Goal: Task Accomplishment & Management: Complete application form

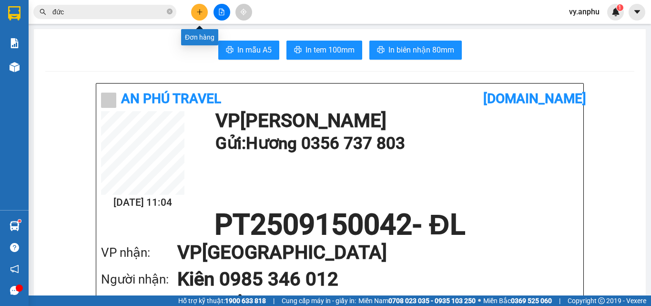
click at [203, 12] on icon "plus" at bounding box center [199, 12] width 7 height 7
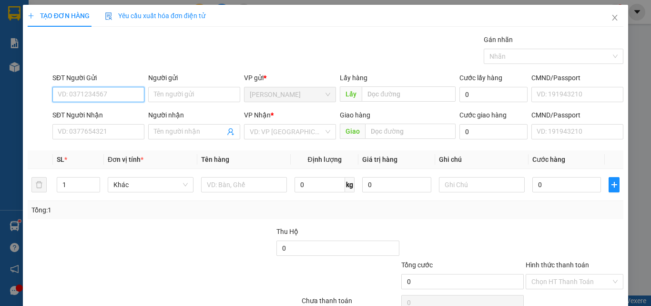
click at [112, 98] on input "SĐT Người Gửi" at bounding box center [98, 94] width 92 height 15
type input "0911332434"
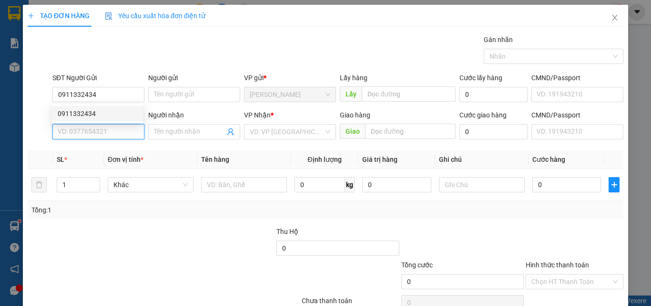
drag, startPoint x: 72, startPoint y: 131, endPoint x: 51, endPoint y: 130, distance: 21.0
click at [71, 131] on input "SĐT Người Nhận" at bounding box center [98, 131] width 92 height 15
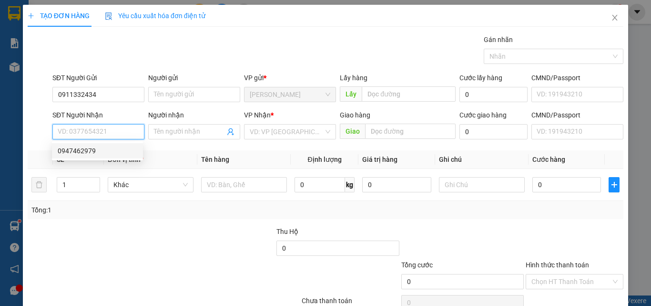
click at [87, 152] on div "0947462979" at bounding box center [98, 150] width 80 height 10
type input "0947462979"
type input "40.000"
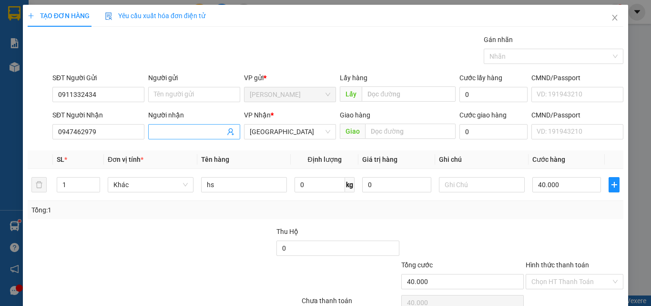
click at [161, 131] on input "Người nhận" at bounding box center [189, 131] width 71 height 10
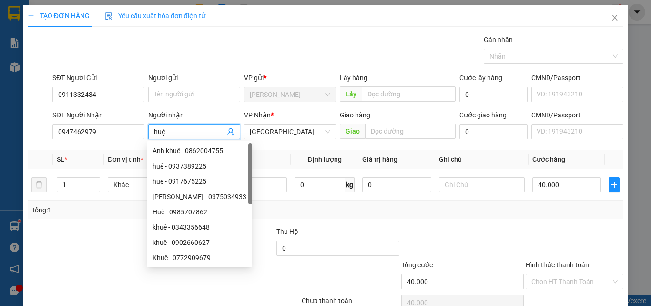
type input "huệ"
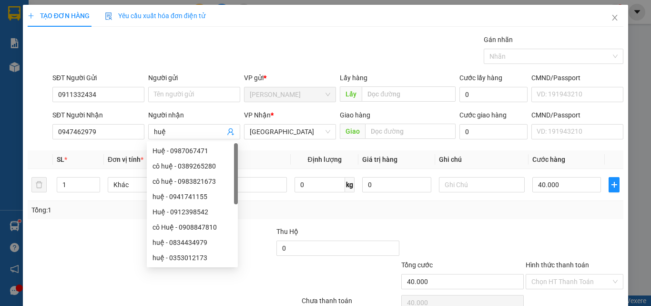
click at [89, 215] on div "Tổng: 1" at bounding box center [141, 210] width 221 height 10
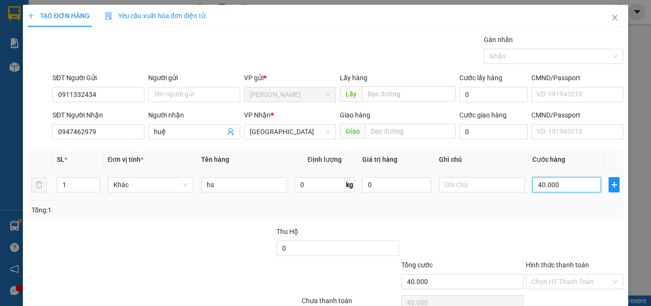
type input "5"
type input "50"
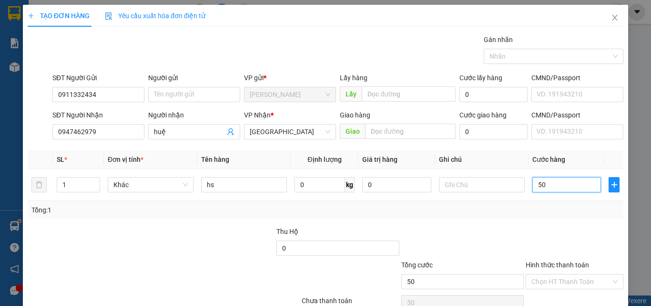
type input "50"
type input "50.000"
click at [459, 221] on div "Transit Pickup Surcharge Ids Transit Deliver Surcharge Ids Transit Deliver Surc…" at bounding box center [326, 184] width 596 height 300
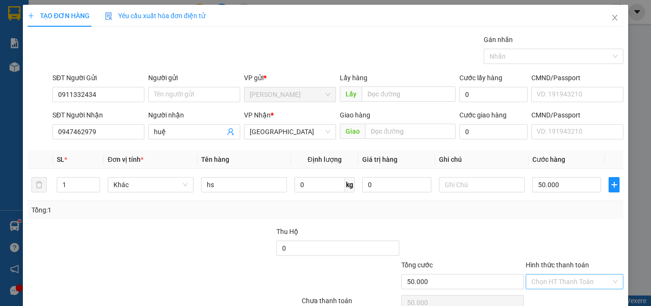
click at [535, 284] on input "Hình thức thanh toán" at bounding box center [572, 281] width 80 height 14
click at [549, 240] on div "Tại văn phòng" at bounding box center [569, 246] width 97 height 15
type input "0"
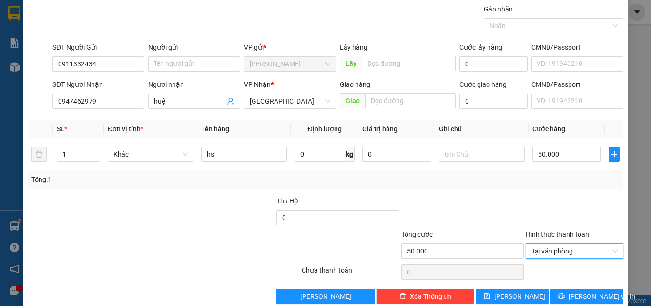
scroll to position [47, 0]
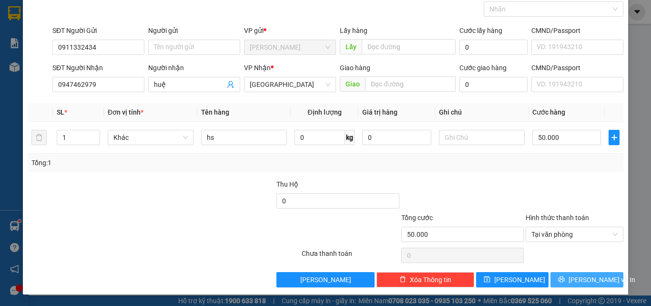
click at [585, 276] on span "[PERSON_NAME] và In" at bounding box center [602, 279] width 67 height 10
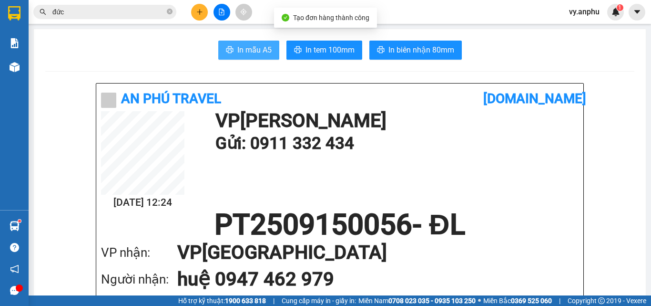
click at [255, 48] on span "In mẫu A5" at bounding box center [254, 50] width 34 height 12
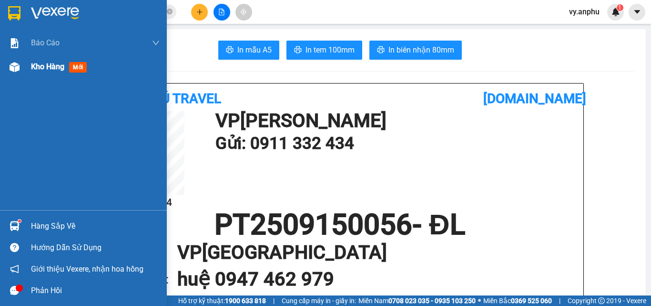
click at [58, 67] on span "Kho hàng" at bounding box center [47, 66] width 33 height 9
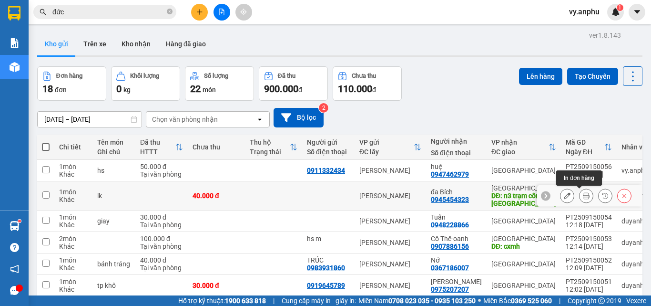
click at [583, 196] on icon at bounding box center [586, 195] width 7 height 7
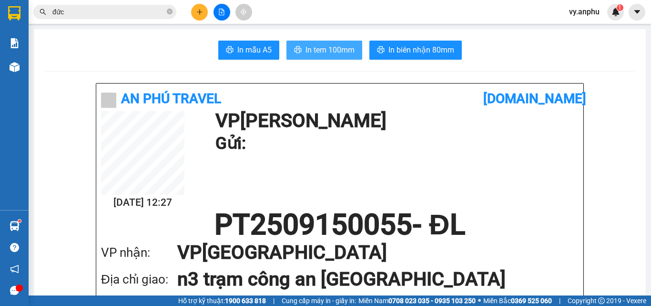
click at [335, 44] on span "In tem 100mm" at bounding box center [330, 50] width 49 height 12
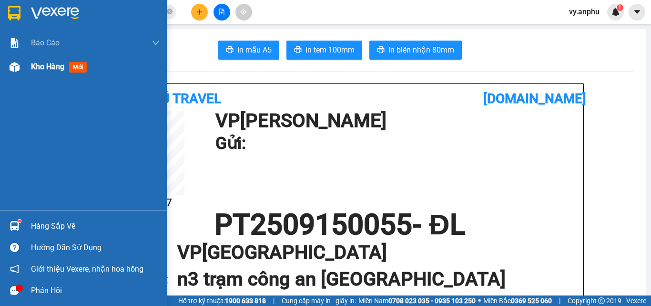
click at [62, 62] on span "Kho hàng" at bounding box center [47, 66] width 33 height 9
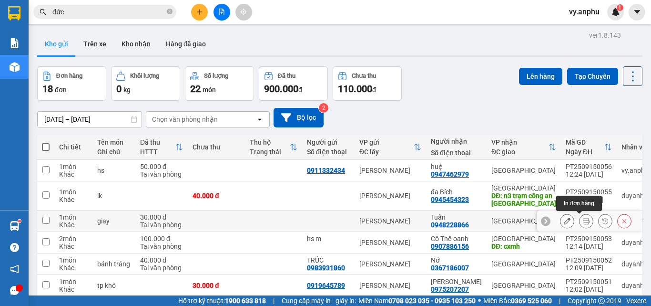
click at [583, 217] on icon at bounding box center [586, 220] width 7 height 7
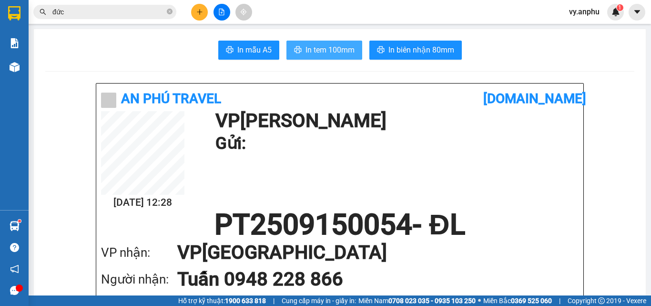
click at [342, 45] on span "In tem 100mm" at bounding box center [330, 50] width 49 height 12
click at [190, 7] on div at bounding box center [222, 12] width 72 height 17
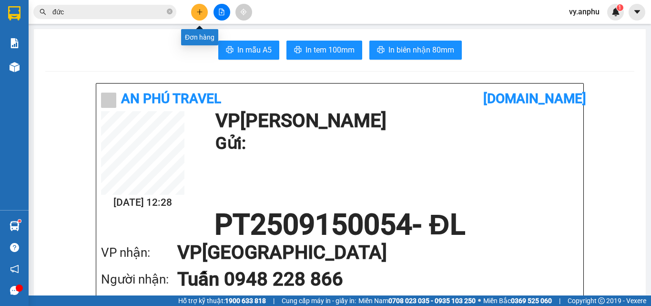
click at [201, 9] on icon "plus" at bounding box center [199, 12] width 7 height 7
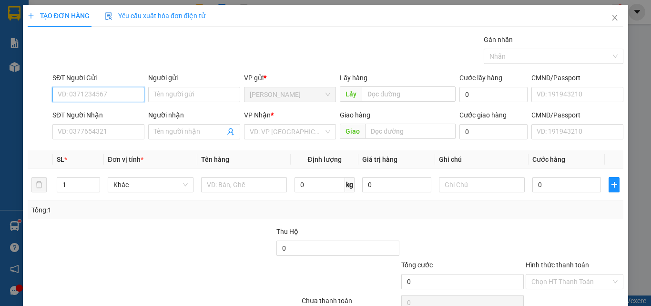
click at [103, 97] on input "SĐT Người Gửi" at bounding box center [98, 94] width 92 height 15
paste input "0927687339"
type input "0927687339"
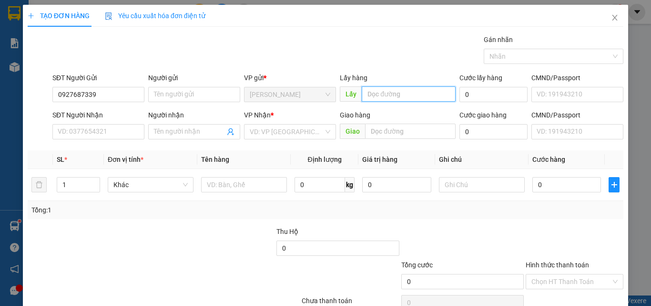
click at [390, 93] on input "text" at bounding box center [409, 93] width 94 height 15
type input "[PERSON_NAME]"
drag, startPoint x: 506, startPoint y: 278, endPoint x: 496, endPoint y: 262, distance: 18.4
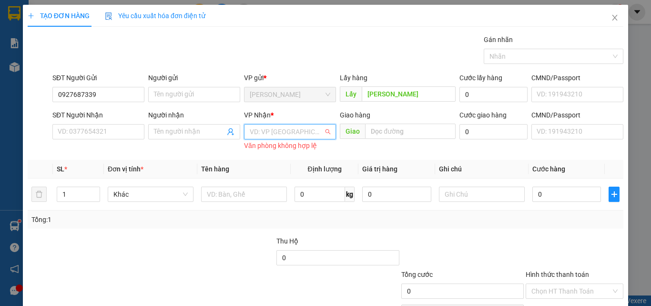
drag, startPoint x: 293, startPoint y: 80, endPoint x: 296, endPoint y: 89, distance: 9.8
click at [294, 124] on input "search" at bounding box center [287, 131] width 74 height 14
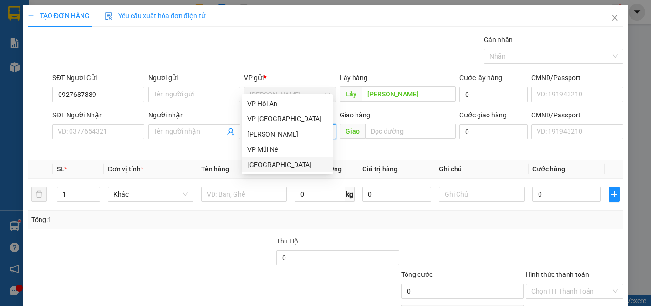
click at [284, 164] on div "[GEOGRAPHIC_DATA]" at bounding box center [288, 164] width 80 height 10
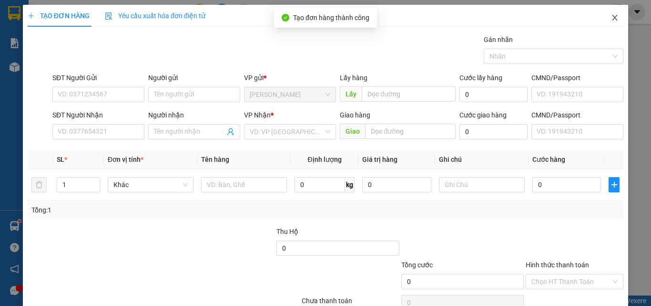
drag, startPoint x: 610, startPoint y: 17, endPoint x: 606, endPoint y: 11, distance: 7.5
click at [611, 17] on icon "close" at bounding box center [615, 18] width 8 height 8
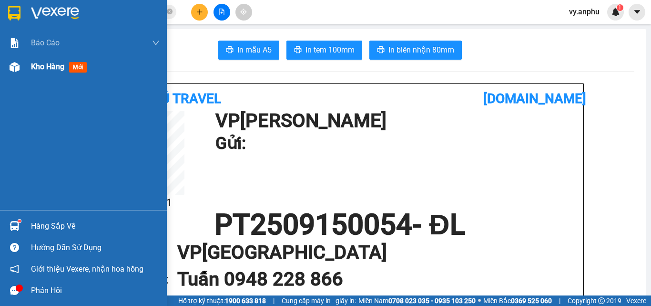
drag, startPoint x: 54, startPoint y: 72, endPoint x: 73, endPoint y: 70, distance: 18.8
click at [52, 72] on div "Kho hàng mới" at bounding box center [61, 67] width 60 height 12
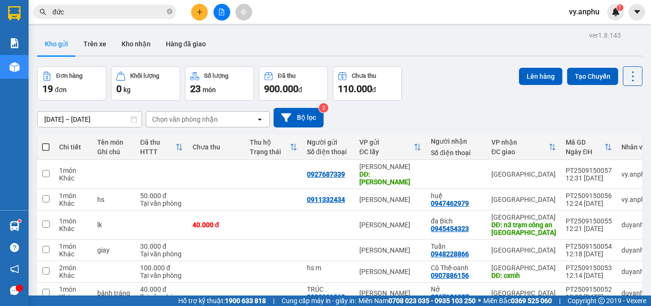
drag, startPoint x: 46, startPoint y: 147, endPoint x: 36, endPoint y: 123, distance: 26.6
click at [45, 146] on span at bounding box center [46, 147] width 8 height 8
click at [46, 142] on input "checkbox" at bounding box center [46, 142] width 0 height 0
checkbox input "true"
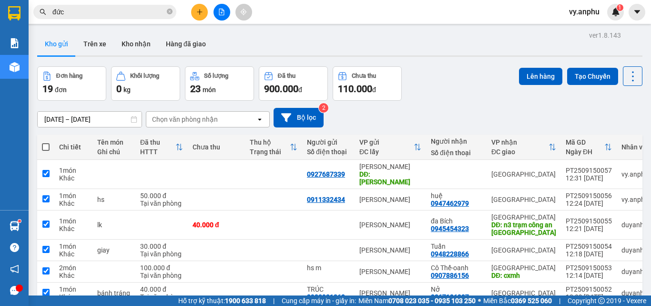
checkbox input "true"
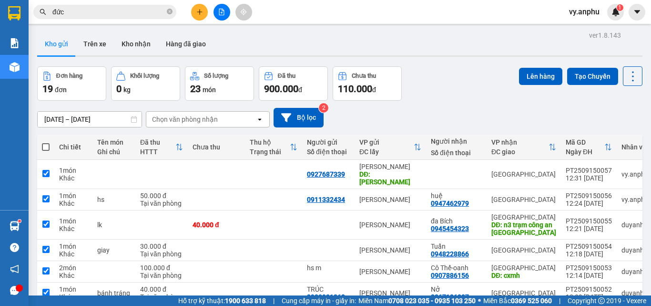
checkbox input "true"
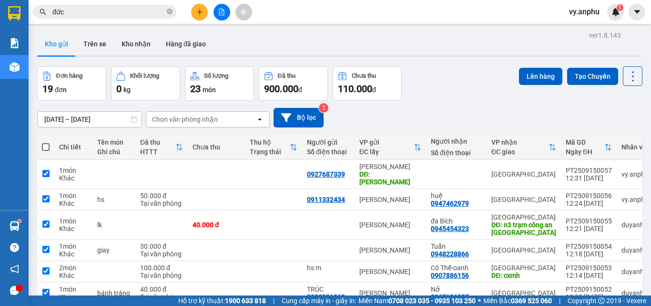
checkbox input "true"
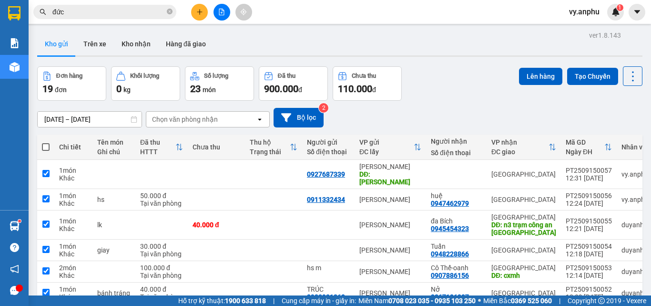
checkbox input "true"
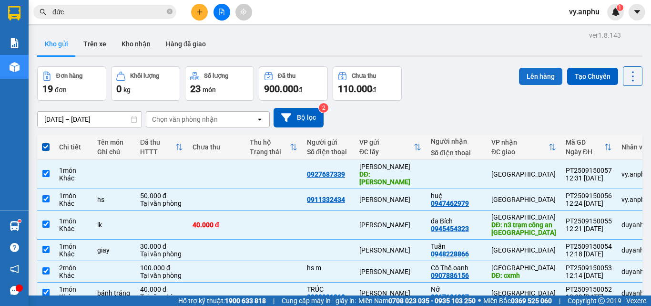
click at [533, 78] on button "Lên hàng" at bounding box center [540, 76] width 43 height 17
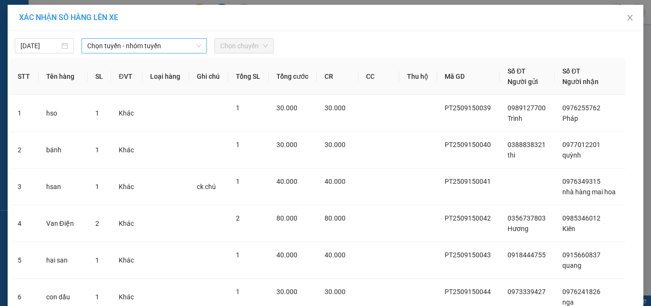
click at [124, 41] on span "Chọn tuyến - nhóm tuyến" at bounding box center [144, 46] width 114 height 14
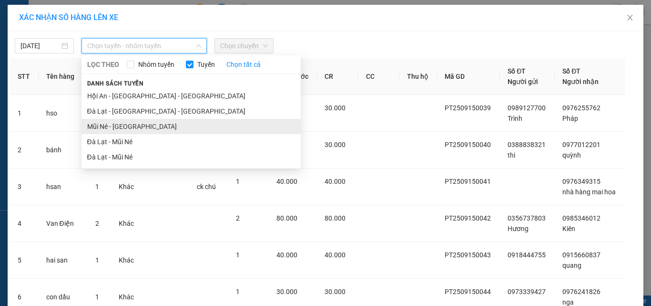
drag, startPoint x: 113, startPoint y: 122, endPoint x: 61, endPoint y: 75, distance: 69.9
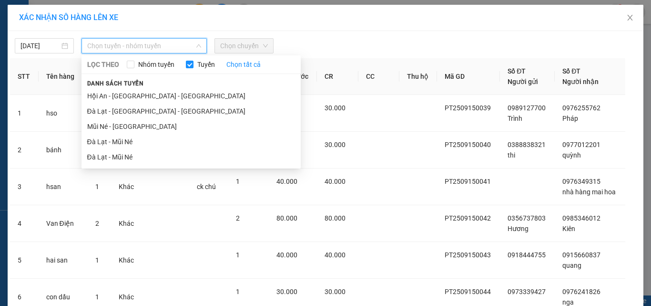
click at [111, 122] on li "Mũi Né - [GEOGRAPHIC_DATA]" at bounding box center [191, 126] width 219 height 15
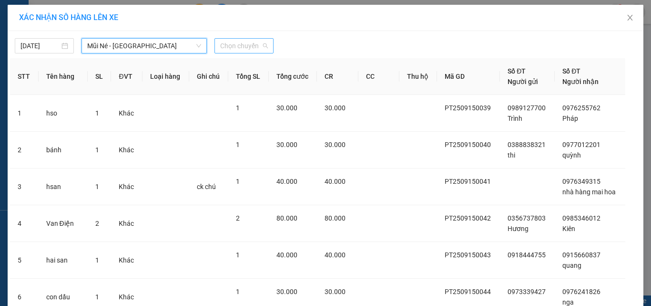
drag, startPoint x: 239, startPoint y: 52, endPoint x: 205, endPoint y: 48, distance: 35.1
click at [235, 52] on span "Chọn chuyến" at bounding box center [244, 46] width 48 height 14
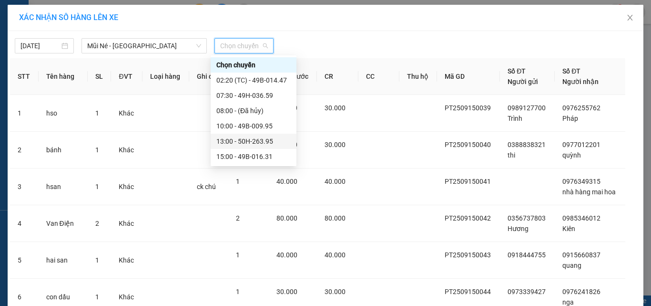
drag, startPoint x: 231, startPoint y: 137, endPoint x: 196, endPoint y: 101, distance: 49.9
click at [231, 137] on div "13:00 - 50H-263.95" at bounding box center [254, 141] width 74 height 10
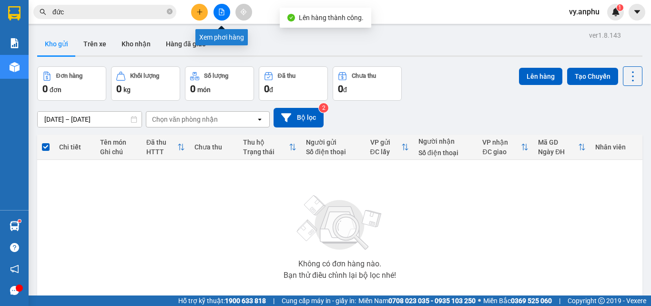
click at [221, 18] on button at bounding box center [222, 12] width 17 height 17
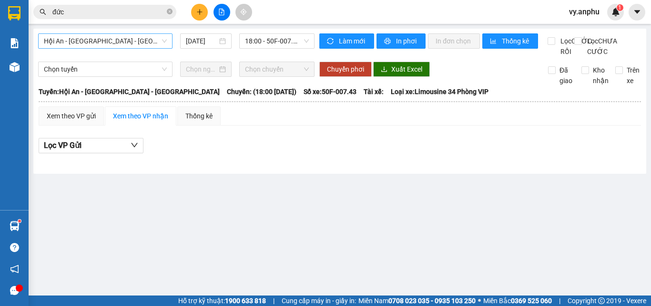
click at [156, 38] on span "Hội An - [GEOGRAPHIC_DATA] - [GEOGRAPHIC_DATA]" at bounding box center [105, 41] width 123 height 14
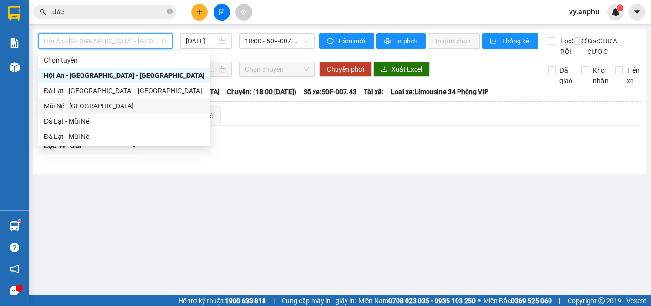
click at [111, 103] on div "Mũi Né - [GEOGRAPHIC_DATA]" at bounding box center [124, 106] width 161 height 10
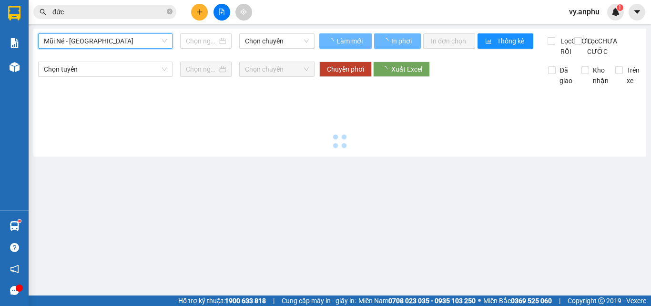
type input "[DATE]"
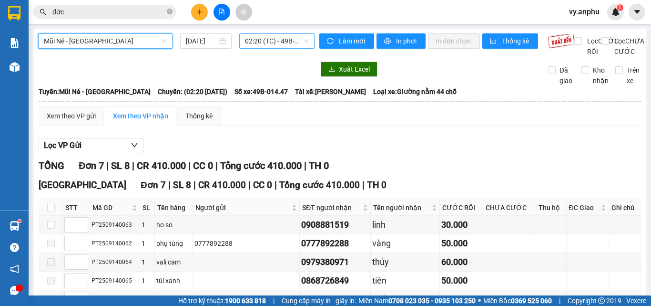
click at [248, 45] on span "02:20 (TC) - 49B-014.47" at bounding box center [277, 41] width 64 height 14
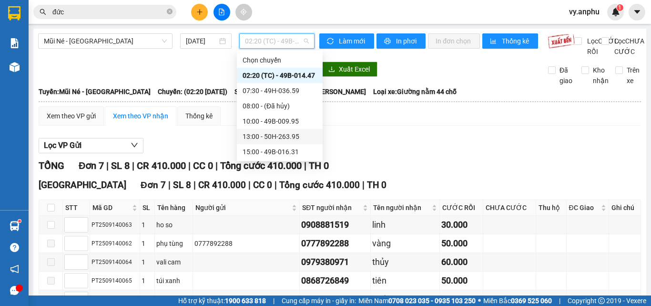
click at [269, 137] on div "13:00 - 50H-263.95" at bounding box center [280, 136] width 74 height 10
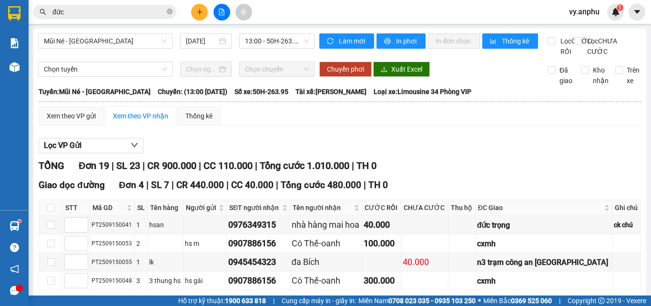
click at [308, 299] on span "In DS" at bounding box center [315, 304] width 15 height 10
drag, startPoint x: 286, startPoint y: 131, endPoint x: 239, endPoint y: 130, distance: 46.7
click at [239, 255] on div "0945454323" at bounding box center [258, 261] width 60 height 13
click at [86, 9] on input "đức" at bounding box center [108, 12] width 113 height 10
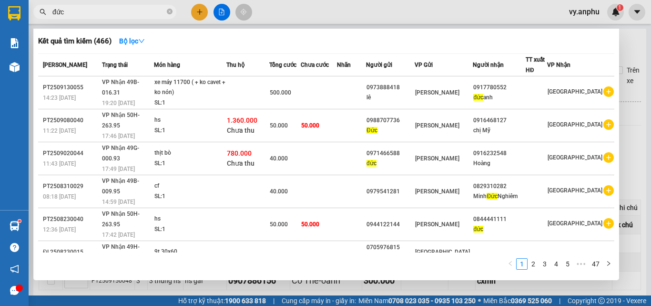
click at [86, 9] on input "đức" at bounding box center [108, 12] width 113 height 10
paste input "0945454323"
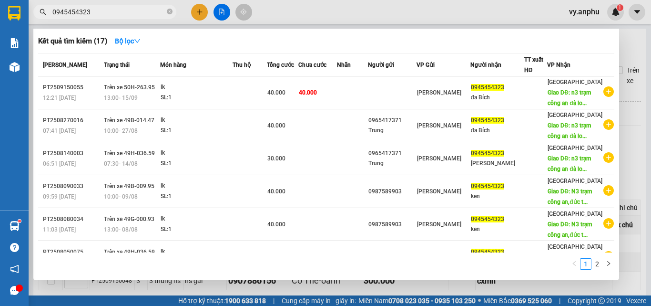
click at [98, 13] on input "0945454323" at bounding box center [108, 12] width 113 height 10
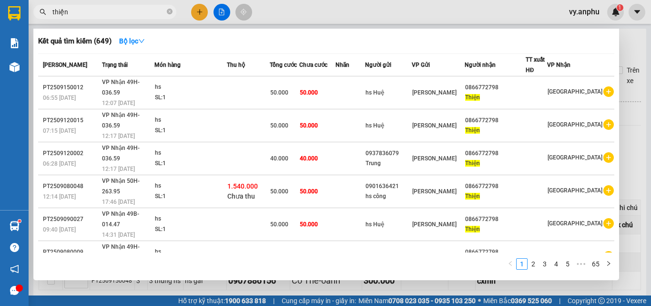
type input "thiện"
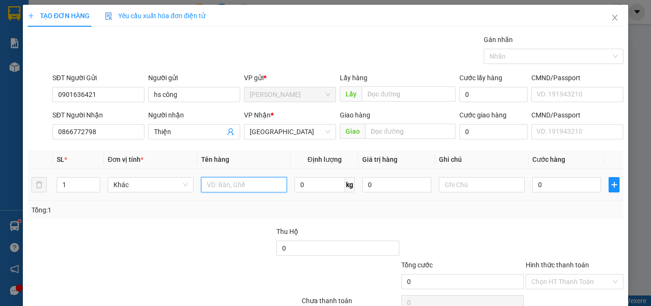
click at [240, 183] on input "text" at bounding box center [244, 184] width 86 height 15
type input "hs"
click at [550, 186] on input "0" at bounding box center [567, 184] width 69 height 15
type input "5"
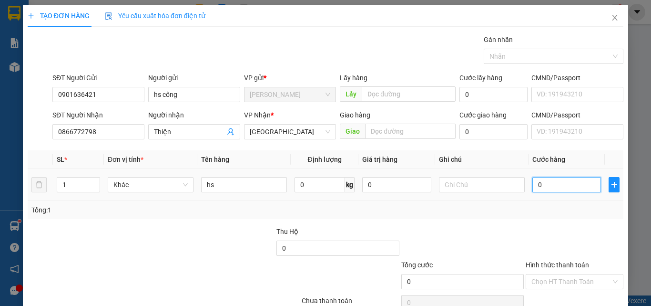
type input "5"
type input "50"
type input "50.000"
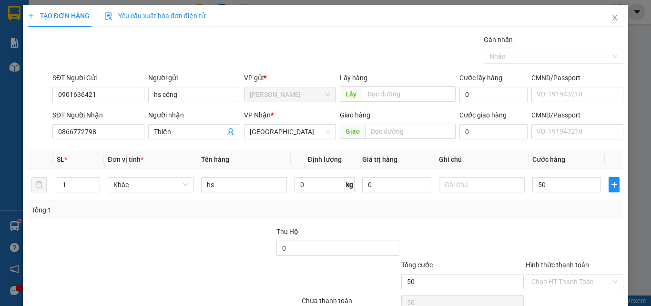
type input "50.000"
click at [536, 214] on div "Tổng: 1" at bounding box center [325, 210] width 588 height 10
drag, startPoint x: 561, startPoint y: 279, endPoint x: 558, endPoint y: 258, distance: 20.7
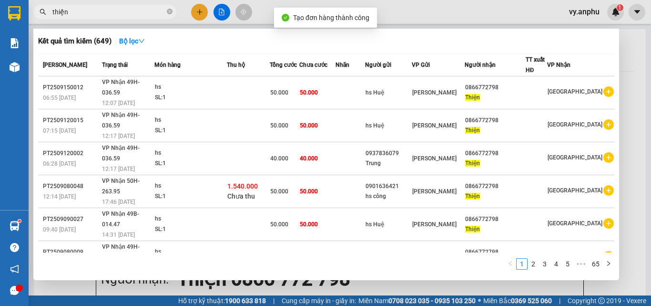
drag, startPoint x: 343, startPoint y: 284, endPoint x: 322, endPoint y: 191, distance: 95.4
click at [0, 12] on div "Kết quả tìm kiếm ( 649 ) Bộ lọc Mã ĐH Trạng thái Món hàng Thu hộ Tổng cước Chưa…" at bounding box center [0, 12] width 0 height 0
click at [301, 287] on div at bounding box center [325, 153] width 651 height 306
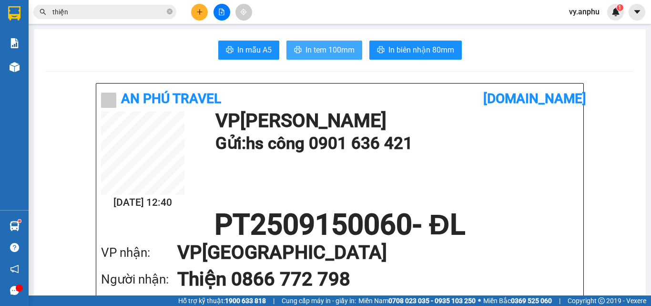
click at [317, 54] on span "In tem 100mm" at bounding box center [330, 50] width 49 height 12
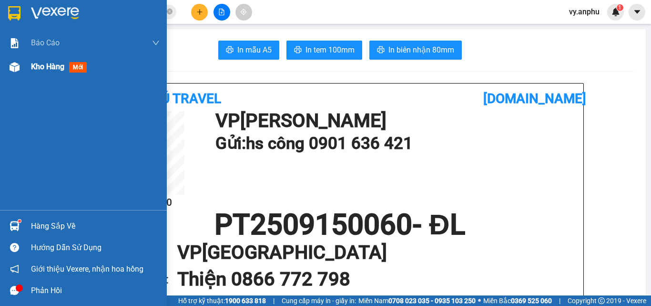
drag, startPoint x: 30, startPoint y: 73, endPoint x: 124, endPoint y: 67, distance: 94.2
click at [31, 74] on div "Kho hàng mới" at bounding box center [83, 67] width 167 height 24
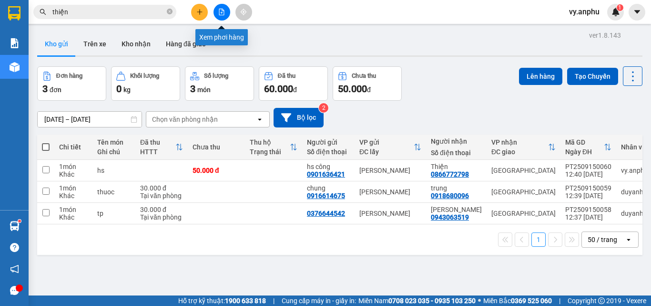
click at [227, 12] on button at bounding box center [222, 12] width 17 height 17
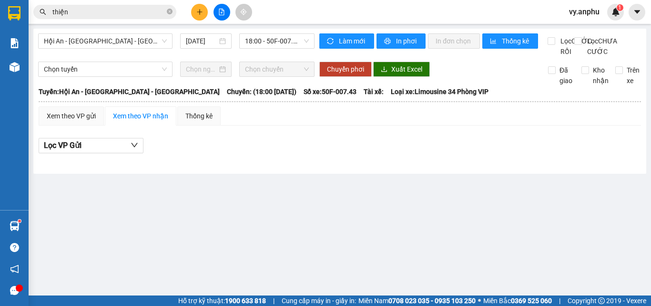
drag, startPoint x: 134, startPoint y: 32, endPoint x: 134, endPoint y: 38, distance: 5.3
click at [134, 33] on div "Hội An - [GEOGRAPHIC_DATA] - [GEOGRAPHIC_DATA] [DATE] 18:00 - 50F-007.43 - (Đã …" at bounding box center [339, 101] width 613 height 145
click at [134, 43] on span "Hội An - [GEOGRAPHIC_DATA] - [GEOGRAPHIC_DATA]" at bounding box center [105, 41] width 123 height 14
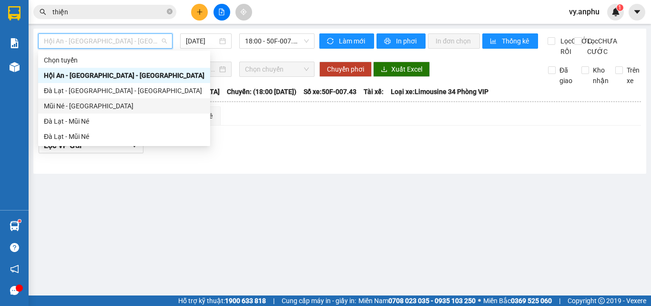
click at [91, 107] on div "Mũi Né - [GEOGRAPHIC_DATA]" at bounding box center [124, 106] width 161 height 10
type input "[DATE]"
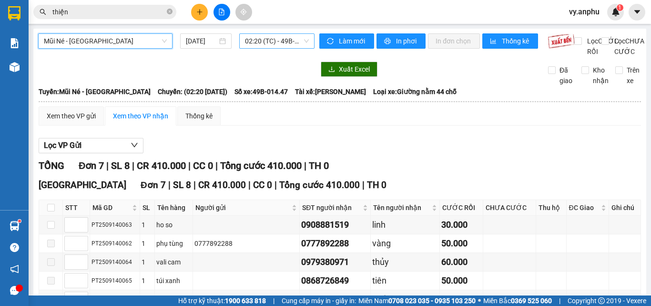
click at [255, 36] on span "02:20 (TC) - 49B-014.47" at bounding box center [277, 41] width 64 height 14
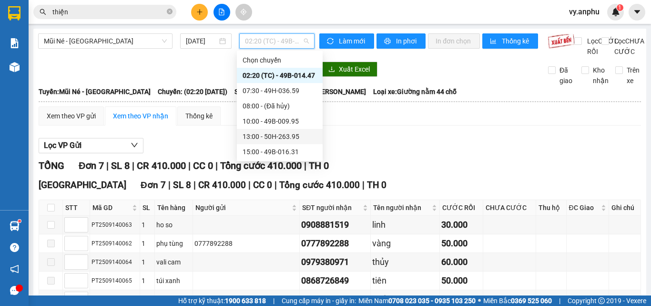
click at [263, 137] on div "13:00 - 50H-263.95" at bounding box center [280, 136] width 74 height 10
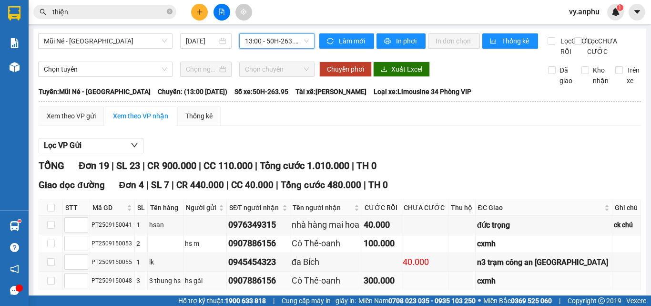
drag, startPoint x: 272, startPoint y: 273, endPoint x: 263, endPoint y: 250, distance: 24.8
click at [308, 299] on span "In DS" at bounding box center [315, 304] width 15 height 10
drag, startPoint x: 287, startPoint y: 226, endPoint x: 237, endPoint y: 228, distance: 49.2
click at [237, 255] on div "0945454323" at bounding box center [258, 261] width 60 height 13
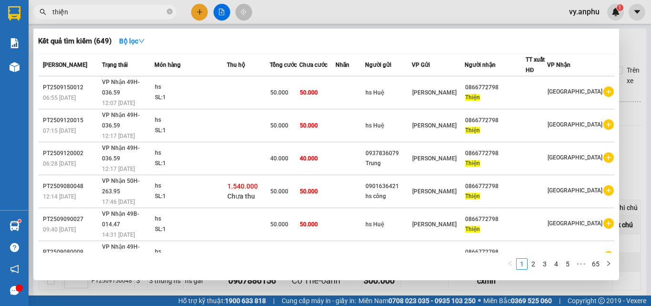
click at [100, 8] on input "thiện" at bounding box center [108, 12] width 113 height 10
paste input "0945454323"
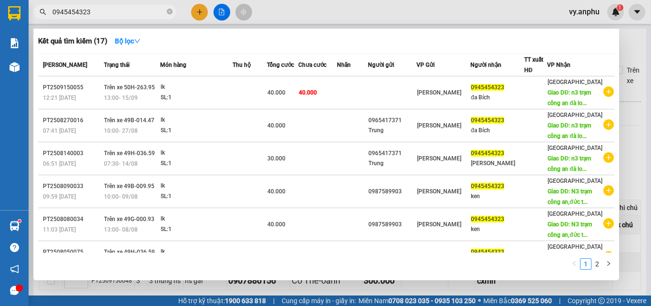
type input "0945454323"
click at [201, 16] on div at bounding box center [325, 153] width 651 height 306
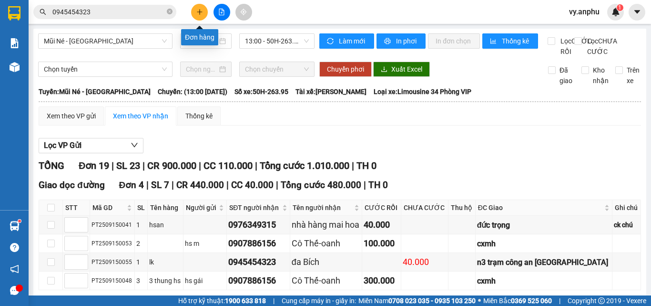
click at [200, 6] on button at bounding box center [199, 12] width 17 height 17
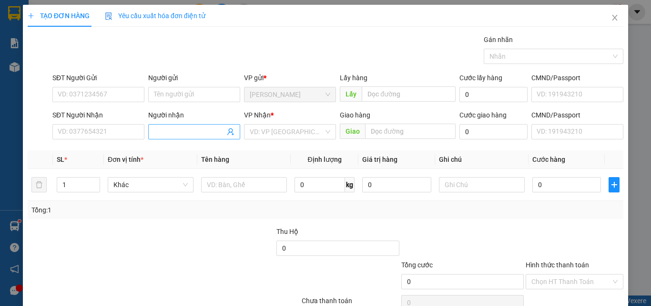
click at [188, 127] on input "Người nhận" at bounding box center [189, 131] width 71 height 10
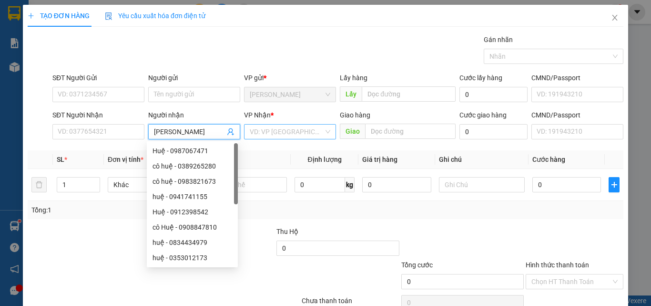
type input "[PERSON_NAME]"
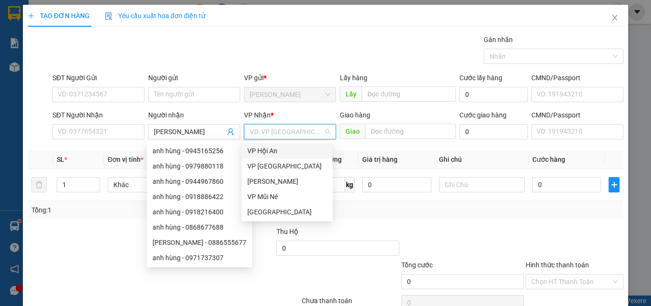
click at [269, 125] on input "search" at bounding box center [287, 131] width 74 height 14
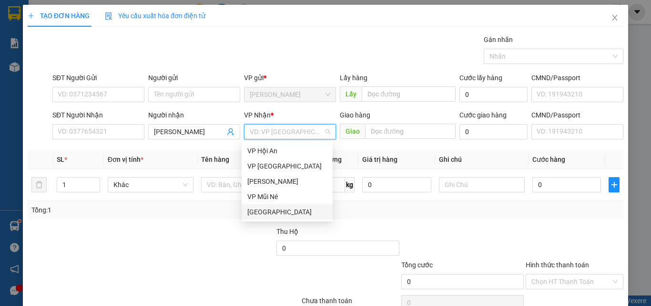
click at [256, 211] on div "[GEOGRAPHIC_DATA]" at bounding box center [288, 211] width 80 height 10
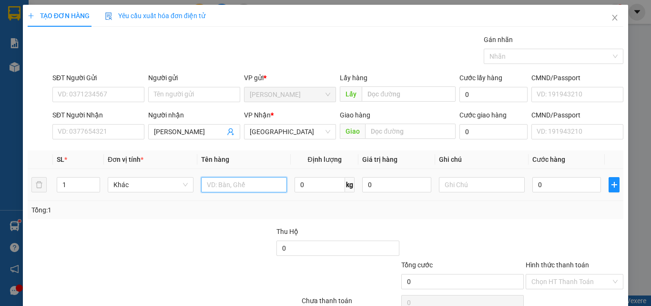
click at [229, 186] on input "text" at bounding box center [244, 184] width 86 height 15
type input "hso"
click at [547, 177] on input "0" at bounding box center [567, 184] width 69 height 15
type input "3"
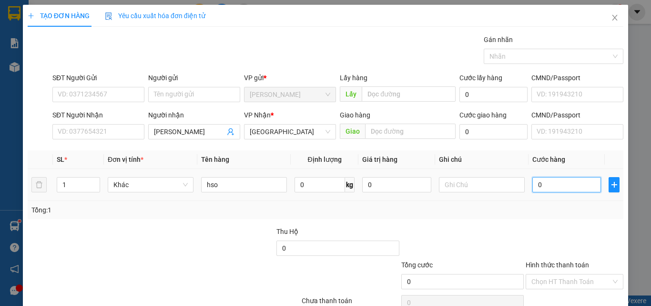
type input "3"
type input "30"
type input "30.000"
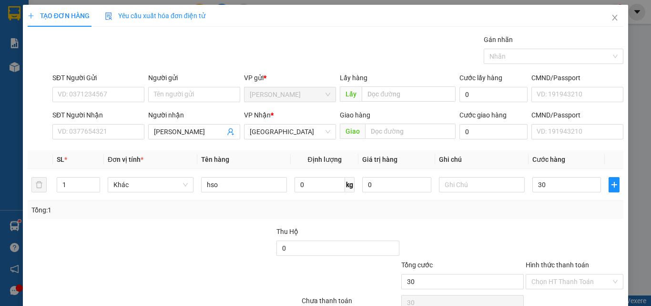
type input "30.000"
click at [571, 226] on div at bounding box center [575, 242] width 100 height 33
click at [555, 274] on input "Hình thức thanh toán" at bounding box center [572, 281] width 80 height 14
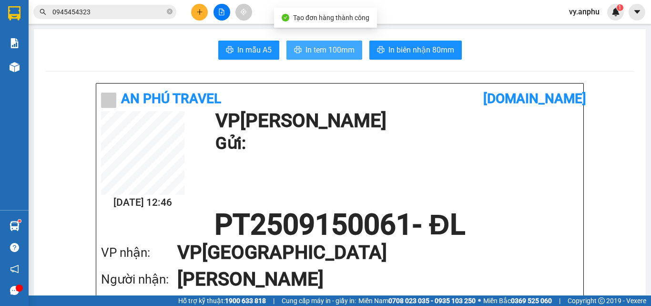
click at [325, 49] on span "In tem 100mm" at bounding box center [330, 50] width 49 height 12
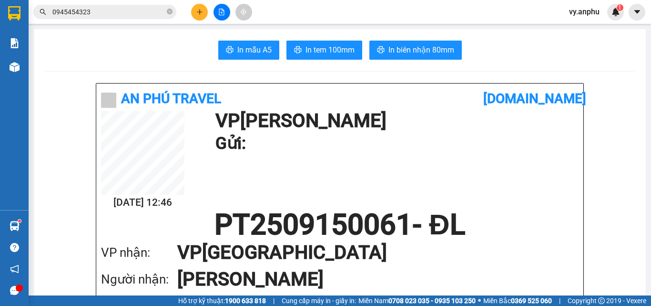
drag, startPoint x: 511, startPoint y: 251, endPoint x: 53, endPoint y: 152, distance: 468.1
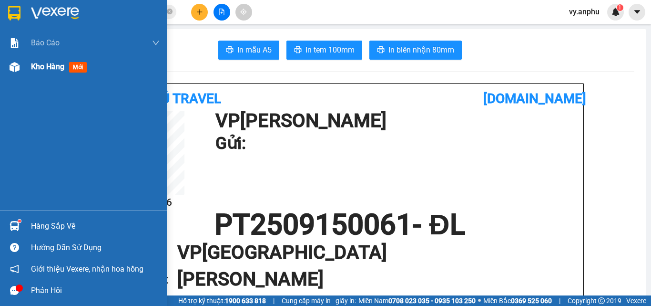
click at [50, 73] on div "Kho hàng mới" at bounding box center [95, 67] width 129 height 24
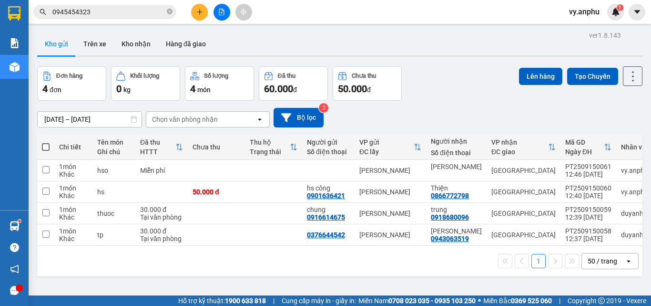
click at [45, 146] on span at bounding box center [46, 147] width 8 height 8
click at [46, 142] on input "checkbox" at bounding box center [46, 142] width 0 height 0
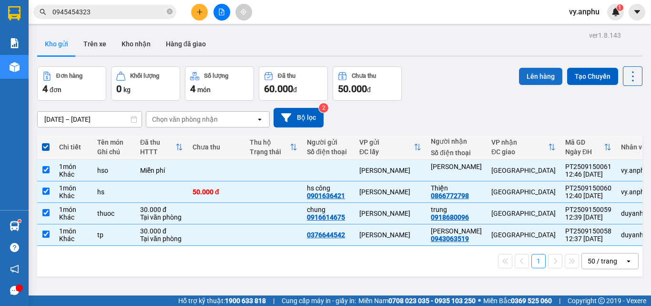
click at [529, 79] on button "Lên hàng" at bounding box center [540, 76] width 43 height 17
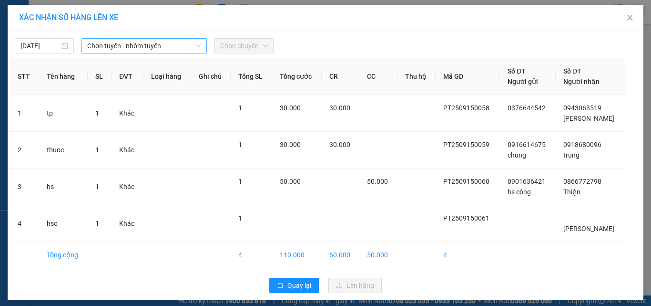
click at [160, 43] on span "Chọn tuyến - nhóm tuyến" at bounding box center [144, 46] width 114 height 14
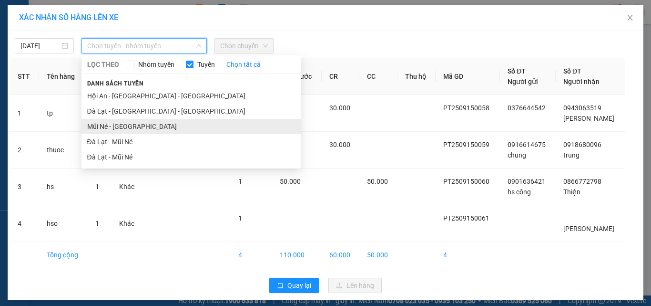
click at [114, 123] on li "Mũi Né - [GEOGRAPHIC_DATA]" at bounding box center [191, 126] width 219 height 15
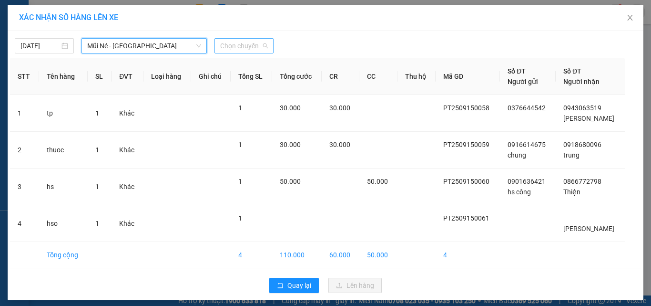
click at [245, 50] on span "Chọn chuyến" at bounding box center [244, 46] width 48 height 14
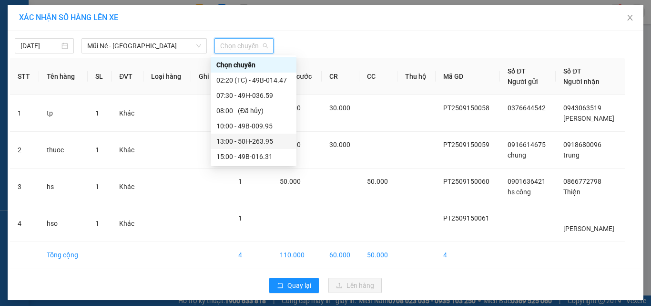
click at [232, 139] on div "13:00 - 50H-263.95" at bounding box center [254, 141] width 74 height 10
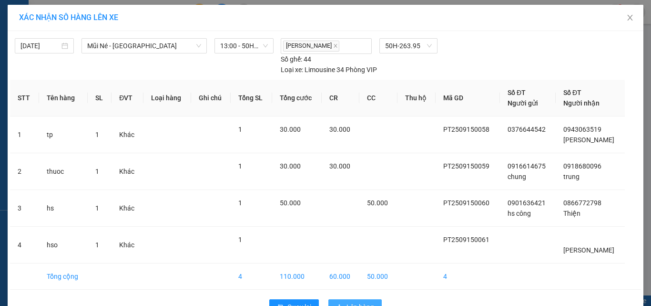
click at [356, 301] on span "Lên hàng" at bounding box center [361, 306] width 28 height 10
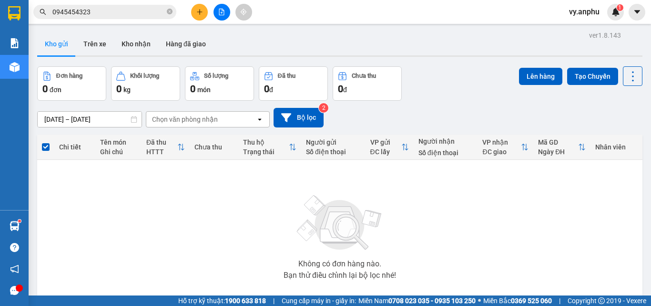
drag, startPoint x: 230, startPoint y: 3, endPoint x: 221, endPoint y: 7, distance: 9.8
click at [227, 3] on div "Kết quả tìm kiếm ( 17 ) Bộ lọc Mã ĐH Trạng thái Món hàng Thu hộ Tổng cước Chưa …" at bounding box center [325, 12] width 651 height 24
click at [221, 7] on button at bounding box center [222, 12] width 17 height 17
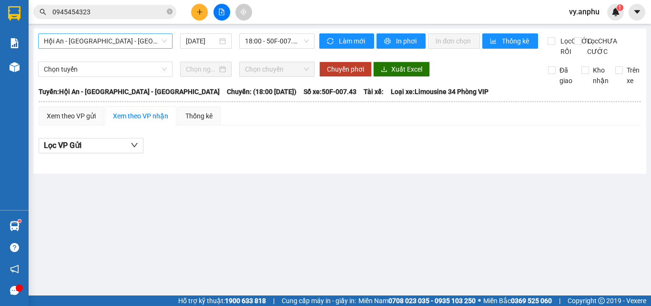
click at [143, 41] on span "Hội An - [GEOGRAPHIC_DATA] - [GEOGRAPHIC_DATA]" at bounding box center [105, 41] width 123 height 14
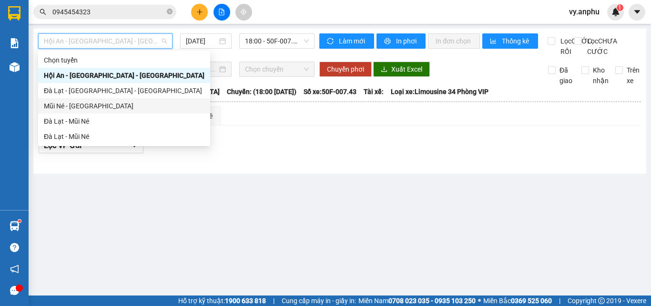
click at [90, 105] on div "Mũi Né - [GEOGRAPHIC_DATA]" at bounding box center [124, 106] width 161 height 10
type input "[DATE]"
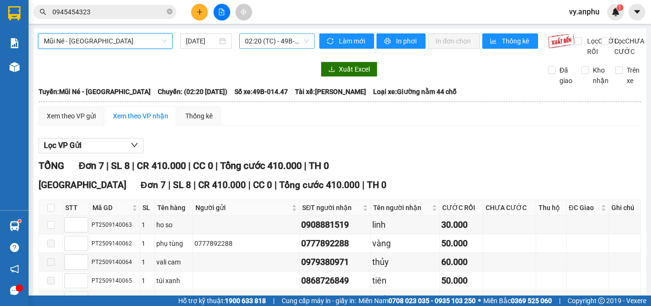
click at [296, 41] on span "02:20 (TC) - 49B-014.47" at bounding box center [277, 41] width 64 height 14
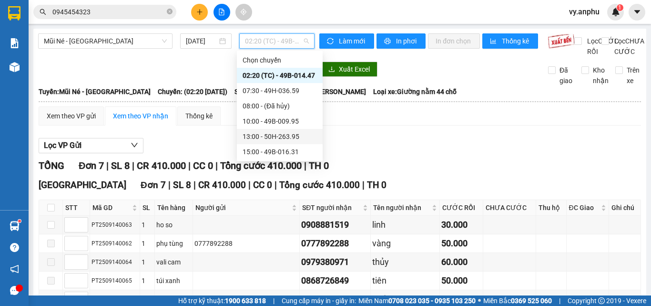
click at [273, 133] on div "13:00 - 50H-263.95" at bounding box center [280, 136] width 74 height 10
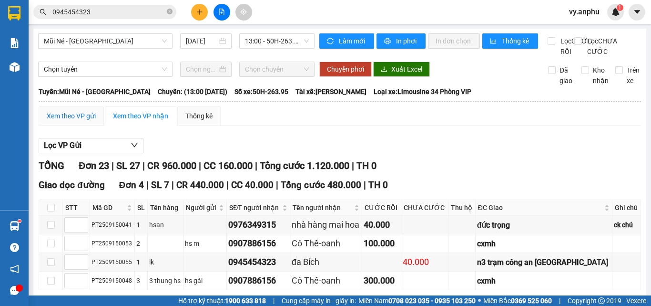
click at [92, 121] on div "Xem theo VP gửi" at bounding box center [71, 116] width 49 height 10
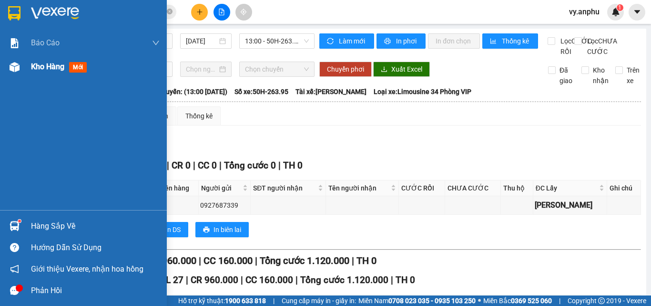
click at [34, 72] on div "Kho hàng mới" at bounding box center [61, 67] width 60 height 12
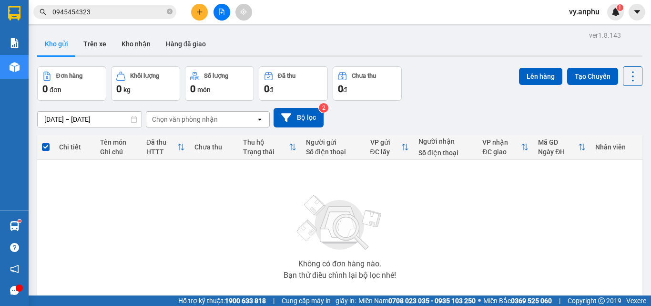
click at [196, 17] on button at bounding box center [199, 12] width 17 height 17
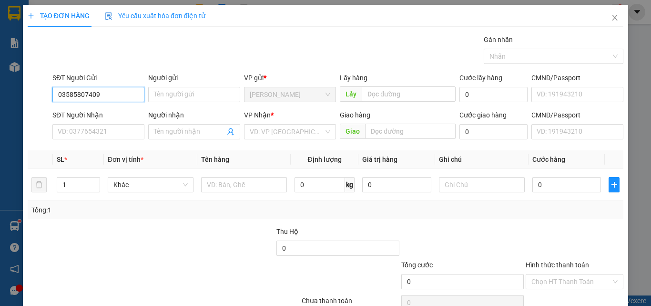
click at [91, 91] on input "03585807409" at bounding box center [98, 94] width 92 height 15
type input "0358580709"
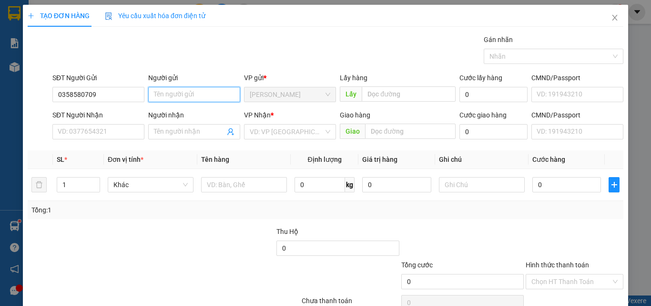
click at [168, 99] on input "Người gửi" at bounding box center [194, 94] width 92 height 15
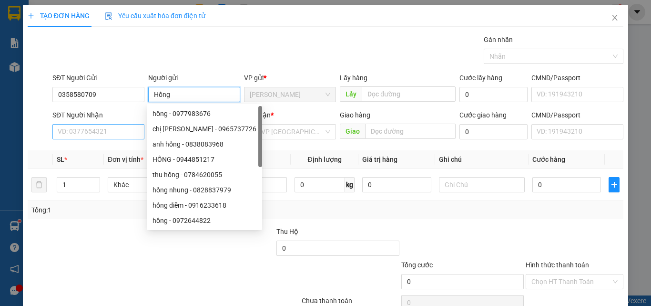
type input "Hồng"
click at [107, 130] on input "SĐT Người Nhận" at bounding box center [98, 131] width 92 height 15
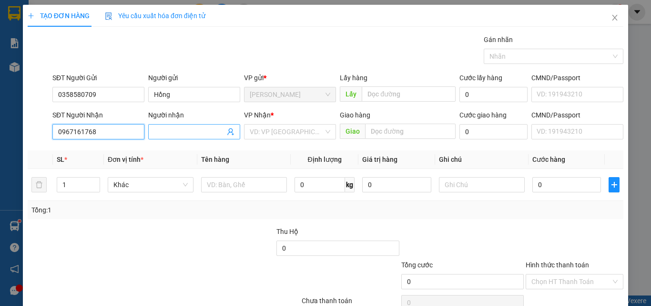
type input "0967161768"
click at [158, 124] on span at bounding box center [194, 131] width 92 height 15
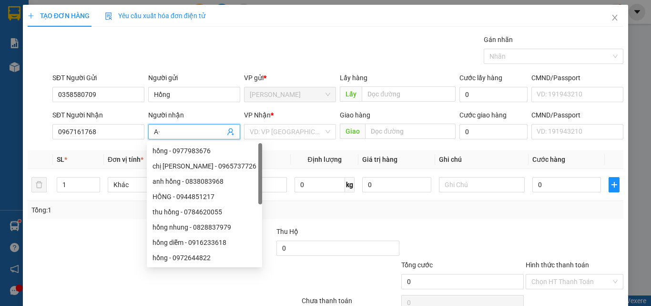
type input "A"
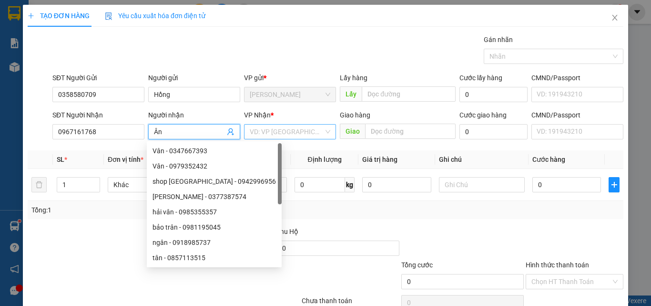
type input "Ân"
click at [273, 133] on input "search" at bounding box center [287, 131] width 74 height 14
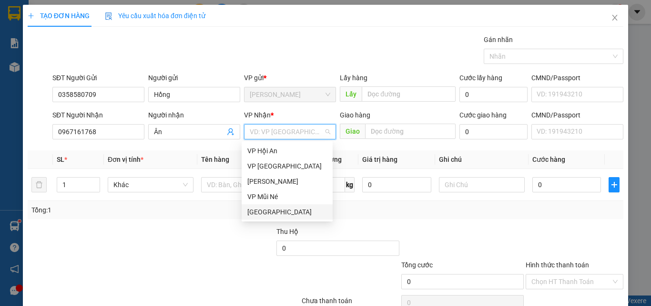
drag, startPoint x: 266, startPoint y: 212, endPoint x: 234, endPoint y: 190, distance: 38.1
click at [265, 210] on div "[GEOGRAPHIC_DATA]" at bounding box center [288, 211] width 80 height 10
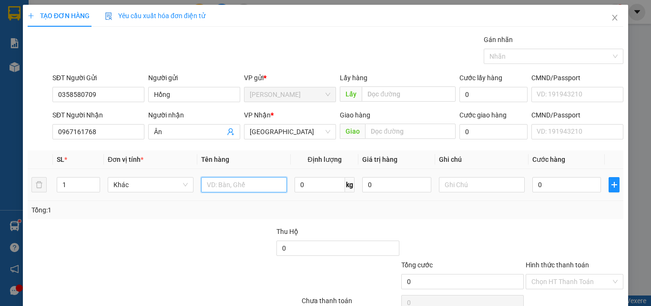
click at [227, 188] on input "text" at bounding box center [244, 184] width 86 height 15
type input "tủ lạnh + 1t hs + 1bit đồ dùng"
drag, startPoint x: 71, startPoint y: 182, endPoint x: 47, endPoint y: 181, distance: 23.4
click at [47, 181] on tr "1 Khác tủ lạnh + 1t hs + 1bit đồ dùng 0 kg 0 0" at bounding box center [326, 185] width 596 height 32
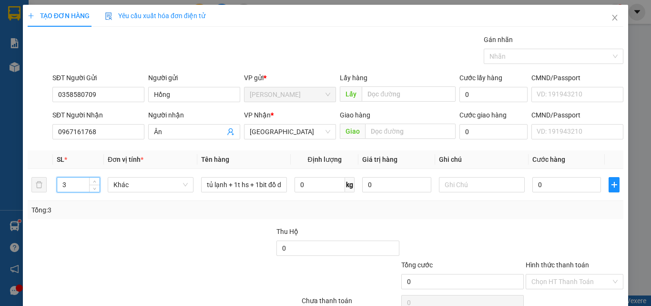
type input "3"
drag, startPoint x: 194, startPoint y: 264, endPoint x: 186, endPoint y: 257, distance: 11.2
click at [191, 261] on div at bounding box center [114, 275] width 175 height 33
click at [533, 186] on input "0" at bounding box center [567, 184] width 69 height 15
type input "2"
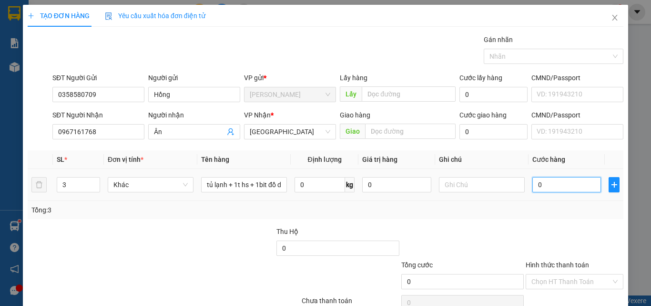
type input "2"
type input "20"
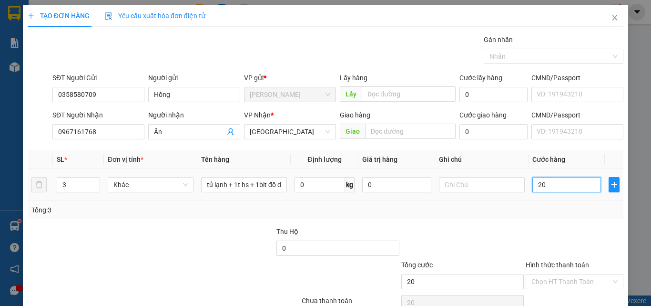
type input "200"
type input "200.000"
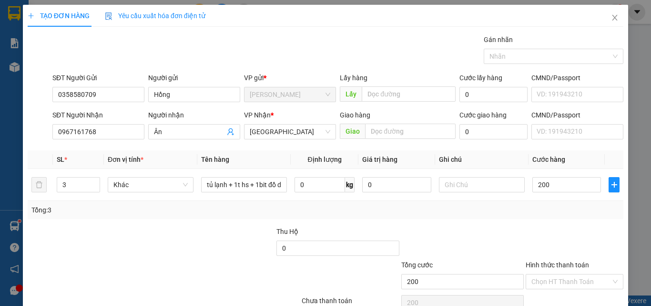
type input "200.000"
click at [539, 204] on div "Tổng: 3" at bounding box center [326, 210] width 596 height 18
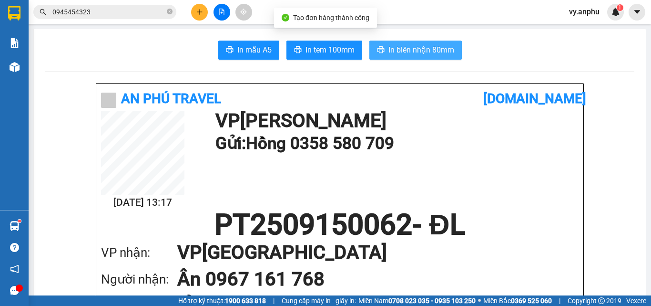
click at [402, 54] on span "In biên nhận 80mm" at bounding box center [422, 50] width 66 height 12
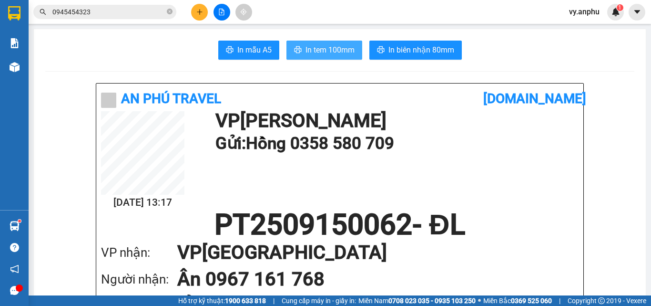
click at [302, 42] on button "In tem 100mm" at bounding box center [325, 50] width 76 height 19
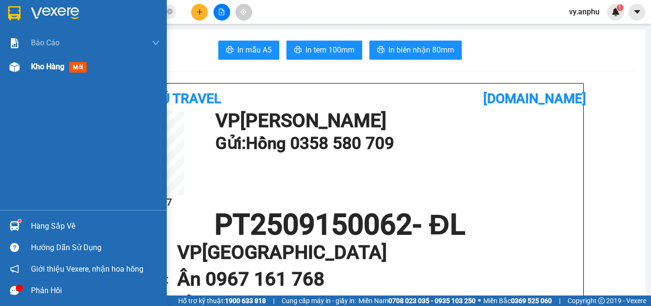
drag, startPoint x: 60, startPoint y: 65, endPoint x: 55, endPoint y: 62, distance: 5.6
click at [57, 65] on span "Kho hàng" at bounding box center [47, 66] width 33 height 9
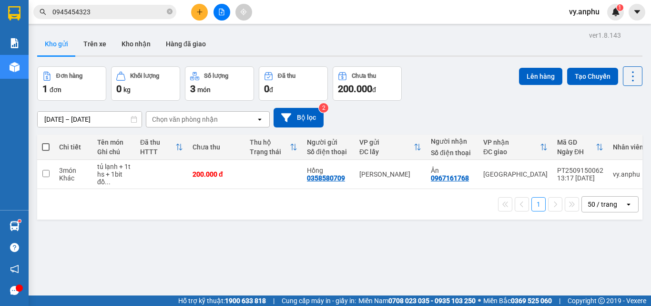
click at [106, 12] on input "0945454323" at bounding box center [108, 12] width 113 height 10
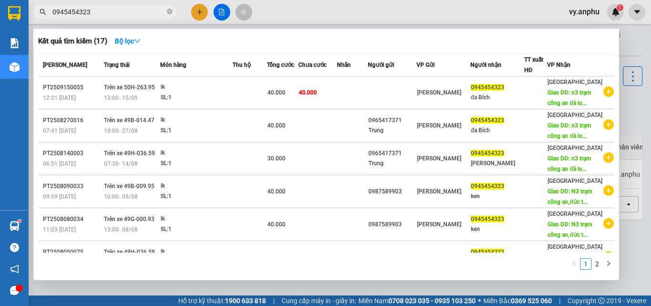
click at [106, 12] on input "0945454323" at bounding box center [108, 12] width 113 height 10
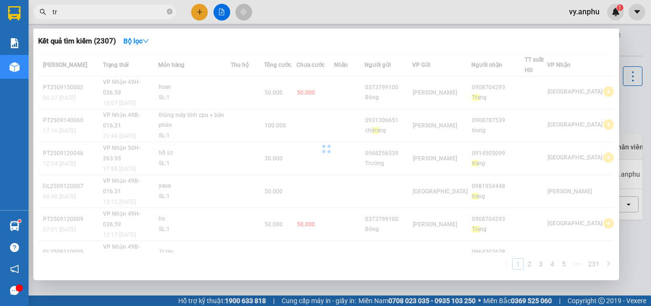
type input "t"
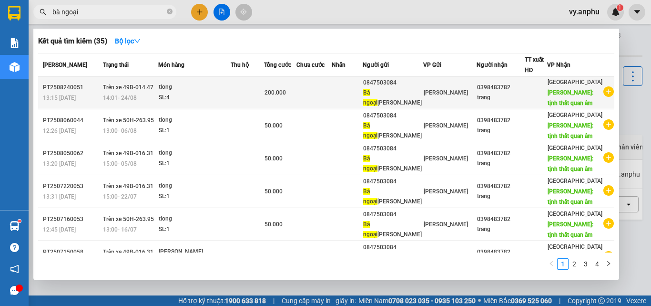
type input "bà ngoại"
click at [605, 93] on icon "plus-circle" at bounding box center [609, 91] width 10 height 10
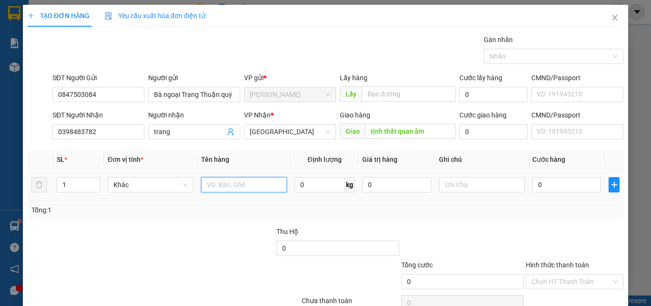
click at [236, 187] on input "text" at bounding box center [244, 184] width 86 height 15
type input "tlong"
click at [578, 180] on input "0" at bounding box center [567, 184] width 69 height 15
type input "5"
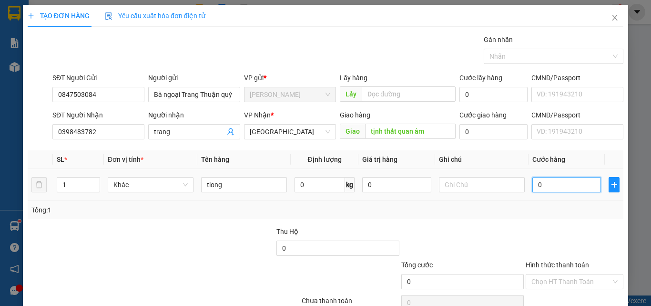
type input "5"
type input "50"
type input "50.000"
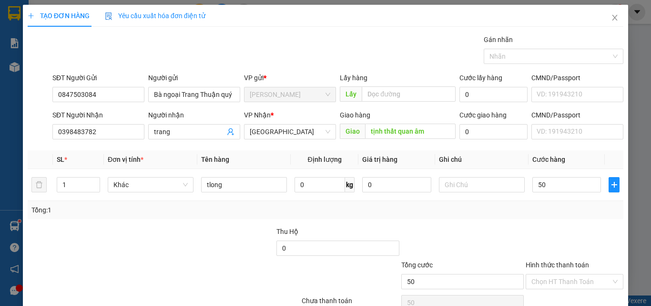
type input "50.000"
click at [559, 248] on div at bounding box center [575, 242] width 100 height 33
click at [554, 274] on input "Hình thức thanh toán" at bounding box center [572, 281] width 80 height 14
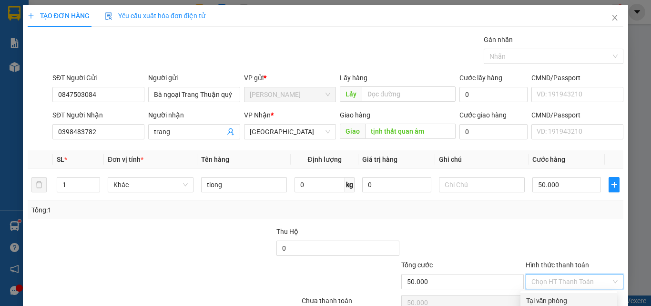
click at [557, 295] on div "Tại văn phòng" at bounding box center [568, 300] width 85 height 10
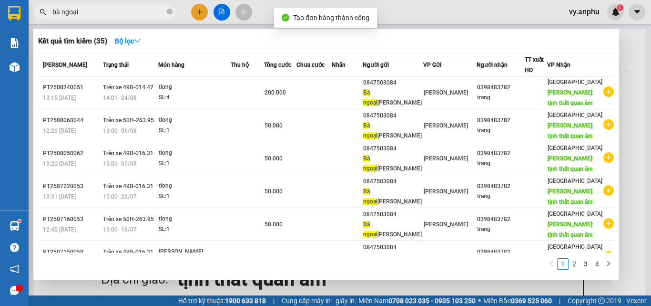
click at [352, 287] on div at bounding box center [325, 153] width 651 height 306
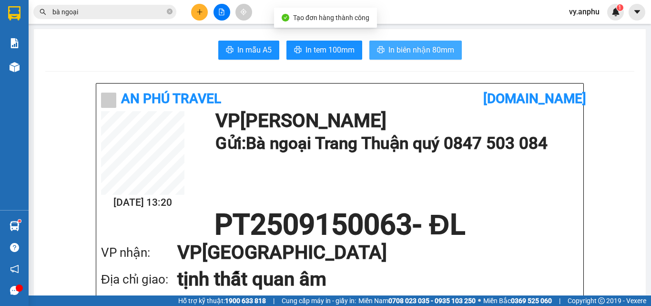
drag, startPoint x: 398, startPoint y: 50, endPoint x: 365, endPoint y: 30, distance: 38.5
click at [398, 49] on span "In biên nhận 80mm" at bounding box center [422, 50] width 66 height 12
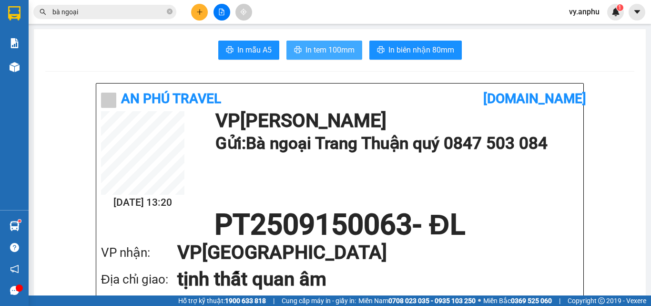
click at [318, 52] on span "In tem 100mm" at bounding box center [330, 50] width 49 height 12
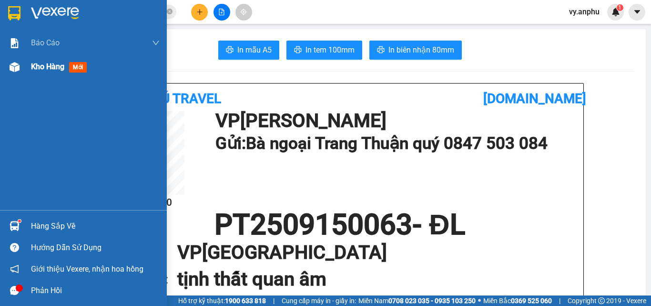
drag, startPoint x: 36, startPoint y: 66, endPoint x: 25, endPoint y: 61, distance: 12.0
click at [35, 66] on span "Kho hàng" at bounding box center [47, 66] width 33 height 9
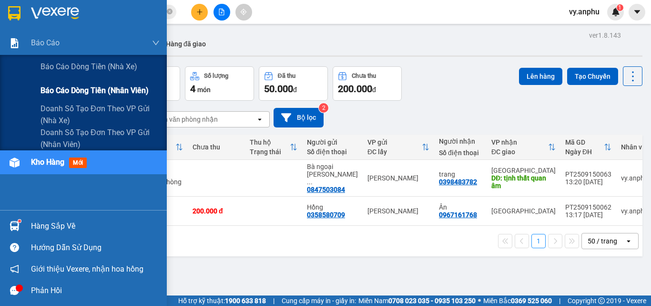
drag, startPoint x: 94, startPoint y: 89, endPoint x: 92, endPoint y: 83, distance: 6.0
click at [94, 88] on span "Báo cáo dòng tiền (nhân viên)" at bounding box center [95, 90] width 108 height 12
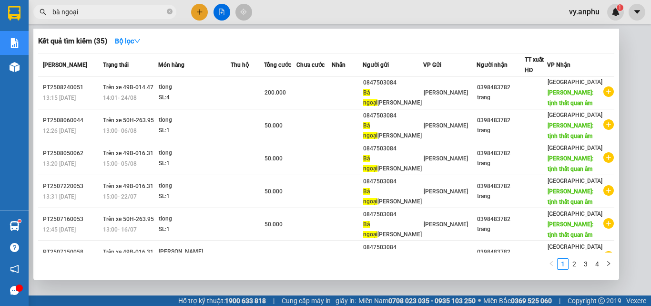
click at [103, 14] on input "bà ngoại" at bounding box center [108, 12] width 113 height 10
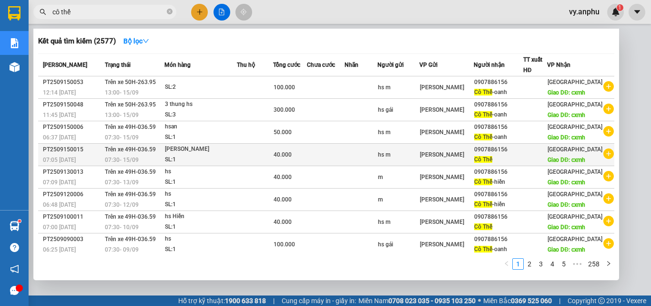
type input "cô thế"
click at [604, 159] on icon "plus-circle" at bounding box center [609, 153] width 10 height 10
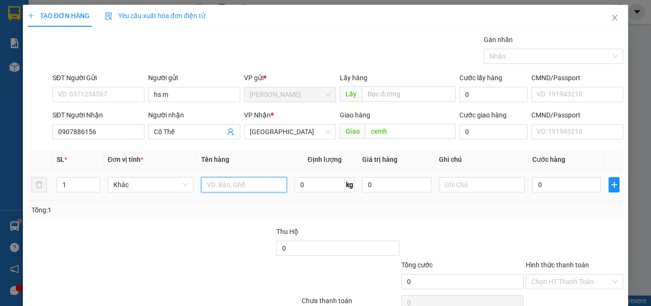
click at [226, 186] on input "text" at bounding box center [244, 184] width 86 height 15
type input "hs Thức"
click at [562, 184] on input "0" at bounding box center [567, 184] width 69 height 15
type input "5"
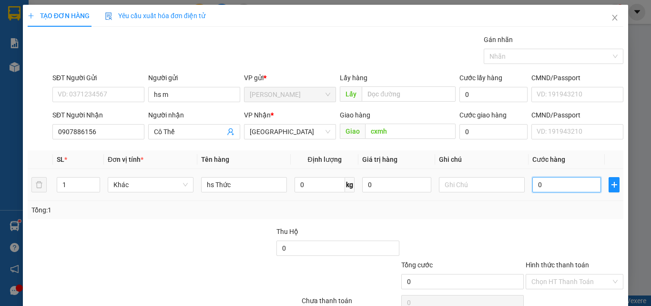
type input "5"
type input "50"
type input "50.000"
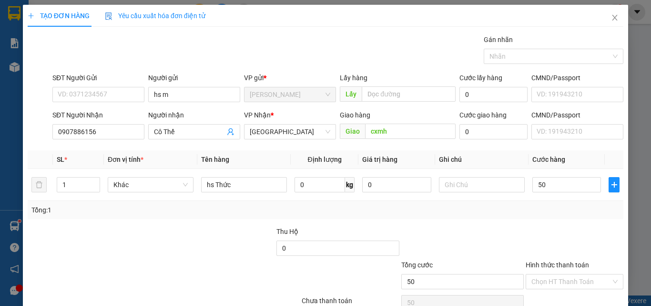
type input "50.000"
click at [553, 214] on div "Tổng: 1" at bounding box center [325, 210] width 588 height 10
click at [600, 226] on div at bounding box center [575, 242] width 100 height 33
click at [548, 274] on input "Hình thức thanh toán" at bounding box center [572, 281] width 80 height 14
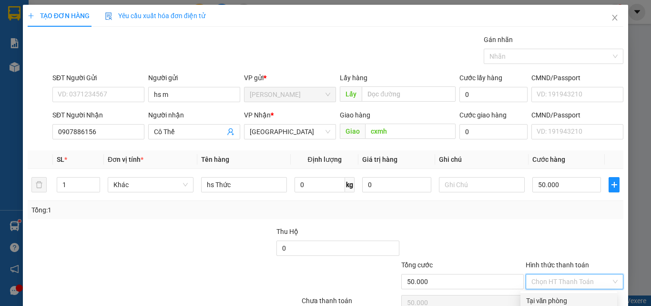
click at [549, 295] on div "Tại văn phòng" at bounding box center [568, 300] width 85 height 10
type input "0"
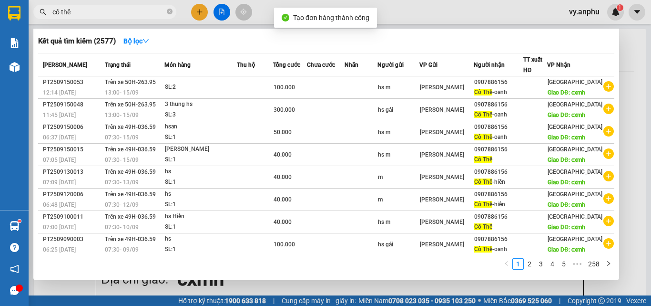
click at [321, 289] on div at bounding box center [325, 153] width 651 height 306
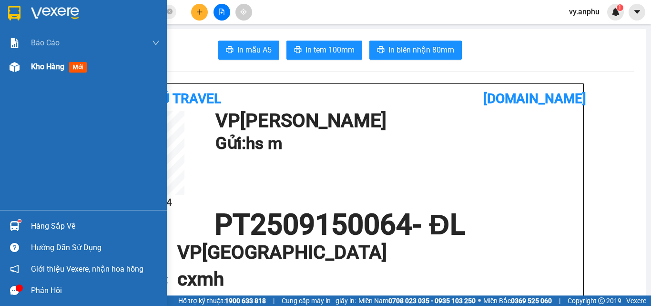
click at [52, 65] on span "Kho hàng" at bounding box center [47, 66] width 33 height 9
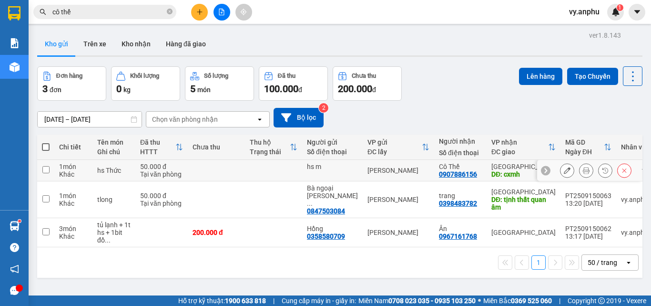
click at [45, 167] on input "checkbox" at bounding box center [45, 169] width 7 height 7
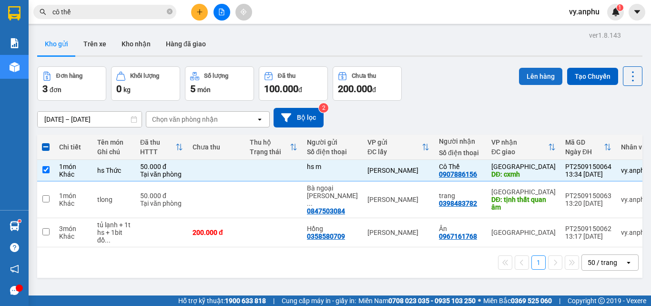
click at [540, 77] on button "Lên hàng" at bounding box center [540, 76] width 43 height 17
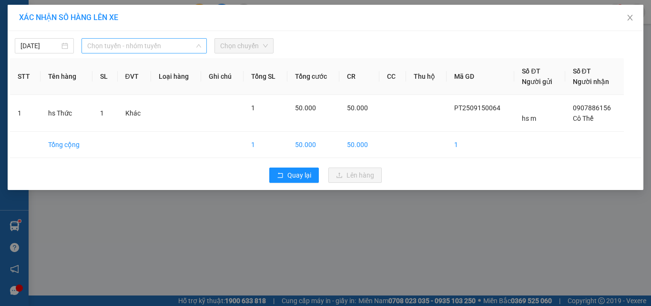
click at [101, 49] on span "Chọn tuyến - nhóm tuyến" at bounding box center [144, 46] width 114 height 14
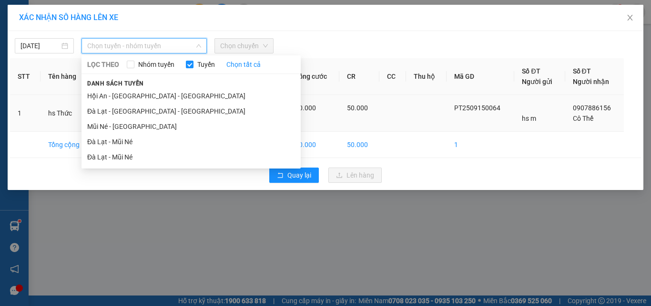
click at [121, 131] on li "Mũi Né - [GEOGRAPHIC_DATA]" at bounding box center [191, 126] width 219 height 15
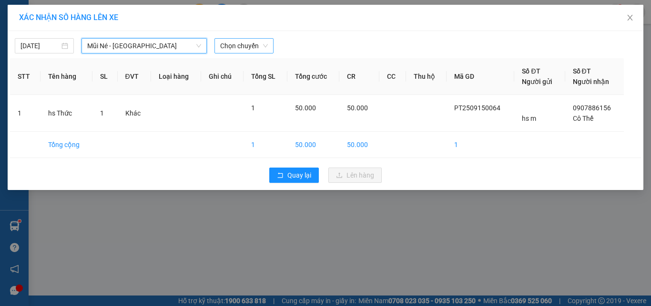
click at [248, 48] on span "Chọn chuyến" at bounding box center [244, 46] width 48 height 14
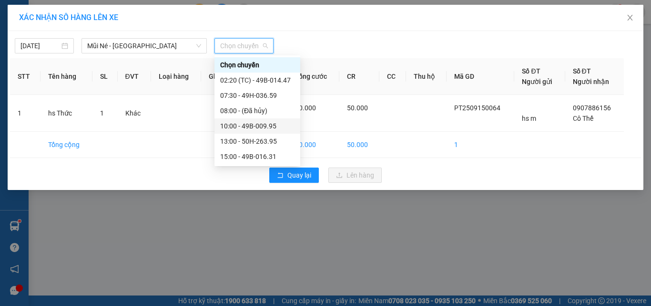
click at [236, 126] on div "10:00 - 49B-009.95" at bounding box center [257, 126] width 74 height 10
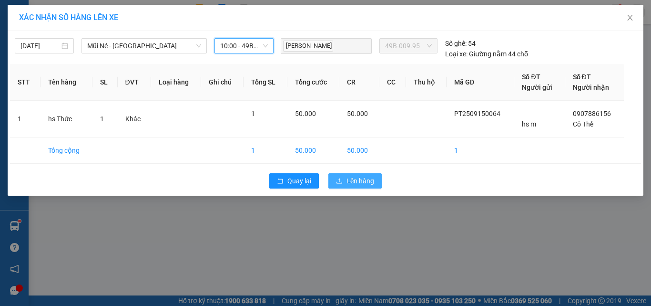
click at [373, 184] on span "Lên hàng" at bounding box center [361, 180] width 28 height 10
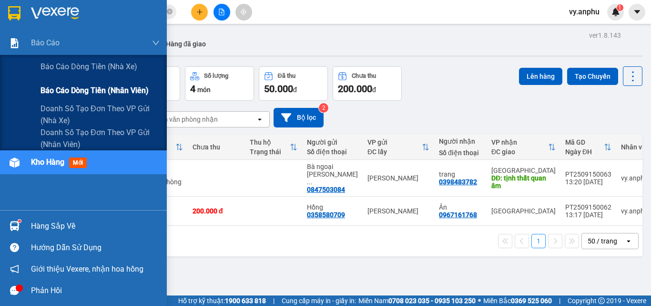
drag, startPoint x: 70, startPoint y: 90, endPoint x: 88, endPoint y: 86, distance: 18.6
click at [69, 90] on span "Báo cáo dòng tiền (nhân viên)" at bounding box center [95, 90] width 108 height 12
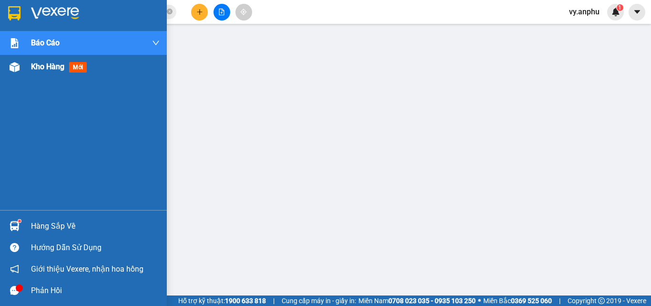
click at [39, 68] on span "Kho hàng" at bounding box center [47, 66] width 33 height 9
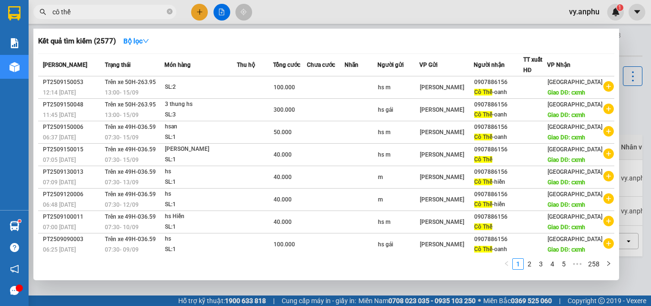
click at [133, 9] on input "cô thế" at bounding box center [108, 12] width 113 height 10
click at [133, 10] on input "cô thế" at bounding box center [108, 12] width 113 height 10
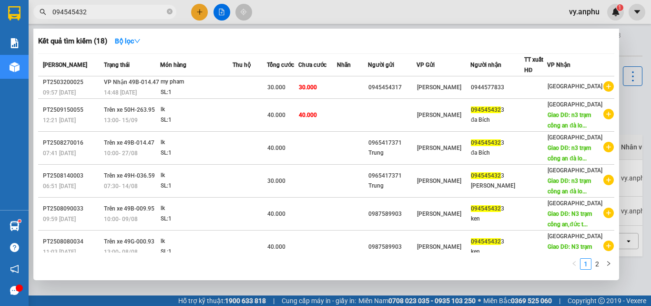
type input "0945454323"
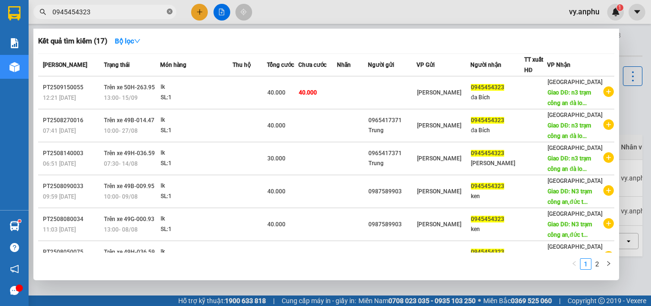
click at [169, 9] on span at bounding box center [170, 12] width 6 height 9
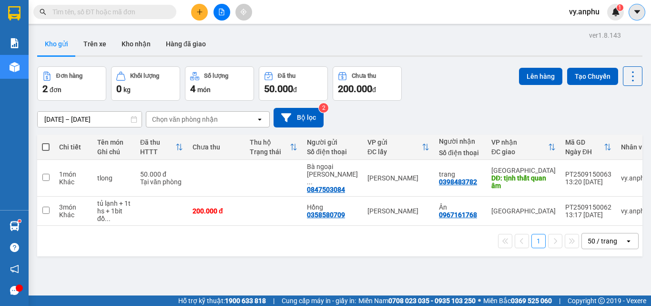
click at [640, 17] on button at bounding box center [637, 12] width 17 height 17
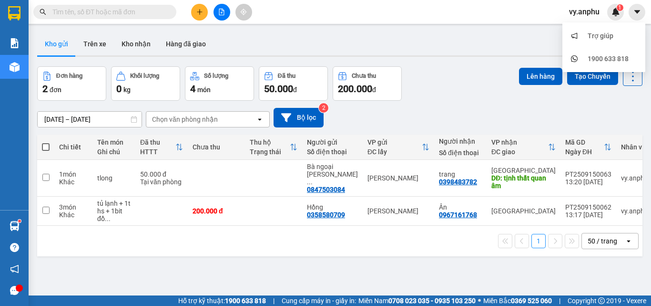
click at [573, 10] on span "vy.anphu" at bounding box center [585, 12] width 46 height 12
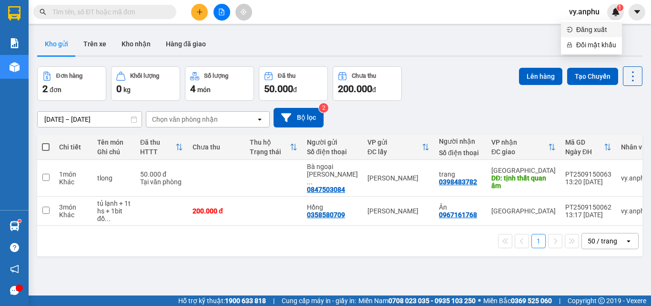
click at [582, 32] on span "Đăng xuất" at bounding box center [597, 29] width 40 height 10
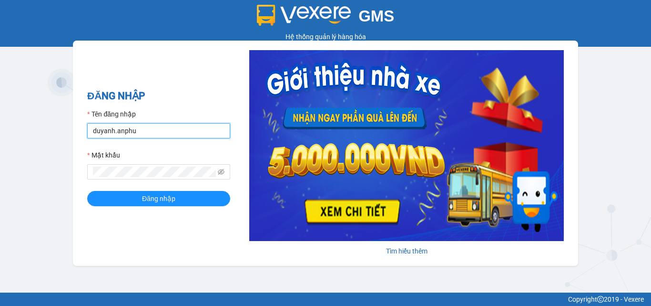
click at [103, 129] on input "duyanh.anphu" at bounding box center [158, 130] width 143 height 15
drag, startPoint x: 114, startPoint y: 129, endPoint x: 75, endPoint y: 137, distance: 38.9
click at [75, 137] on div "ĐĂNG NHẬP Tên đăng nhập duyanh.anphu Mật khẩu Đăng nhập Tìm hiểu thêm" at bounding box center [326, 153] width 506 height 225
type input "hieu.anphu"
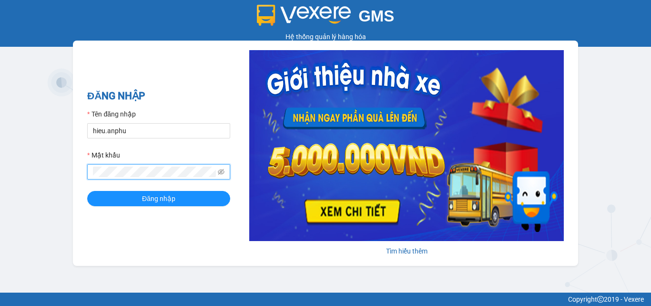
click at [73, 180] on div "ĐĂNG NHẬP Tên đăng nhập hieu.anphu Mật khẩu Đăng nhập Tìm hiểu thêm" at bounding box center [326, 153] width 506 height 225
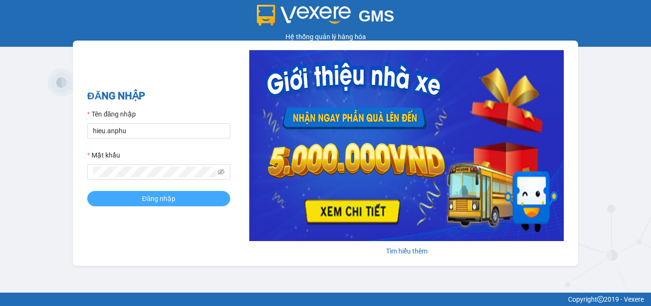
click at [116, 194] on button "Đăng nhập" at bounding box center [158, 198] width 143 height 15
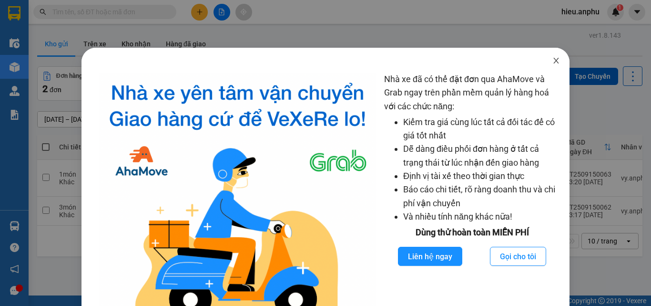
click at [553, 60] on icon "close" at bounding box center [557, 61] width 8 height 8
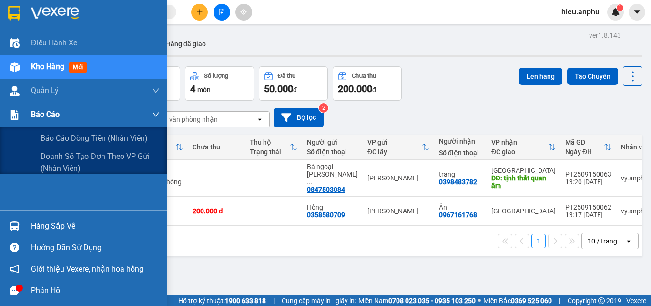
click at [50, 117] on span "Báo cáo" at bounding box center [45, 114] width 29 height 12
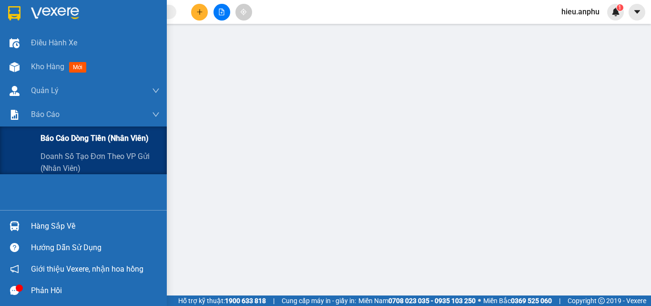
click at [64, 136] on span "Báo cáo dòng tiền (nhân viên)" at bounding box center [95, 138] width 108 height 12
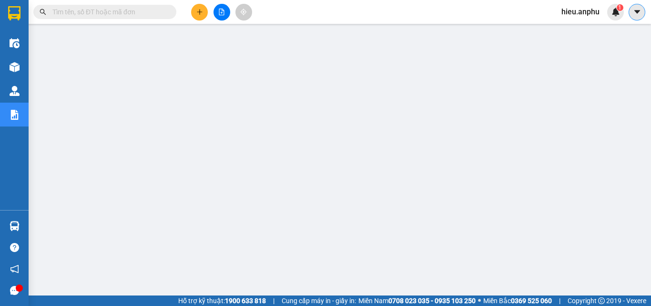
click at [636, 12] on icon "caret-down" at bounding box center [637, 12] width 9 height 9
click at [571, 14] on span "hieu.anphu" at bounding box center [580, 12] width 53 height 12
click at [572, 29] on span "Đăng xuất" at bounding box center [589, 29] width 40 height 10
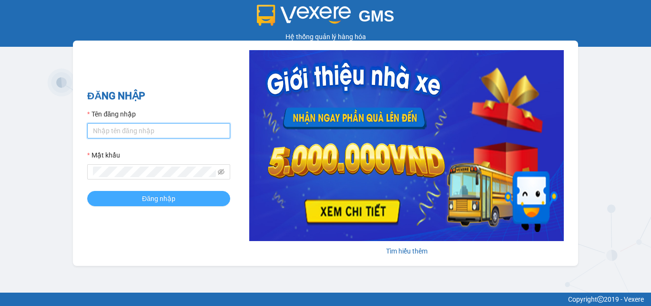
type input "duyanh.anphu"
click at [131, 196] on button "Đăng nhập" at bounding box center [158, 198] width 143 height 15
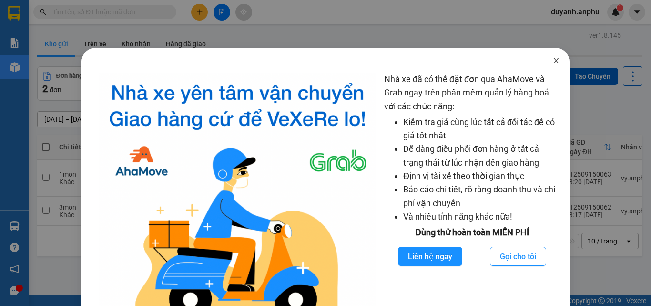
click at [554, 60] on icon "close" at bounding box center [557, 61] width 8 height 8
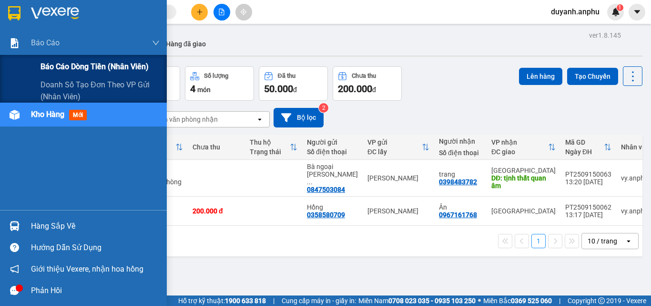
click at [50, 67] on span "Báo cáo dòng tiền (nhân viên)" at bounding box center [95, 67] width 108 height 12
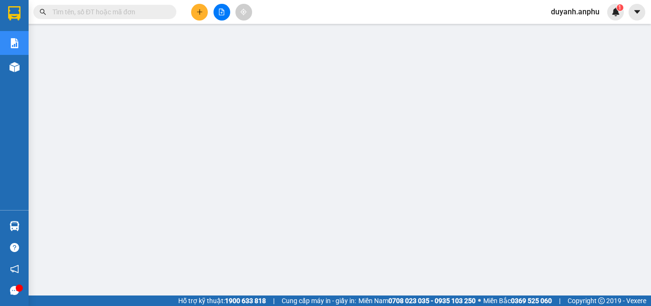
drag, startPoint x: 638, startPoint y: 12, endPoint x: 575, endPoint y: 19, distance: 63.4
click at [637, 12] on icon "caret-down" at bounding box center [637, 11] width 6 height 3
click at [565, 10] on span "duyanh.anphu" at bounding box center [576, 12] width 64 height 12
click at [566, 29] on span "Đăng xuất" at bounding box center [580, 29] width 44 height 10
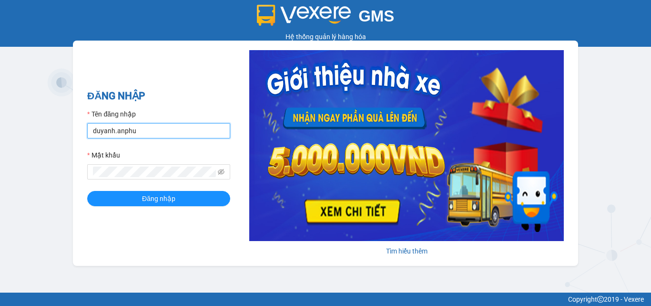
click at [112, 131] on input "duyanh.anphu" at bounding box center [158, 130] width 143 height 15
type input "hieu.anphu"
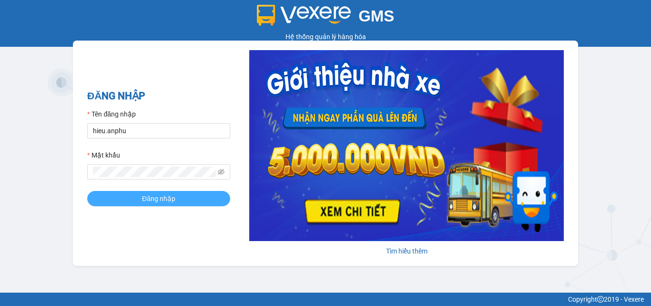
click at [131, 195] on button "Đăng nhập" at bounding box center [158, 198] width 143 height 15
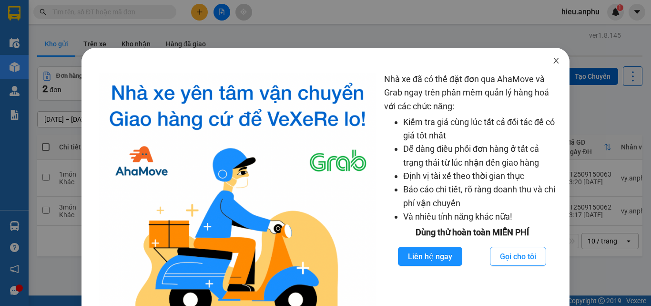
drag, startPoint x: 552, startPoint y: 61, endPoint x: 549, endPoint y: 56, distance: 5.4
click at [553, 59] on icon "close" at bounding box center [557, 61] width 8 height 8
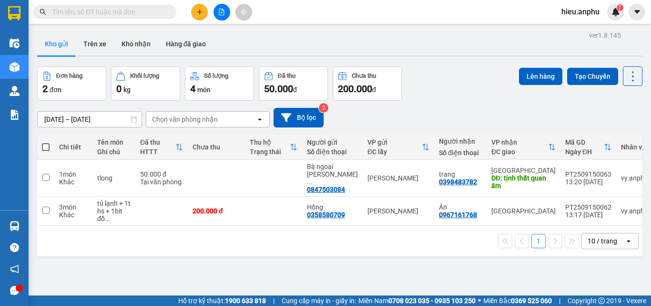
click at [204, 17] on button at bounding box center [199, 12] width 17 height 17
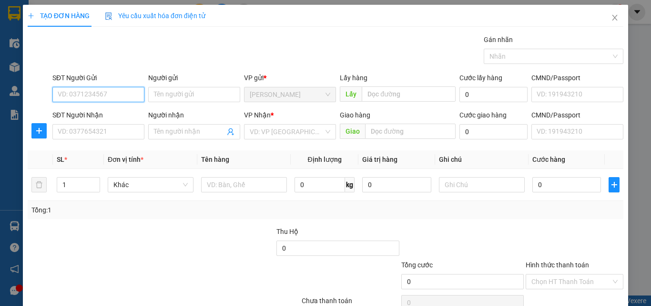
click at [110, 92] on input "SĐT Người Gửi" at bounding box center [98, 94] width 92 height 15
type input "0989211508"
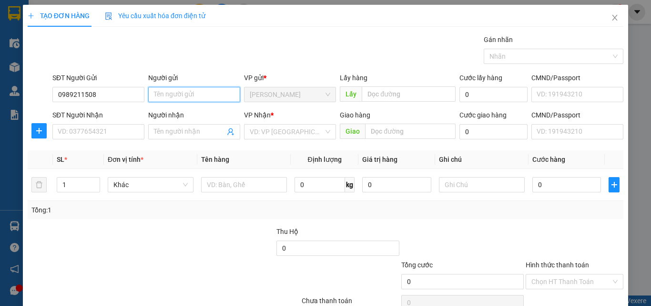
click at [175, 92] on input "Người gửi" at bounding box center [194, 94] width 92 height 15
type input "anh đỗ"
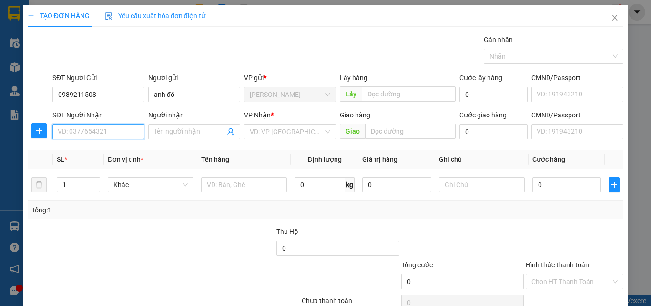
click at [103, 135] on input "SĐT Người Nhận" at bounding box center [98, 131] width 92 height 15
type input "0855883199"
click at [189, 134] on input "Người nhận" at bounding box center [189, 131] width 71 height 10
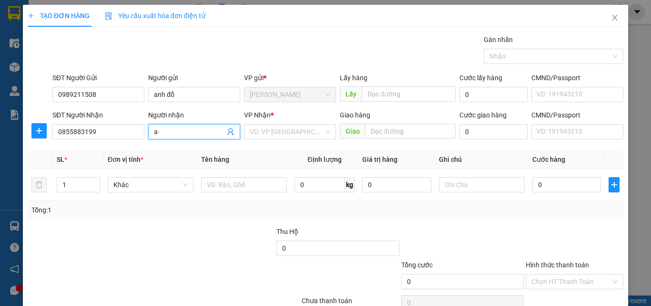
type input "a"
type input "â"
type input "anh đương"
click at [297, 133] on input "search" at bounding box center [287, 131] width 74 height 14
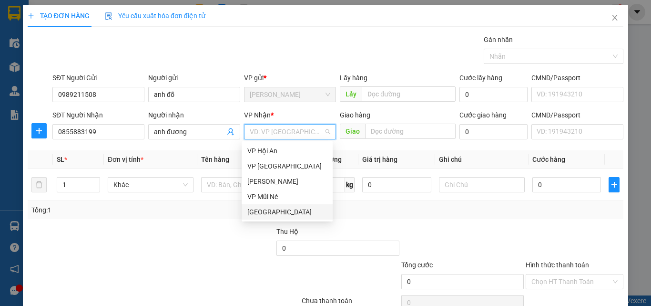
click at [265, 211] on div "[GEOGRAPHIC_DATA]" at bounding box center [288, 211] width 80 height 10
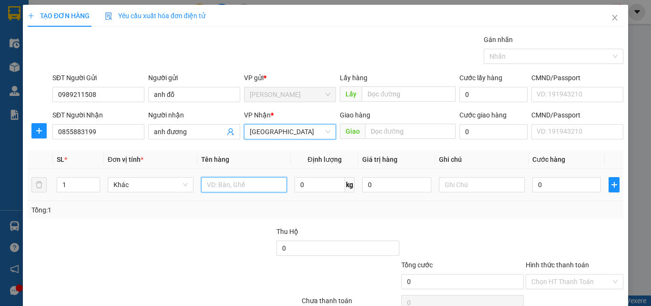
click at [232, 185] on input "text" at bounding box center [244, 184] width 86 height 15
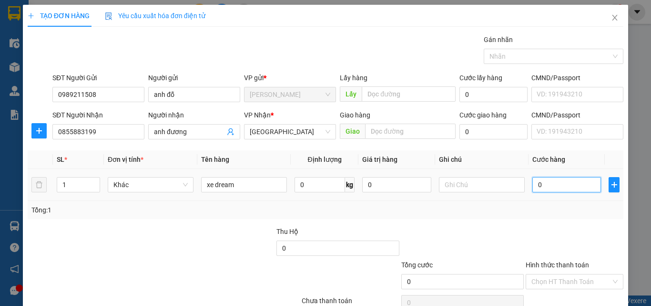
click at [540, 186] on input "0" at bounding box center [567, 184] width 69 height 15
click at [245, 189] on input "xe dream" at bounding box center [244, 184] width 86 height 15
type input "xe dream 86k9-4555"
click at [540, 182] on input "0" at bounding box center [567, 184] width 69 height 15
type input "4"
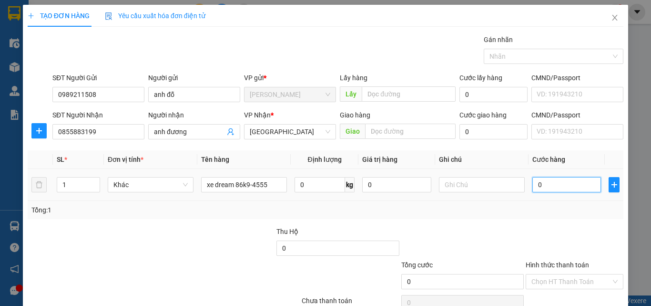
type input "4"
type input "40"
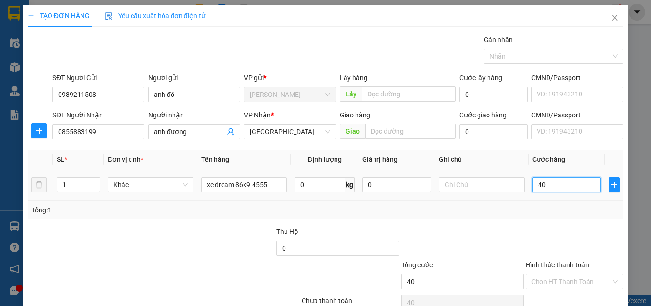
type input "400"
type input "400.000"
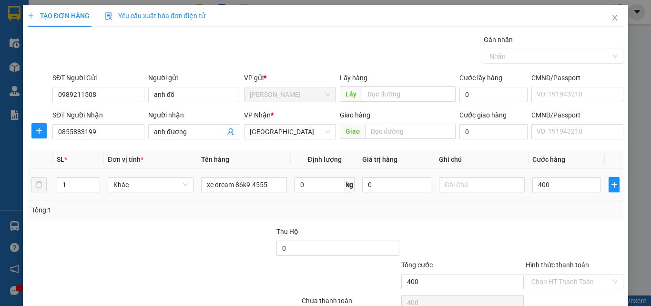
type input "400.000"
click at [530, 213] on div "Tổng: 1" at bounding box center [325, 210] width 588 height 10
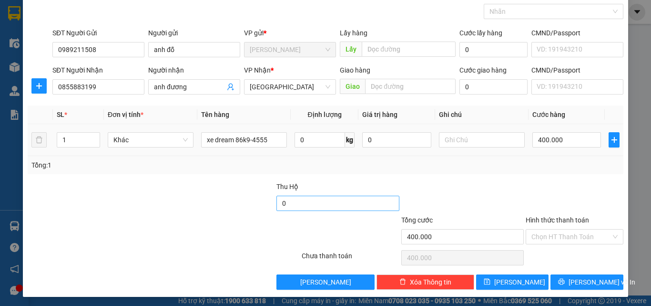
scroll to position [47, 0]
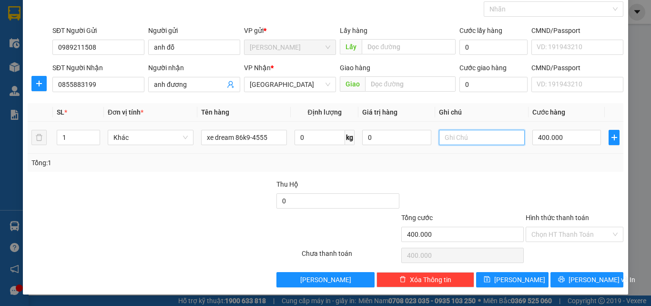
click at [498, 135] on input "text" at bounding box center [482, 137] width 86 height 15
type input "thu cước người nhận"
click at [587, 173] on div "Transit Pickup Surcharge Ids Transit Deliver Surcharge Ids Transit Deliver Surc…" at bounding box center [326, 137] width 596 height 300
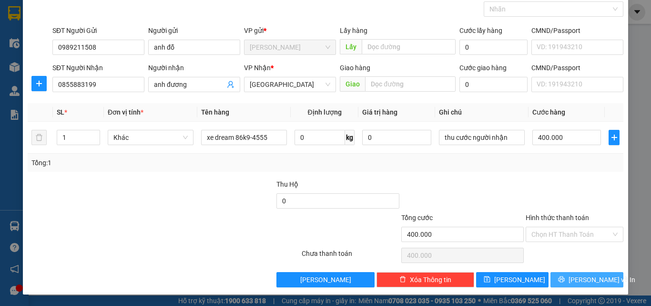
click at [595, 279] on span "[PERSON_NAME] và In" at bounding box center [602, 279] width 67 height 10
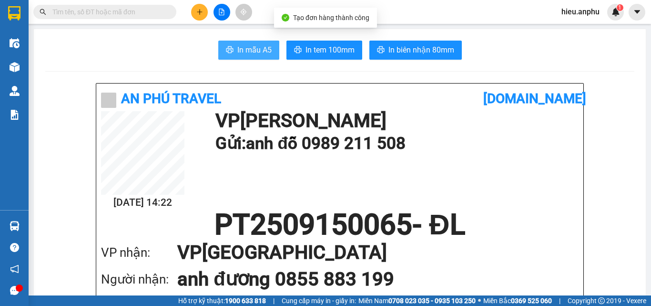
click at [261, 47] on span "In mẫu A5" at bounding box center [254, 50] width 34 height 12
click at [77, 11] on input "text" at bounding box center [108, 12] width 113 height 10
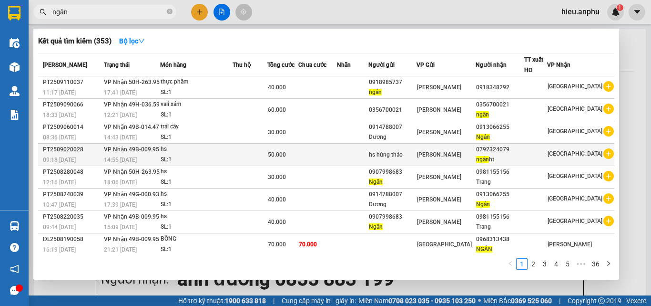
type input "ngân"
click at [497, 155] on div "ngân ht" at bounding box center [500, 160] width 48 height 10
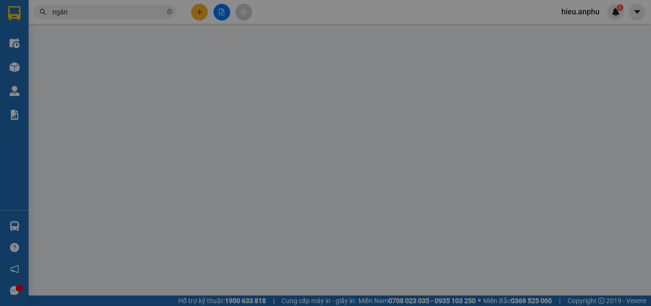
type input "hs hùng thảo"
type input "0792324079"
type input "ngân ht"
type input "50.000"
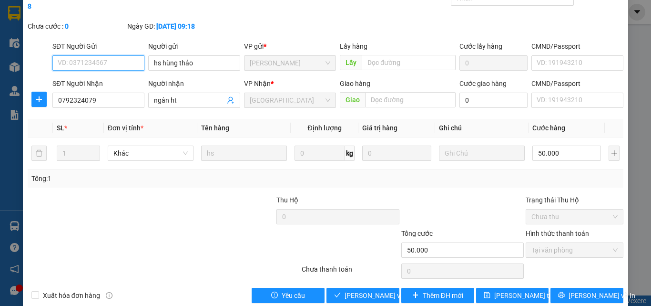
scroll to position [49, 0]
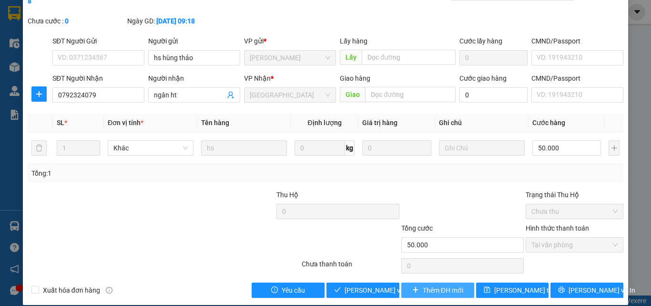
click at [436, 285] on span "Thêm ĐH mới" at bounding box center [443, 290] width 41 height 10
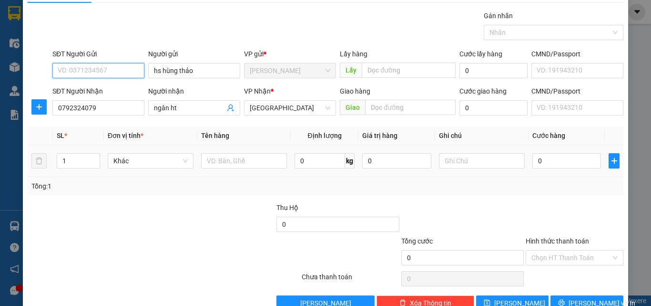
scroll to position [47, 0]
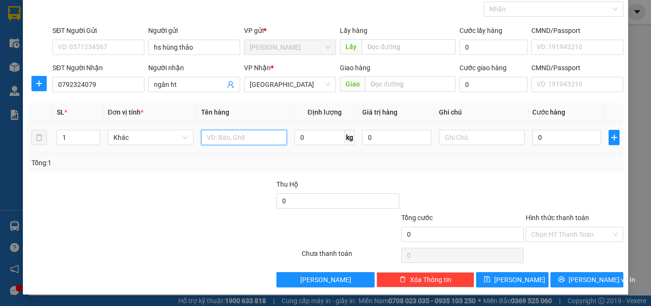
click at [237, 138] on input "text" at bounding box center [244, 137] width 86 height 15
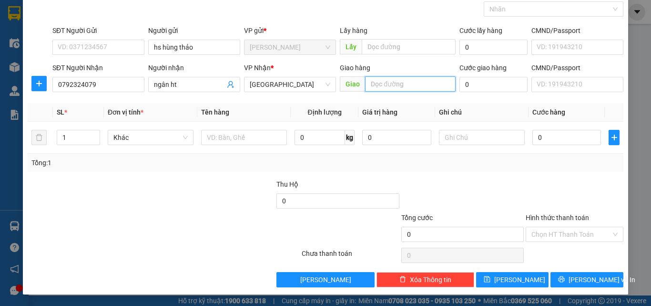
click at [377, 84] on input "text" at bounding box center [410, 83] width 91 height 15
type input "CX MAI HOA"
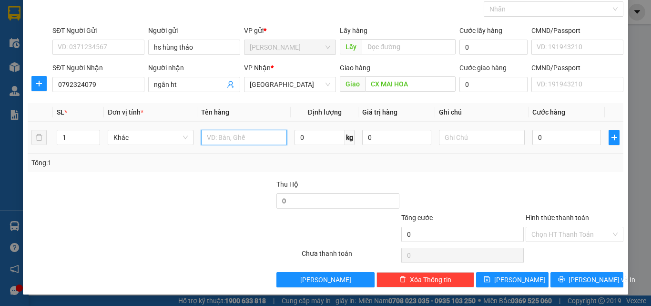
click at [255, 130] on input "text" at bounding box center [244, 137] width 86 height 15
type input "thùng hs"
click at [539, 141] on input "0" at bounding box center [567, 137] width 69 height 15
type input "4"
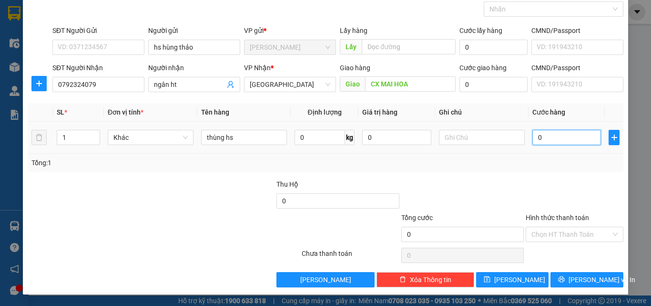
type input "4"
type input "40"
type input "40.000"
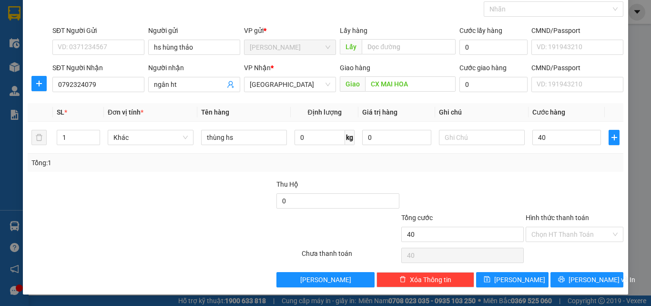
type input "40.000"
click at [547, 172] on div "Transit Pickup Surcharge Ids Transit Deliver Surcharge Ids Transit Deliver Surc…" at bounding box center [326, 137] width 596 height 300
click at [547, 237] on input "Hình thức thanh toán" at bounding box center [572, 234] width 80 height 14
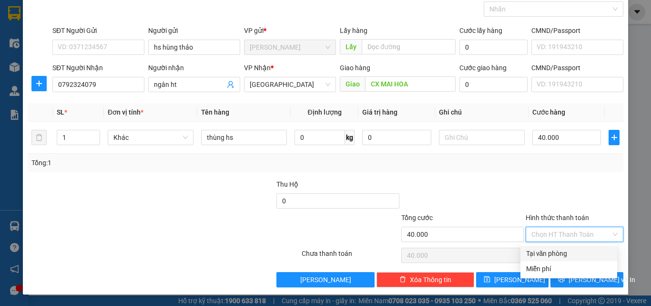
click at [549, 254] on div "Tại văn phòng" at bounding box center [568, 253] width 85 height 10
type input "0"
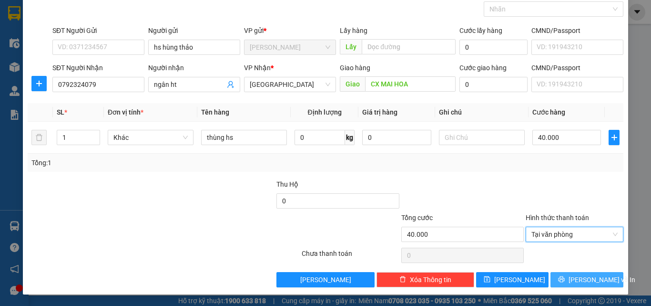
click at [587, 275] on span "[PERSON_NAME] và In" at bounding box center [602, 279] width 67 height 10
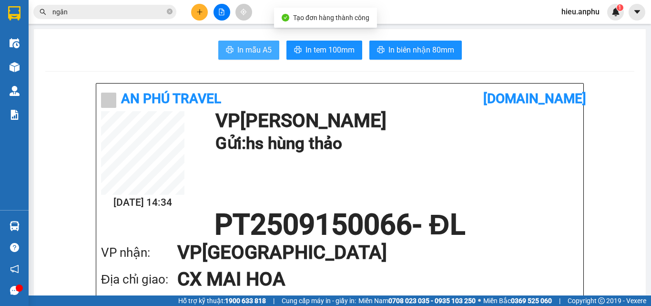
click at [241, 50] on span "In mẫu A5" at bounding box center [254, 50] width 34 height 12
click at [93, 11] on input "ngân" at bounding box center [108, 12] width 113 height 10
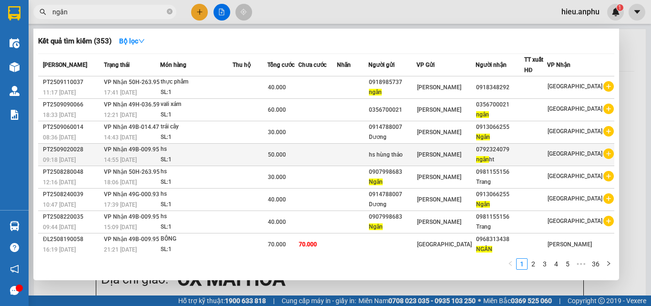
click at [504, 155] on div "ngân ht" at bounding box center [500, 160] width 48 height 10
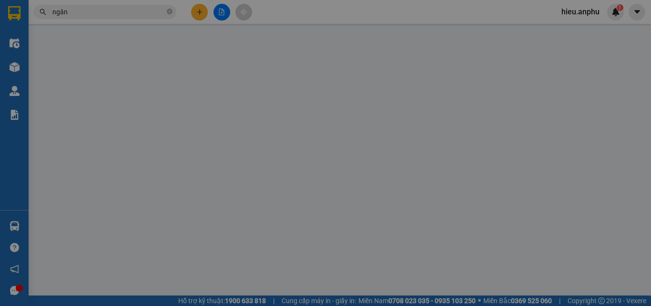
type input "hs hùng thảo"
type input "0792324079"
type input "ngân ht"
type input "50.000"
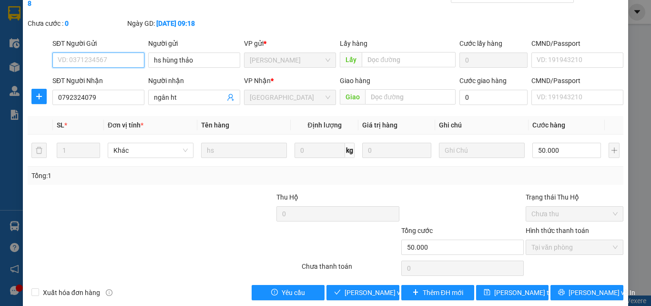
scroll to position [49, 0]
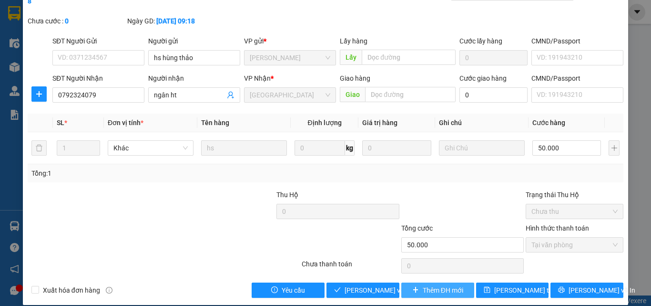
click at [444, 285] on span "Thêm ĐH mới" at bounding box center [443, 290] width 41 height 10
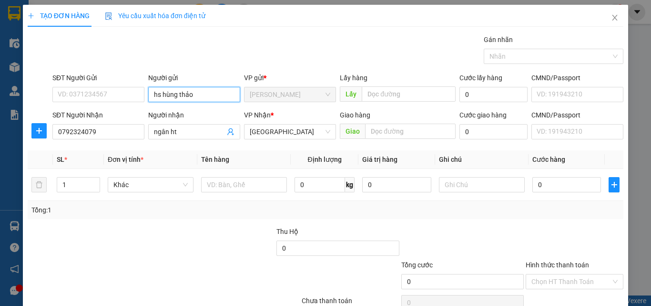
drag, startPoint x: 203, startPoint y: 95, endPoint x: 119, endPoint y: 107, distance: 84.8
click at [120, 106] on form "SĐT Người Gửi VD: 0371234567 Người gửi hs hùng thảo hs hùng thảo VP gửi * Phan …" at bounding box center [326, 107] width 596 height 71
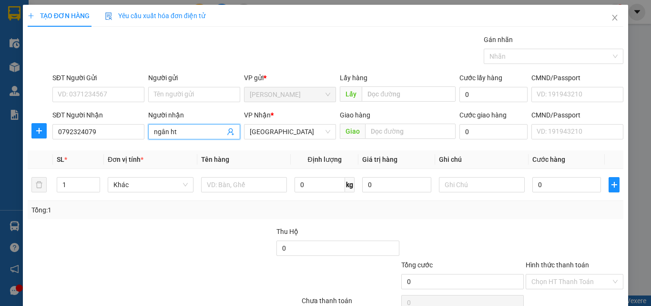
click at [177, 134] on input "ngân ht" at bounding box center [189, 131] width 71 height 10
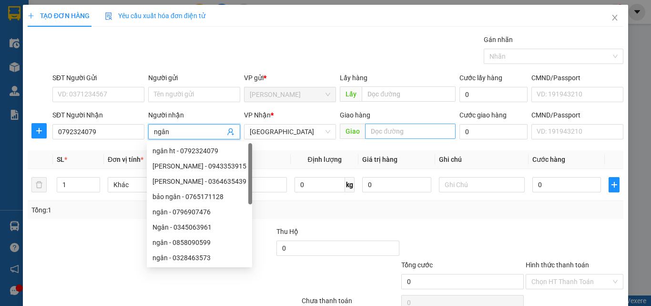
type input "ngân"
click at [382, 137] on input "text" at bounding box center [410, 131] width 91 height 15
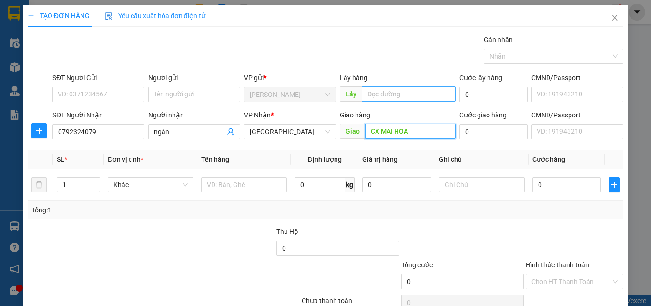
type input "CX MAI HOA"
click at [409, 92] on input "text" at bounding box center [409, 93] width 94 height 15
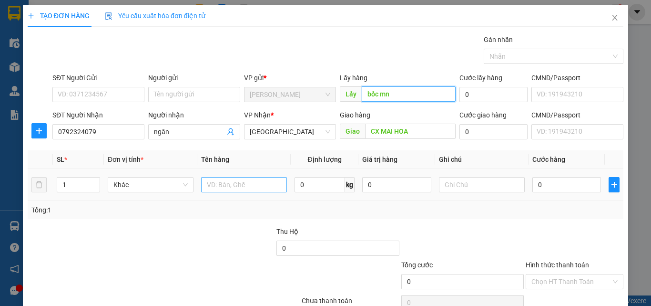
type input "bốc mn"
click at [224, 180] on input "text" at bounding box center [244, 184] width 86 height 15
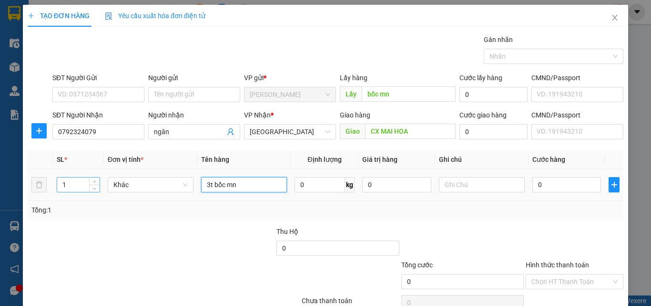
type input "3t bốc mn"
drag, startPoint x: 80, startPoint y: 186, endPoint x: 59, endPoint y: 189, distance: 21.7
click at [59, 189] on input "1" at bounding box center [78, 184] width 42 height 14
type input "3"
click at [547, 184] on input "0" at bounding box center [567, 184] width 69 height 15
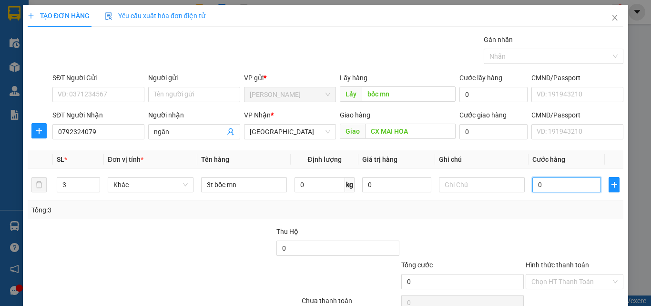
type input "2"
type input "21"
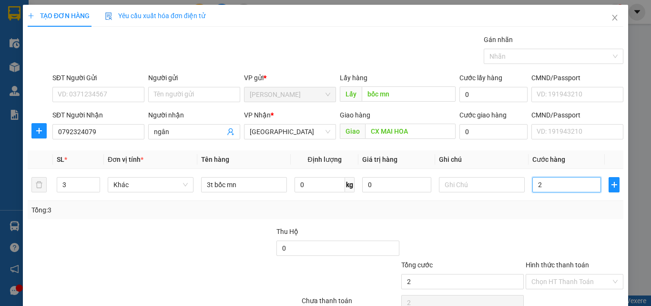
type input "21"
type input "210"
type input "210.000"
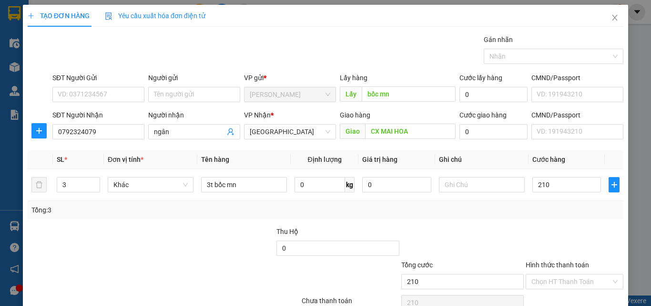
type input "210.000"
click at [531, 227] on div at bounding box center [575, 242] width 100 height 33
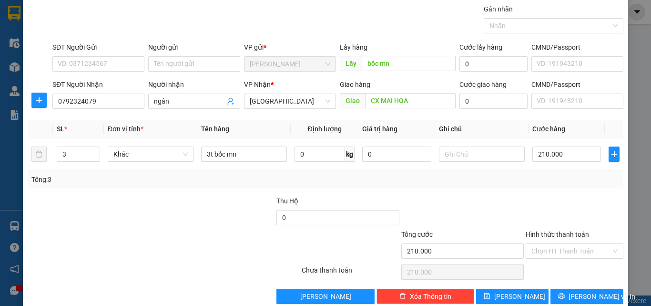
scroll to position [47, 0]
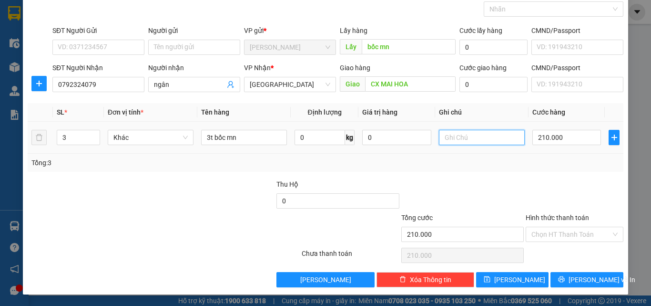
click at [443, 136] on input "text" at bounding box center [482, 137] width 86 height 15
type input "thu cước người nhận"
click at [509, 171] on div "Tổng: 3" at bounding box center [326, 163] width 596 height 18
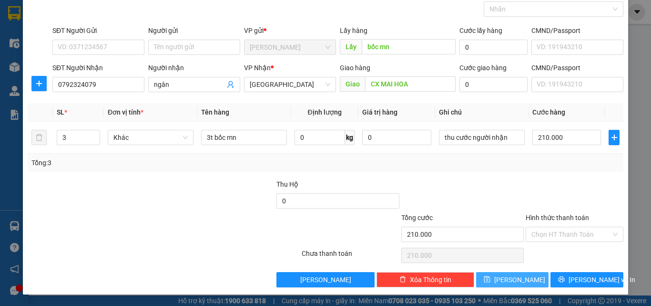
click at [511, 277] on span "[PERSON_NAME]" at bounding box center [520, 279] width 51 height 10
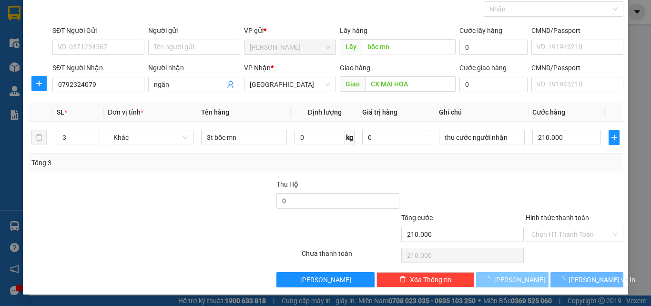
type input "1"
type input "0"
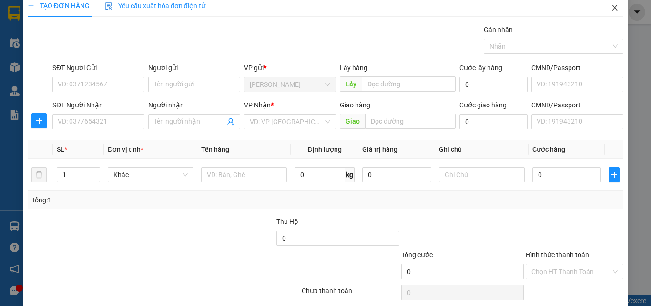
scroll to position [0, 0]
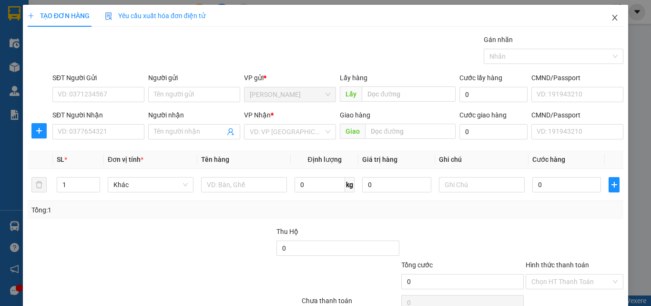
click at [611, 21] on icon "close" at bounding box center [615, 18] width 8 height 8
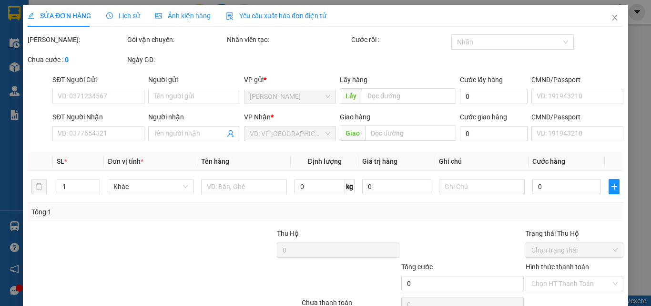
type input "hs hùng thảo"
type input "0792324079"
type input "ngân ht"
type input "50.000"
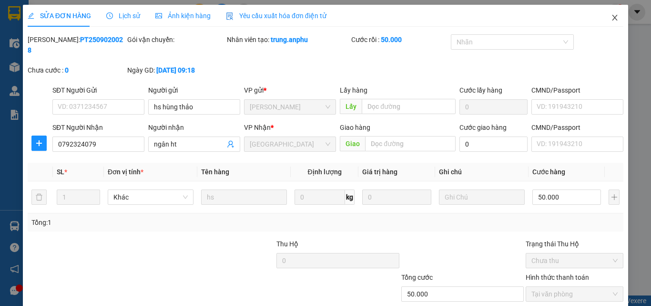
click at [611, 12] on span "Close" at bounding box center [615, 18] width 27 height 27
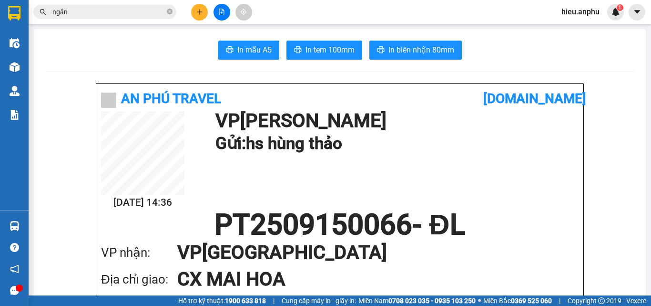
click at [225, 16] on button at bounding box center [222, 12] width 17 height 17
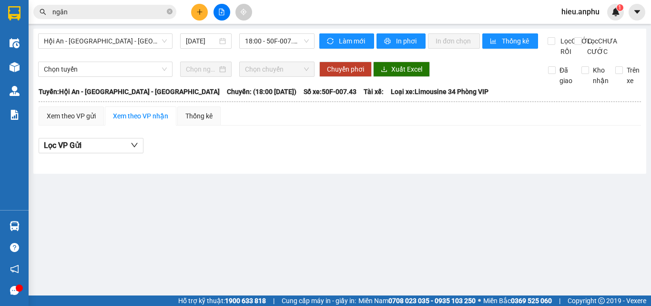
click at [87, 31] on div "Hội An - Nha Trang - Đà Lạt 15/09/2025 18:00 - 50F-007.43 - (Đã hủy) Làm mới In…" at bounding box center [339, 101] width 613 height 145
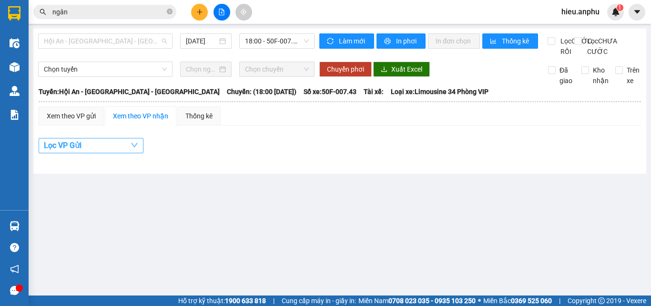
drag, startPoint x: 88, startPoint y: 41, endPoint x: 74, endPoint y: 156, distance: 116.2
click at [88, 41] on span "Hội An - [GEOGRAPHIC_DATA] - [GEOGRAPHIC_DATA]" at bounding box center [105, 41] width 123 height 14
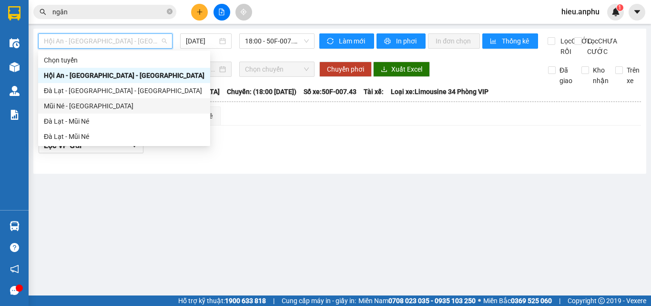
drag, startPoint x: 77, startPoint y: 109, endPoint x: 266, endPoint y: 33, distance: 203.9
click at [77, 108] on div "Mũi Né - [GEOGRAPHIC_DATA]" at bounding box center [124, 106] width 161 height 10
type input "[DATE]"
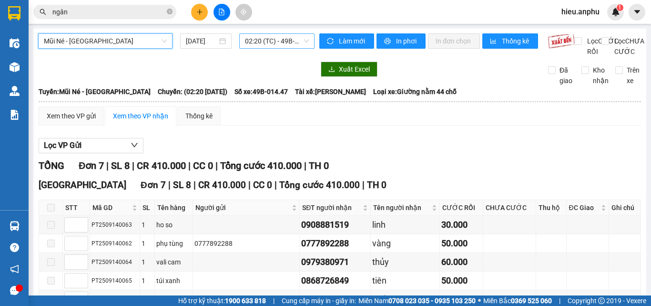
click at [258, 43] on span "02:20 (TC) - 49B-014.47" at bounding box center [277, 41] width 64 height 14
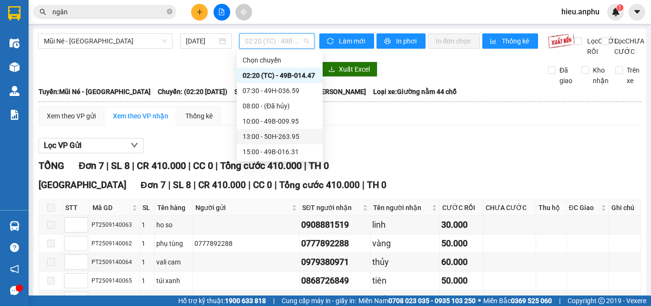
click at [250, 136] on div "13:00 - 50H-263.95" at bounding box center [280, 136] width 74 height 10
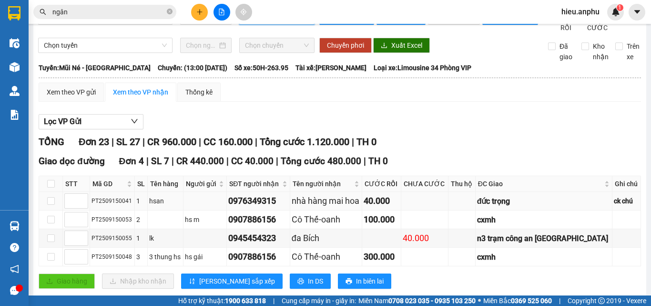
scroll to position [48, 0]
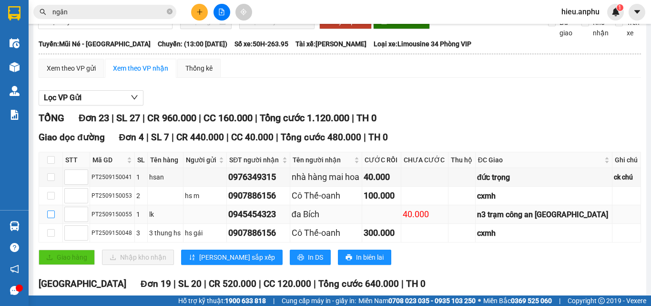
click at [50, 218] on input "checkbox" at bounding box center [51, 214] width 8 height 8
checkbox input "true"
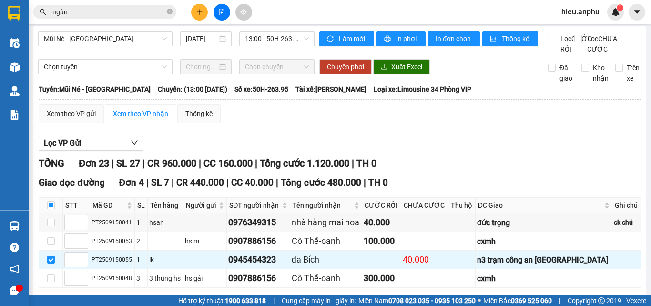
scroll to position [0, 0]
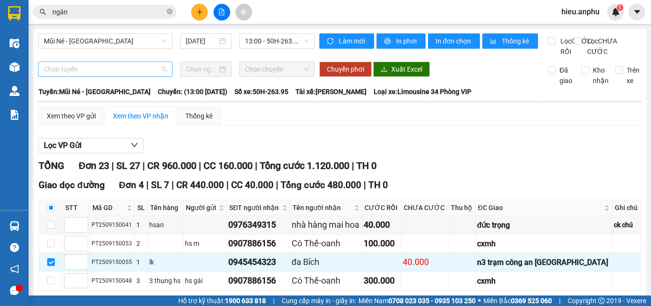
click at [89, 76] on span "Chọn tuyến" at bounding box center [105, 69] width 123 height 14
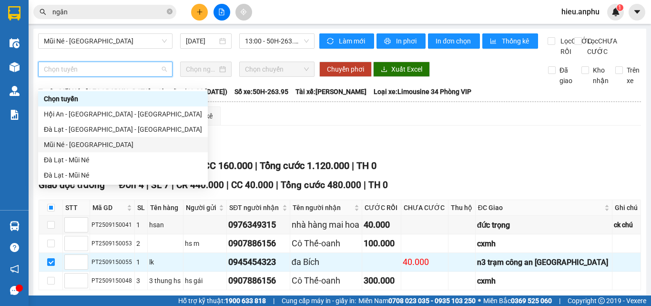
drag, startPoint x: 63, startPoint y: 144, endPoint x: 90, endPoint y: 122, distance: 33.9
click at [63, 142] on div "Mũi Né - [GEOGRAPHIC_DATA]" at bounding box center [123, 144] width 158 height 10
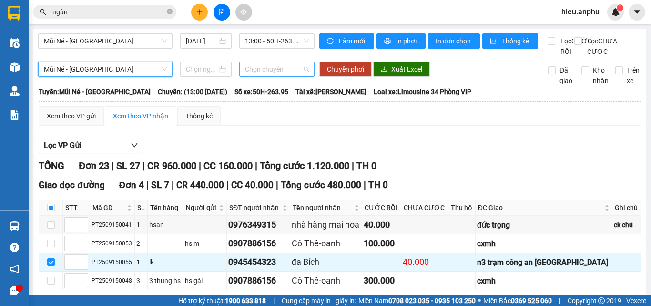
click at [259, 76] on span "Chọn chuyến" at bounding box center [277, 69] width 64 height 14
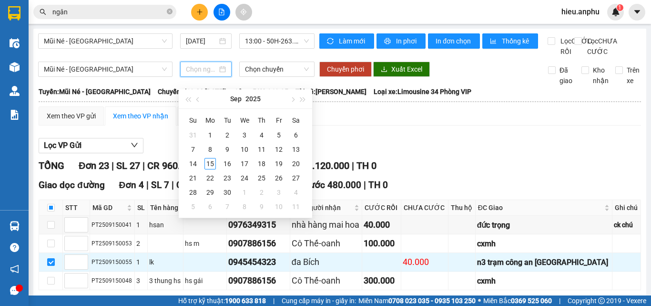
click at [210, 74] on input at bounding box center [201, 69] width 31 height 10
type input "[DATE]"
drag, startPoint x: 211, startPoint y: 166, endPoint x: 222, endPoint y: 139, distance: 29.8
click at [211, 164] on div "15" at bounding box center [210, 163] width 11 height 11
type input "[DATE]"
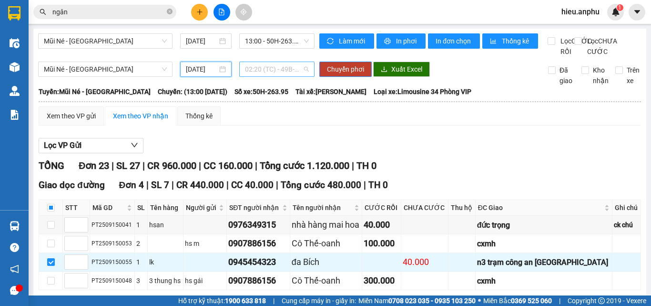
click at [270, 75] on span "02:20 (TC) - 49B-014.47" at bounding box center [277, 69] width 64 height 14
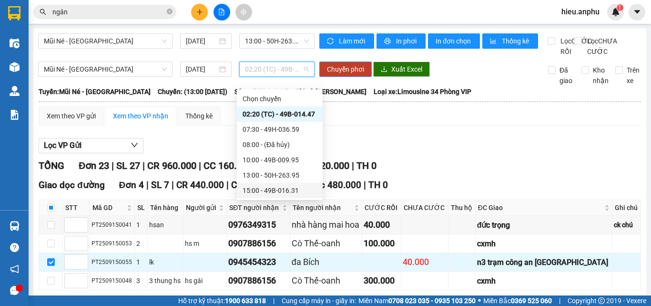
click at [256, 190] on div "15:00 - 49B-016.31" at bounding box center [280, 190] width 74 height 10
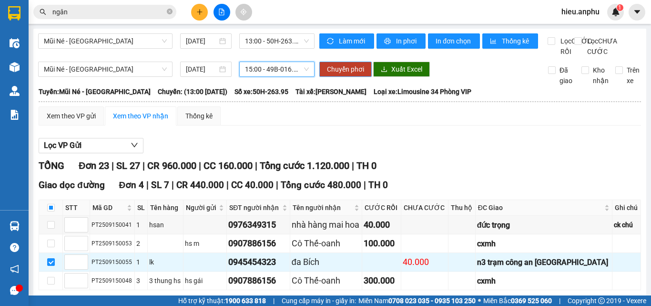
click at [348, 74] on button "Chuyển phơi" at bounding box center [346, 69] width 52 height 15
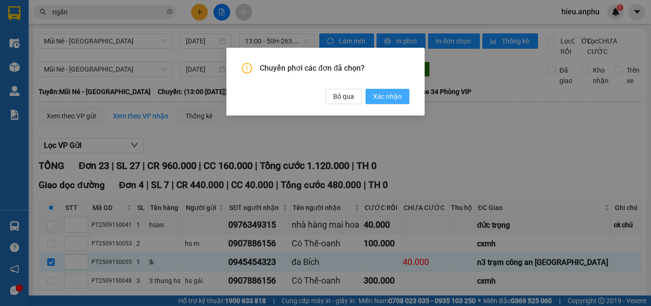
click at [397, 92] on span "Xác nhận" at bounding box center [387, 96] width 29 height 10
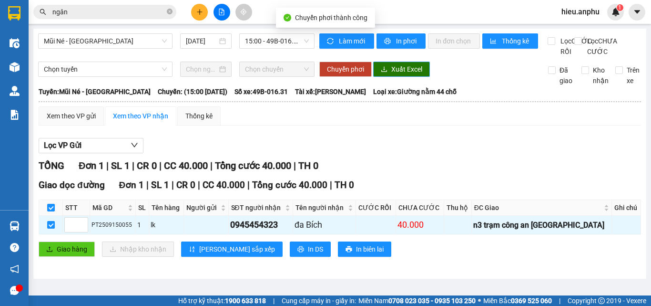
checkbox input "false"
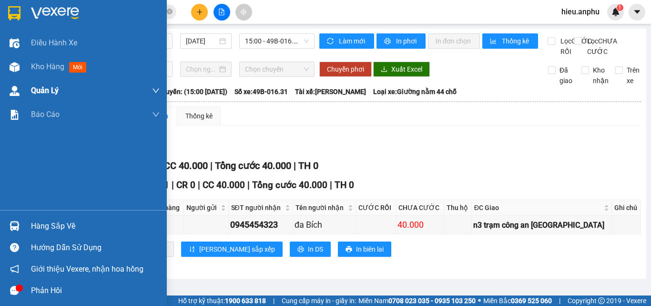
drag, startPoint x: 11, startPoint y: 70, endPoint x: 41, endPoint y: 79, distance: 31.8
click at [11, 70] on img at bounding box center [15, 67] width 10 height 10
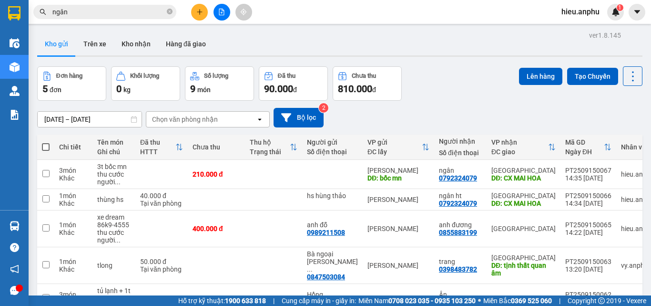
drag, startPoint x: 43, startPoint y: 147, endPoint x: 93, endPoint y: 144, distance: 49.7
click at [43, 146] on span at bounding box center [46, 147] width 8 height 8
click at [46, 142] on input "checkbox" at bounding box center [46, 142] width 0 height 0
checkbox input "true"
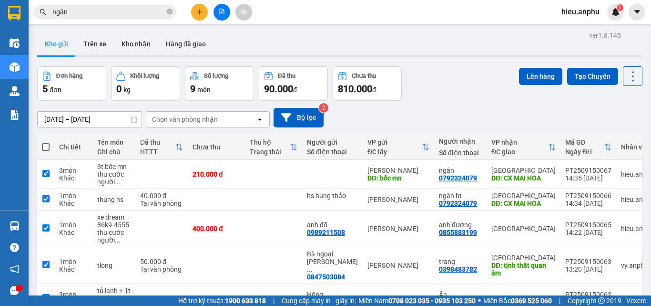
checkbox input "true"
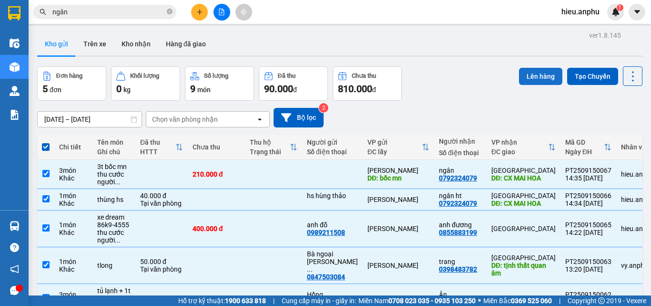
click at [531, 77] on button "Lên hàng" at bounding box center [540, 76] width 43 height 17
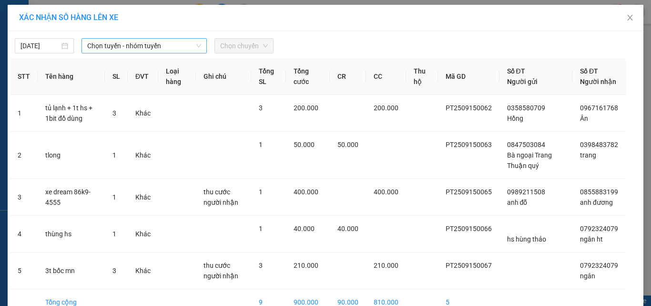
click at [120, 41] on span "Chọn tuyến - nhóm tuyến" at bounding box center [144, 46] width 114 height 14
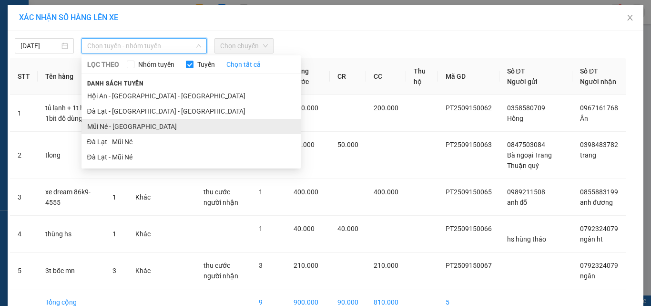
click at [109, 123] on li "Mũi Né - [GEOGRAPHIC_DATA]" at bounding box center [191, 126] width 219 height 15
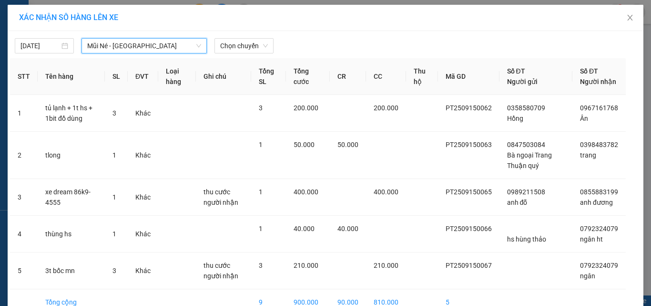
click at [240, 36] on div "15/09/2025 Mũi Né - Đà Lạt Mũi Né - Đà Lạt LỌC THEO Nhóm tuyến Tuyến Chọn tất c…" at bounding box center [325, 43] width 631 height 20
click at [240, 43] on span "Chọn chuyến" at bounding box center [244, 46] width 48 height 14
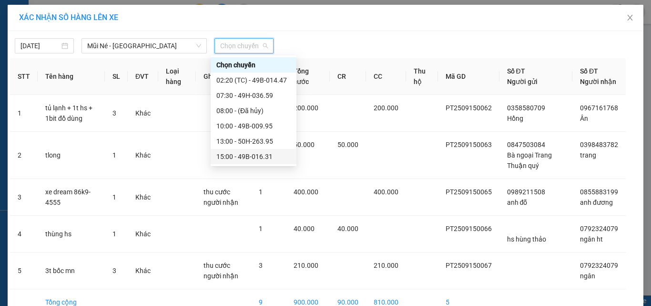
click at [242, 160] on div "15:00 - 49B-016.31" at bounding box center [254, 156] width 74 height 10
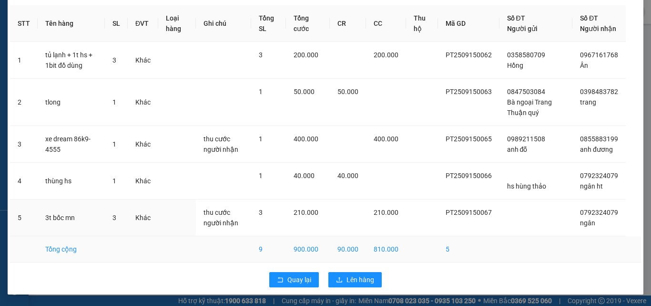
scroll to position [69, 0]
click at [361, 276] on span "Lên hàng" at bounding box center [361, 279] width 28 height 10
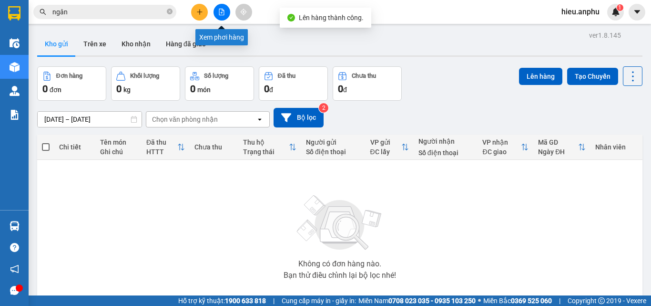
click at [223, 9] on icon "file-add" at bounding box center [221, 12] width 7 height 7
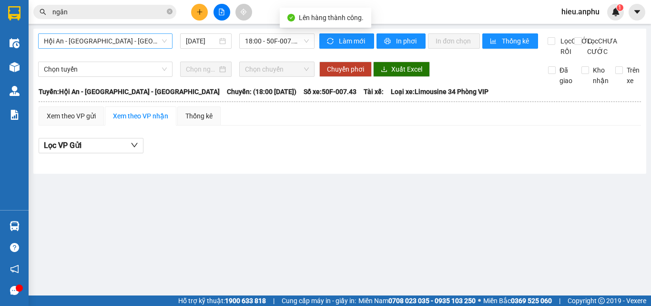
click at [97, 45] on span "Hội An - [GEOGRAPHIC_DATA] - [GEOGRAPHIC_DATA]" at bounding box center [105, 41] width 123 height 14
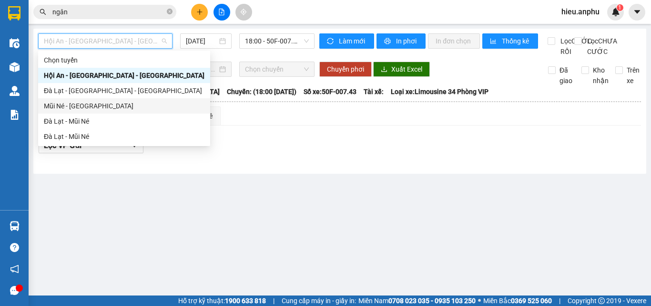
click at [59, 107] on div "Mũi Né - [GEOGRAPHIC_DATA]" at bounding box center [124, 106] width 161 height 10
type input "[DATE]"
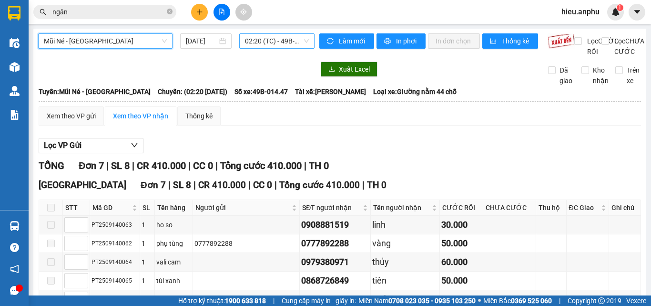
click at [249, 44] on span "02:20 (TC) - 49B-014.47" at bounding box center [277, 41] width 64 height 14
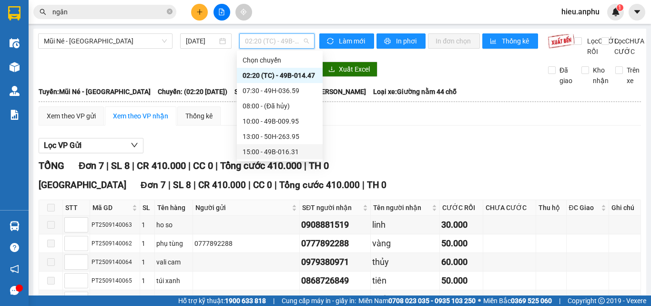
click at [249, 151] on div "15:00 - 49B-016.31" at bounding box center [280, 151] width 74 height 10
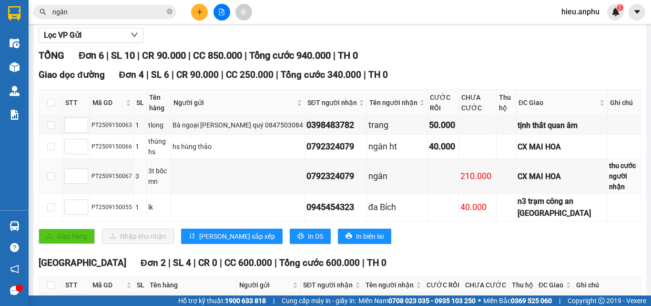
scroll to position [93, 0]
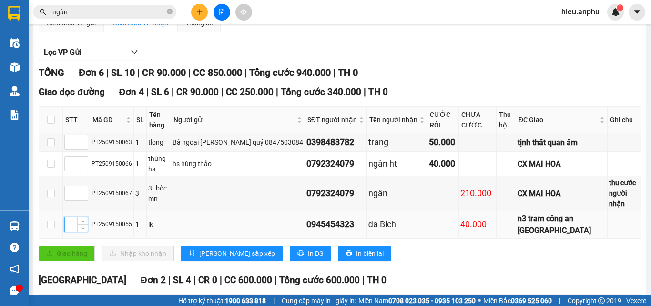
click at [76, 221] on input at bounding box center [76, 224] width 23 height 14
type input "1"
click at [71, 191] on input at bounding box center [76, 193] width 23 height 14
type input "2"
click at [64, 174] on td at bounding box center [76, 164] width 27 height 24
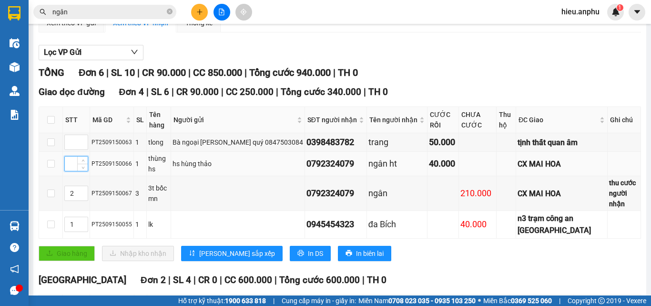
click at [69, 171] on input at bounding box center [76, 163] width 23 height 14
type input "3"
click at [73, 147] on input at bounding box center [76, 142] width 23 height 14
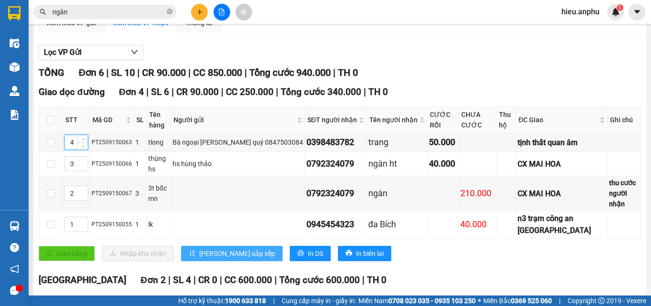
type input "4"
drag, startPoint x: 204, startPoint y: 247, endPoint x: 205, endPoint y: 238, distance: 8.2
click at [204, 248] on span "[PERSON_NAME] sắp xếp" at bounding box center [237, 253] width 76 height 10
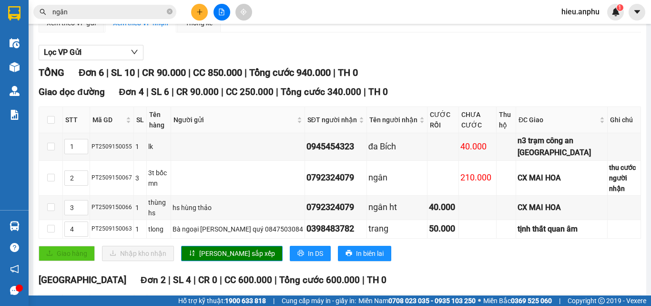
click at [105, 11] on input "ngân" at bounding box center [108, 12] width 113 height 10
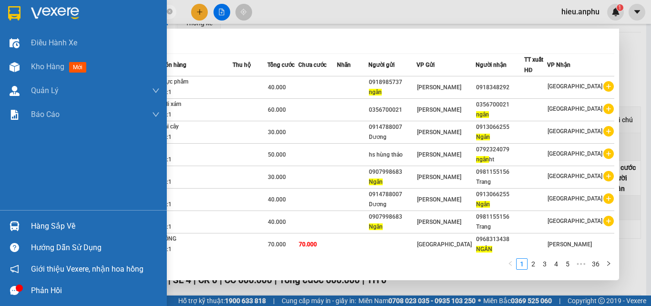
drag, startPoint x: 102, startPoint y: 12, endPoint x: 25, endPoint y: 19, distance: 77.5
click at [25, 19] on section "Kết quả tìm kiếm ( 353 ) Bộ lọc Mã ĐH Trạng thái Món hàng Thu hộ Tổng cước Chưa…" at bounding box center [325, 153] width 651 height 306
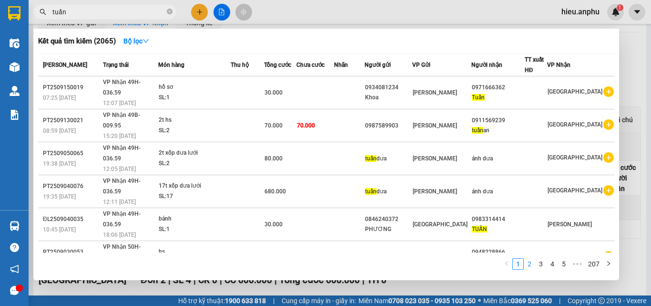
type input "tuấn"
click at [531, 266] on link "2" at bounding box center [530, 263] width 10 height 10
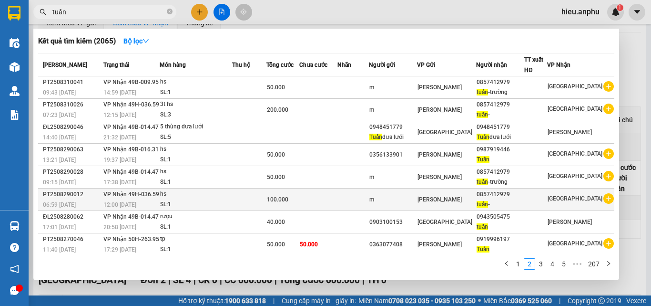
click at [506, 199] on div "0857412979" at bounding box center [500, 194] width 47 height 10
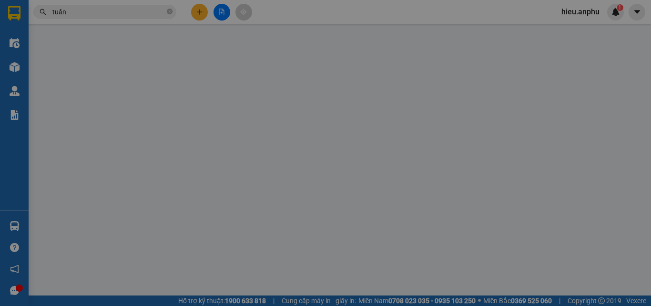
type input "m"
type input "0857412979"
type input "tuấn-"
type input "100.000"
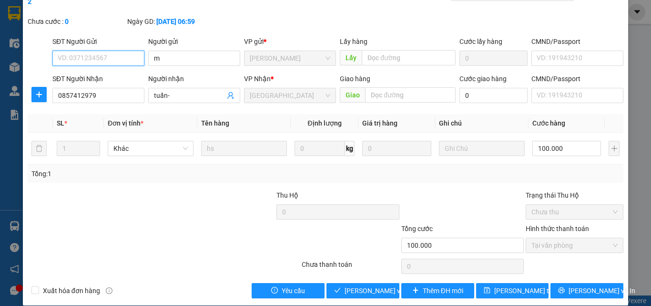
scroll to position [49, 0]
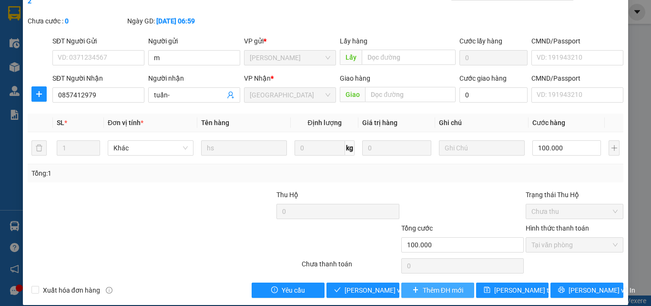
click at [426, 285] on span "Thêm ĐH mới" at bounding box center [443, 290] width 41 height 10
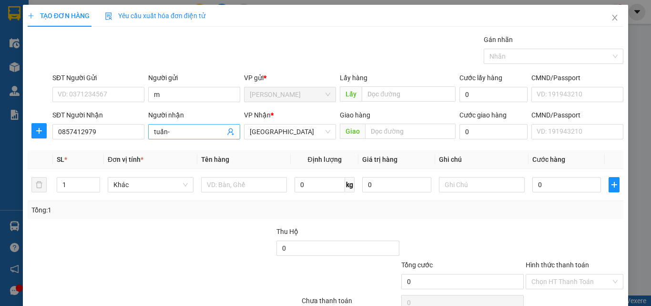
click at [180, 131] on input "tuấn-" at bounding box center [189, 131] width 71 height 10
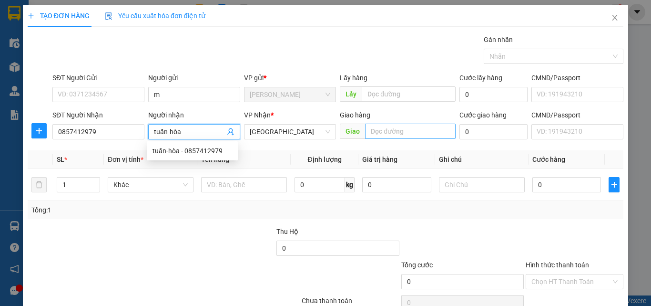
type input "tuấn-hòa"
click at [377, 137] on input "text" at bounding box center [410, 131] width 91 height 15
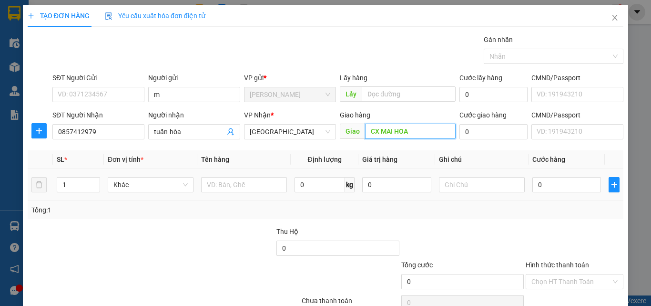
type input "CX MAI HOA"
click at [261, 173] on td at bounding box center [243, 185] width 93 height 32
click at [259, 179] on input "text" at bounding box center [244, 184] width 86 height 15
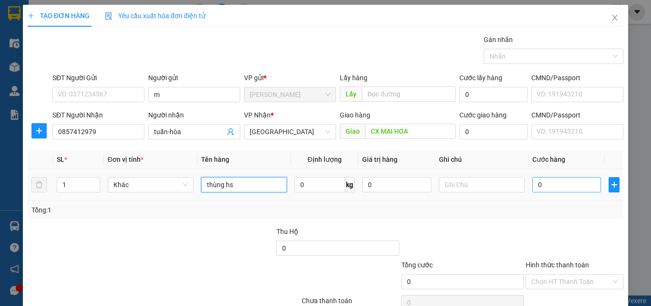
type input "thùng hs"
click at [549, 192] on input "0" at bounding box center [567, 184] width 69 height 15
type input "5"
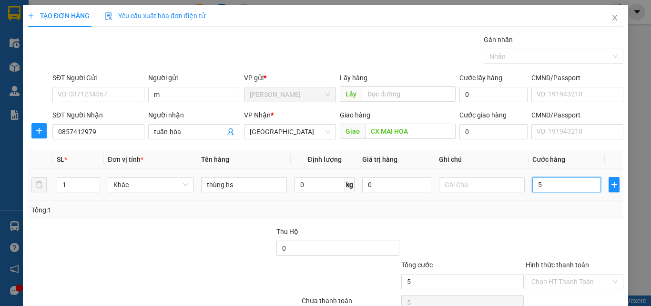
type input "50"
type input "50.000"
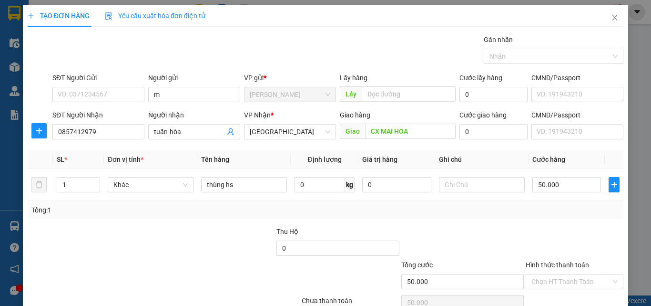
click at [546, 201] on div "Tổng: 1" at bounding box center [326, 210] width 596 height 18
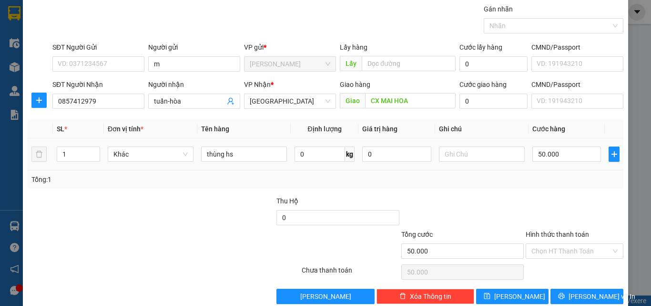
scroll to position [47, 0]
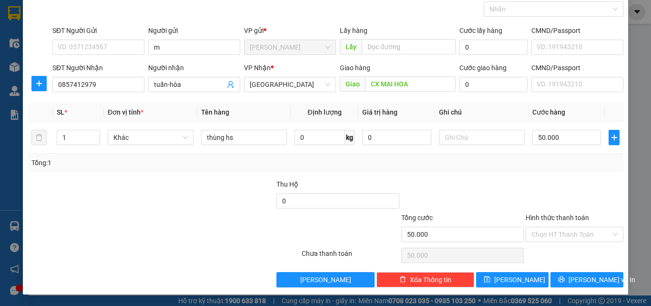
click at [170, 179] on div at bounding box center [213, 195] width 124 height 33
click at [499, 181] on div at bounding box center [463, 195] width 124 height 33
click at [565, 172] on div "Transit Pickup Surcharge Ids Transit Deliver Surcharge Ids Transit Deliver Surc…" at bounding box center [326, 137] width 596 height 300
click at [555, 172] on div "Transit Pickup Surcharge Ids Transit Deliver Surcharge Ids Transit Deliver Surc…" at bounding box center [326, 137] width 596 height 300
click at [209, 169] on div "Tổng: 1" at bounding box center [326, 163] width 596 height 18
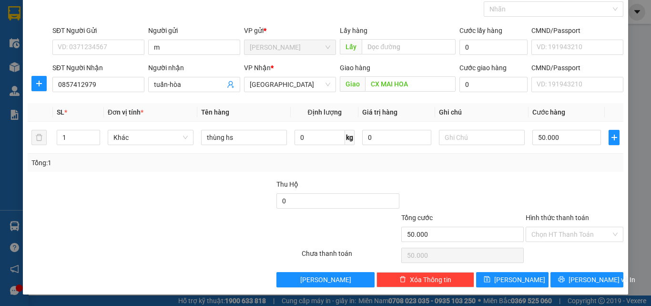
click at [577, 166] on div "Tổng: 1" at bounding box center [325, 162] width 588 height 10
click at [528, 169] on div "Tổng: 1" at bounding box center [326, 163] width 596 height 18
click at [546, 239] on input "Hình thức thanh toán" at bounding box center [572, 234] width 80 height 14
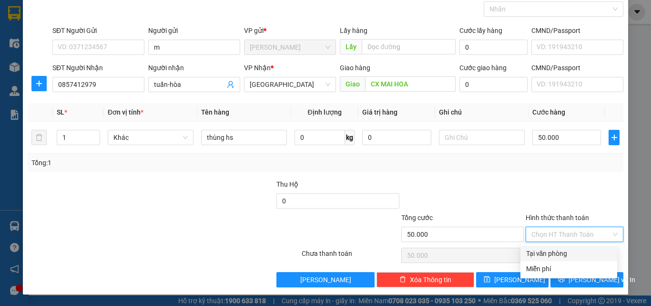
click at [537, 253] on div "Tại văn phòng" at bounding box center [568, 253] width 85 height 10
type input "0"
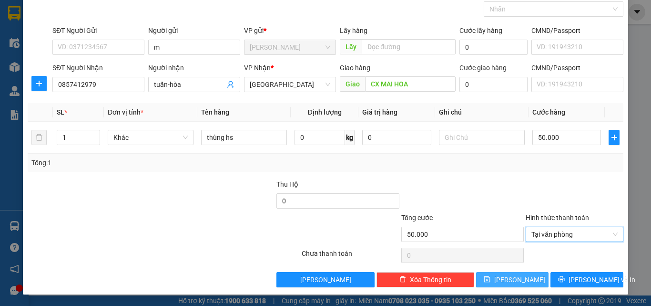
drag, startPoint x: 517, startPoint y: 280, endPoint x: 560, endPoint y: 254, distance: 50.1
click at [517, 280] on span "[PERSON_NAME]" at bounding box center [520, 279] width 51 height 10
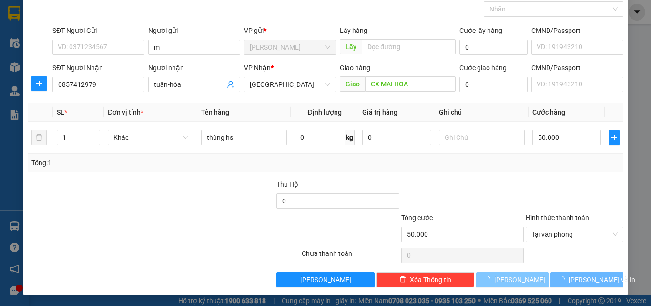
type input "0"
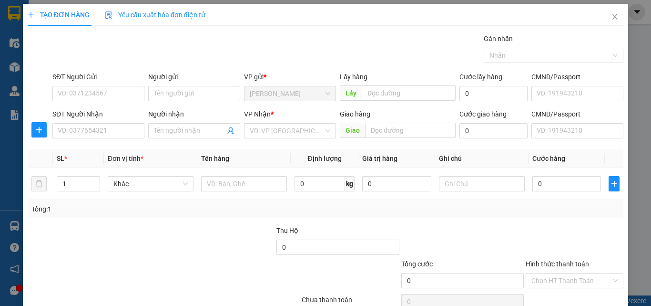
scroll to position [0, 0]
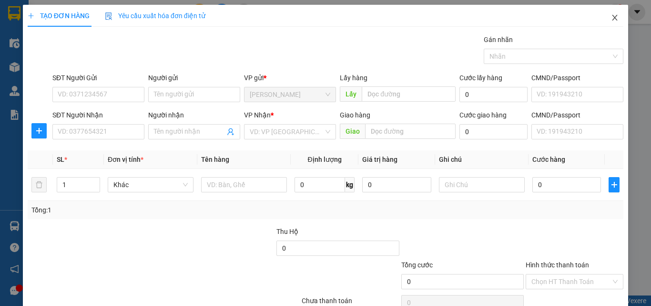
click at [611, 21] on icon "close" at bounding box center [615, 18] width 8 height 8
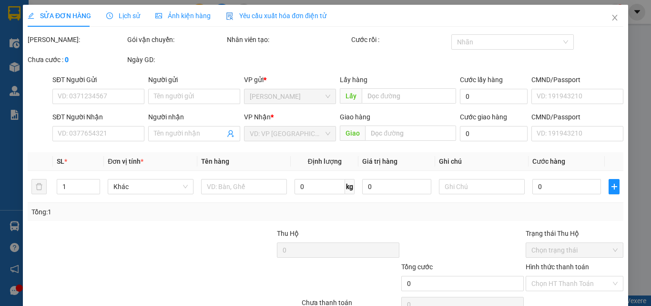
type input "m"
type input "0857412979"
type input "tuấn-"
type input "100.000"
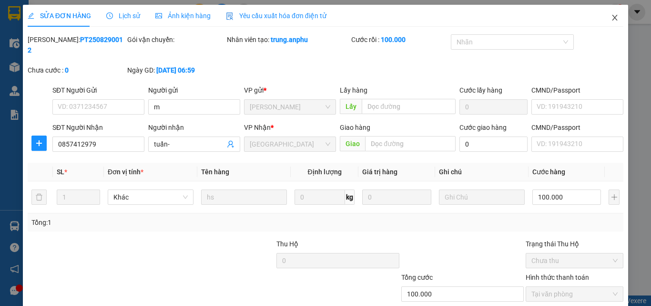
click at [611, 19] on icon "close" at bounding box center [615, 18] width 8 height 8
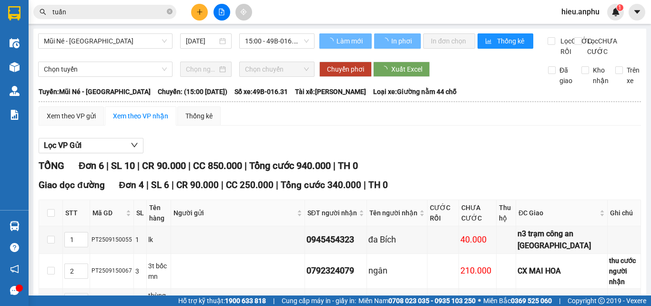
type input "5"
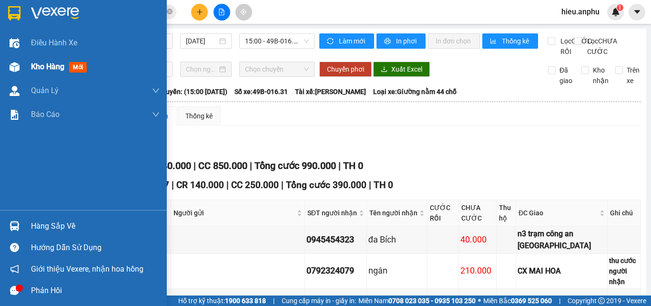
click at [35, 67] on span "Kho hàng" at bounding box center [47, 66] width 33 height 9
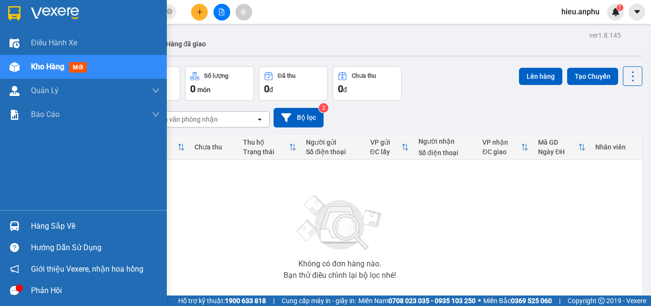
click at [49, 68] on span "Kho hàng" at bounding box center [47, 66] width 33 height 9
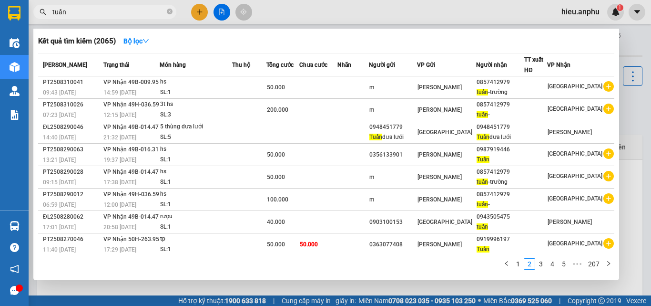
click at [126, 12] on input "tuấn" at bounding box center [108, 12] width 113 height 10
type input "t"
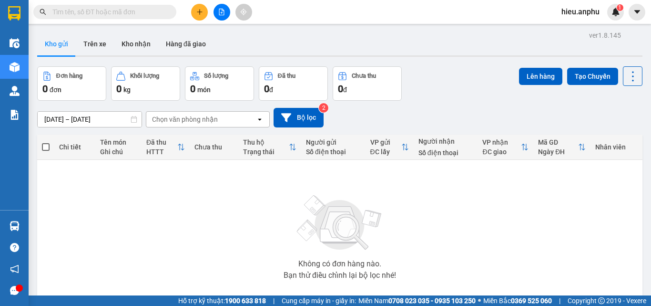
click at [125, 12] on input "text" at bounding box center [108, 12] width 113 height 10
click at [198, 11] on icon "plus" at bounding box center [199, 12] width 7 height 7
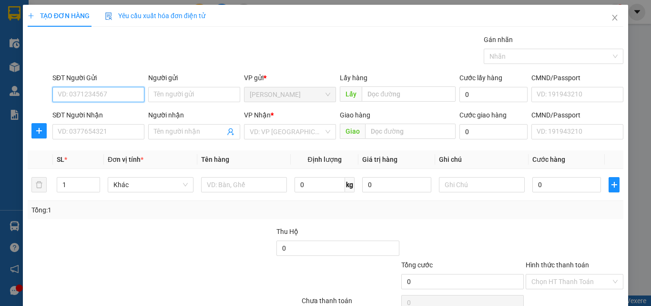
click at [101, 91] on input "SĐT Người Gửi" at bounding box center [98, 94] width 92 height 15
type input "0944705105"
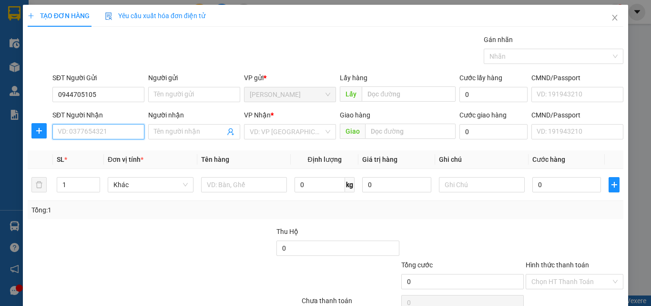
click at [121, 132] on input "SĐT Người Nhận" at bounding box center [98, 131] width 92 height 15
type input "0888727287"
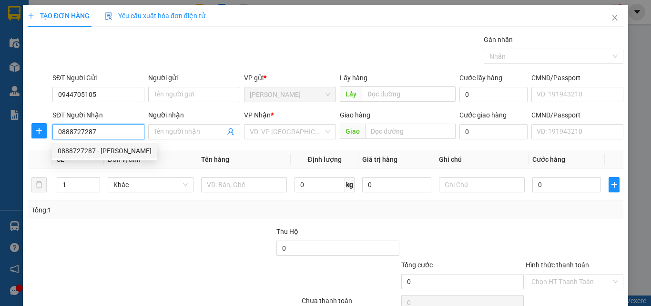
click at [124, 150] on div "0888727287 - trung kiên" at bounding box center [105, 150] width 94 height 10
type input "trung kiên"
type input "400.000"
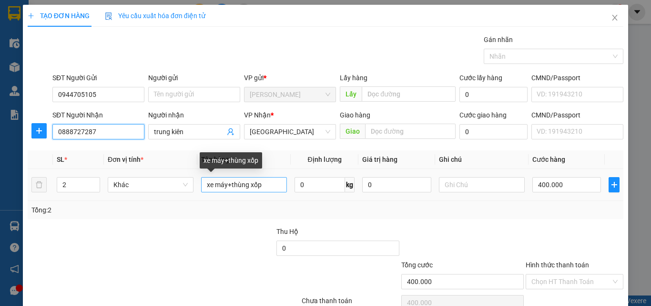
type input "0888727287"
drag, startPoint x: 264, startPoint y: 187, endPoint x: 177, endPoint y: 185, distance: 86.8
click at [177, 185] on tr "2 Khác xe máy+thùng xốp 0 kg 0 400.000" at bounding box center [326, 185] width 596 height 32
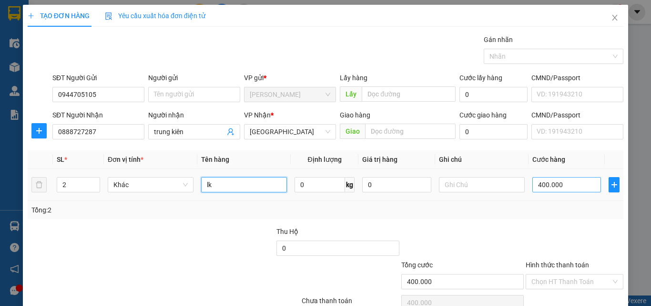
type input "lk"
type input "4"
type input "40"
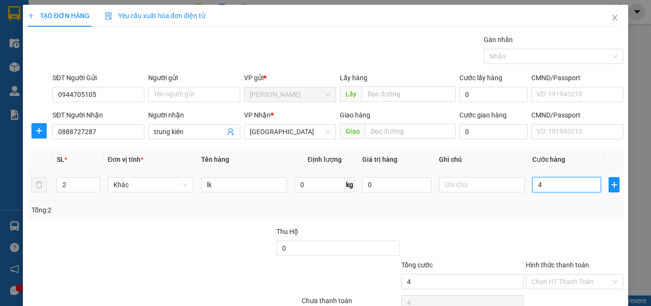
type input "40"
type input "40.000"
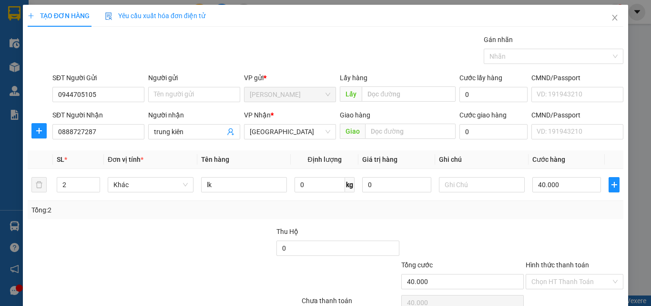
click at [501, 214] on div "Tổng: 2" at bounding box center [325, 210] width 588 height 10
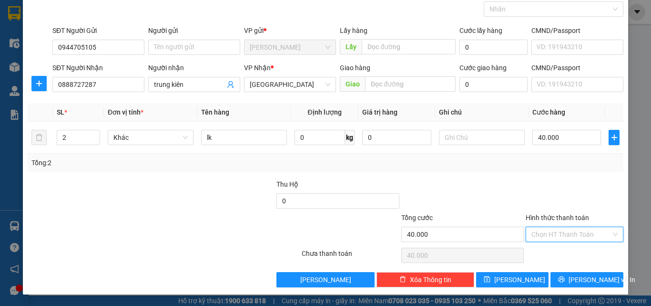
click at [551, 235] on input "Hình thức thanh toán" at bounding box center [572, 234] width 80 height 14
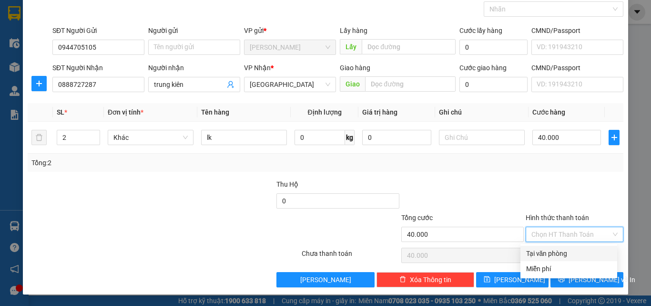
drag, startPoint x: 552, startPoint y: 254, endPoint x: 546, endPoint y: 250, distance: 7.7
click at [552, 253] on div "Tại văn phòng" at bounding box center [568, 253] width 85 height 10
type input "0"
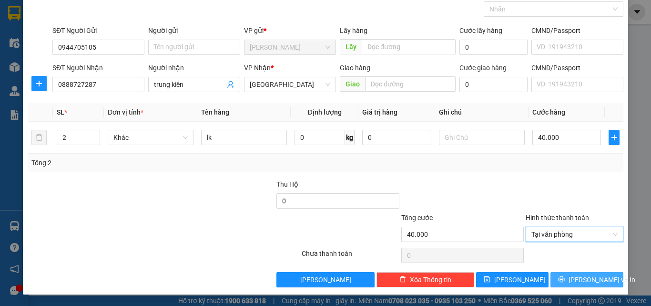
click at [565, 280] on icon "printer" at bounding box center [561, 279] width 7 height 7
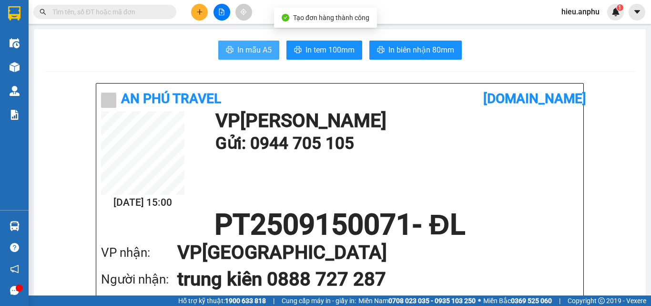
click at [260, 50] on span "In mẫu A5" at bounding box center [254, 50] width 34 height 12
click at [195, 12] on button at bounding box center [199, 12] width 17 height 17
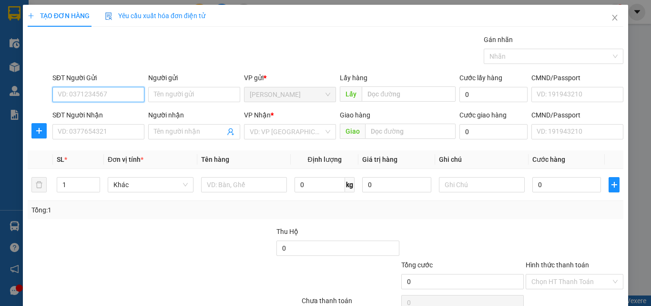
click at [115, 96] on input "SĐT Người Gửi" at bounding box center [98, 94] width 92 height 15
click at [108, 92] on input "SĐT Người Gửi" at bounding box center [98, 94] width 92 height 15
type input "0349858126"
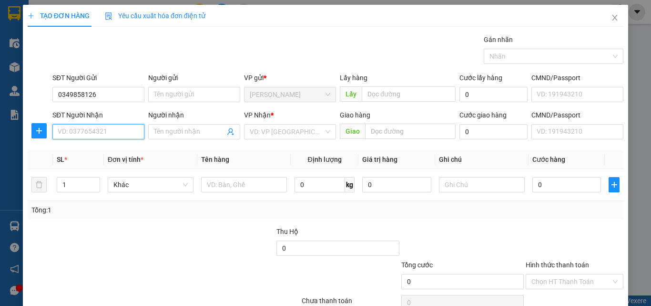
click at [78, 134] on input "SĐT Người Nhận" at bounding box center [98, 131] width 92 height 15
click at [95, 181] on icon "up" at bounding box center [94, 182] width 3 height 3
type input "3"
click at [95, 181] on icon "up" at bounding box center [94, 182] width 3 height 3
click at [104, 134] on input "SĐT Người Nhận" at bounding box center [98, 131] width 92 height 15
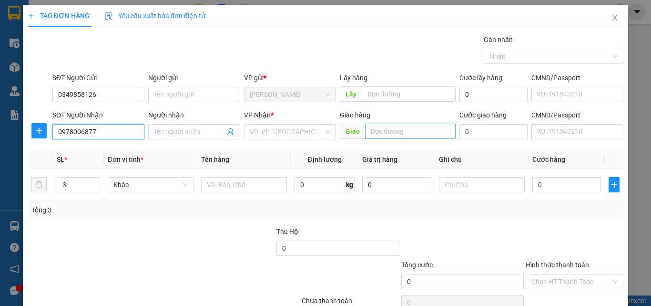
type input "0978006877"
click at [377, 134] on input "text" at bounding box center [410, 131] width 91 height 15
type input "buu dien duc trong"
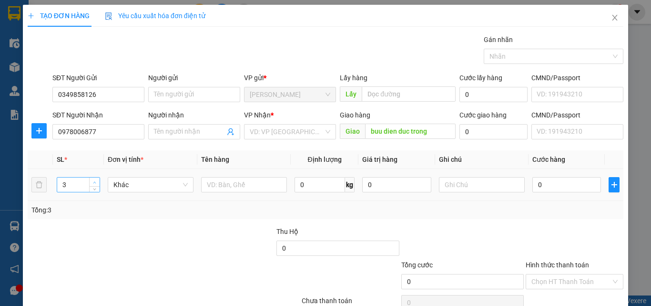
type input "4"
click at [94, 182] on icon "up" at bounding box center [94, 182] width 3 height 2
click at [255, 184] on input "text" at bounding box center [244, 184] width 86 height 15
type input "1 bao + 3 thung"
click at [582, 182] on input "0" at bounding box center [567, 184] width 69 height 15
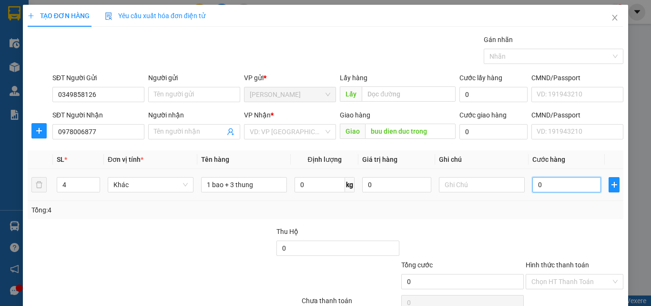
type input "2"
type input "20"
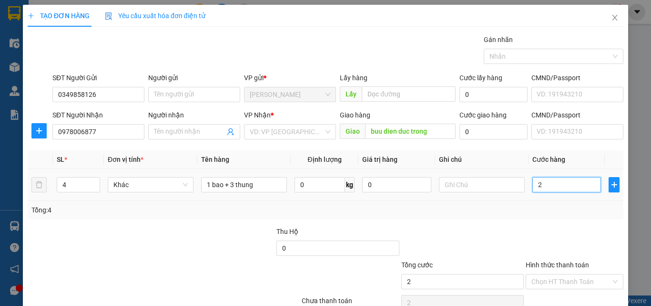
type input "20"
type input "200"
type input "2.000"
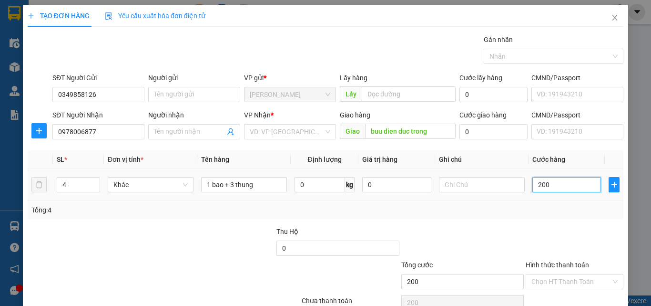
type input "2.000"
type input "20.000"
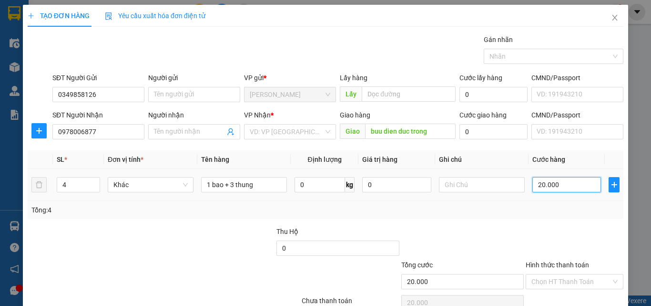
type input "200.000"
click at [571, 267] on label "Hình thức thanh toán" at bounding box center [557, 265] width 63 height 8
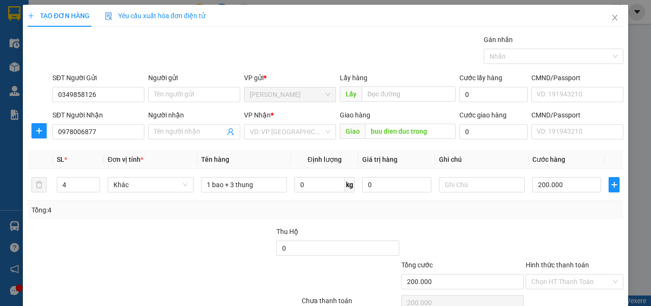
click at [571, 274] on input "Hình thức thanh toán" at bounding box center [572, 281] width 80 height 14
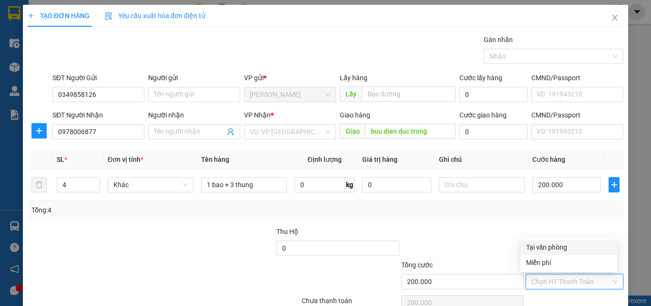
click at [569, 248] on div "Tại văn phòng" at bounding box center [568, 247] width 85 height 10
type input "0"
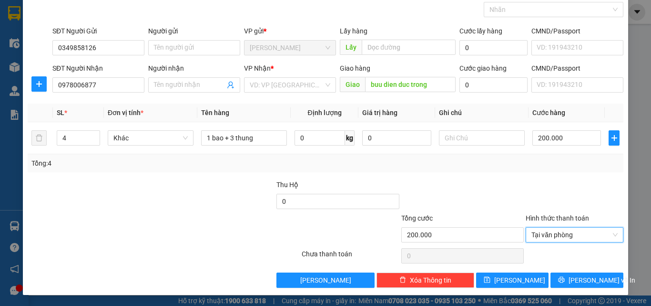
scroll to position [47, 0]
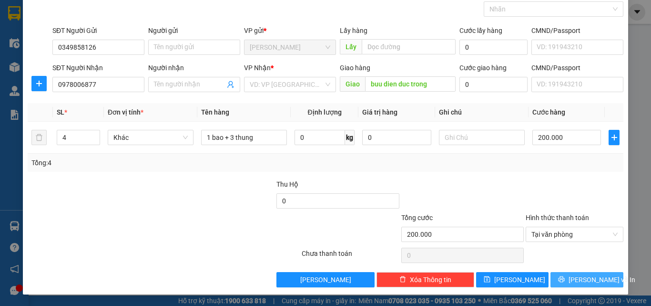
click at [572, 277] on button "[PERSON_NAME] và In" at bounding box center [587, 279] width 73 height 15
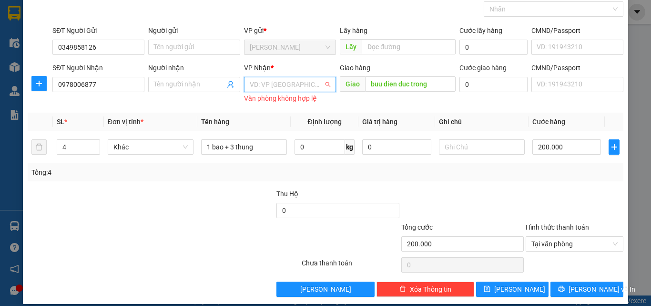
click at [285, 84] on input "search" at bounding box center [287, 84] width 74 height 14
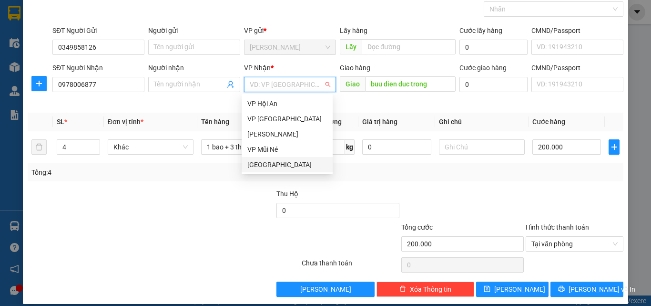
click at [281, 161] on div "[GEOGRAPHIC_DATA]" at bounding box center [288, 164] width 80 height 10
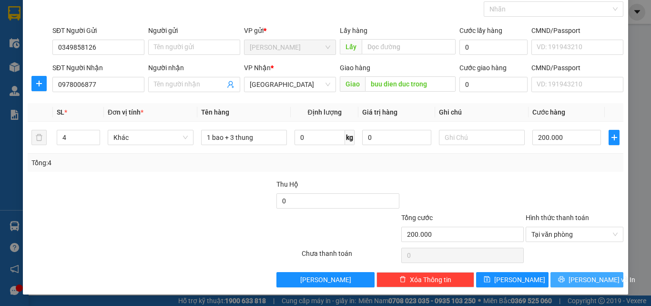
click at [565, 281] on icon "printer" at bounding box center [561, 279] width 7 height 7
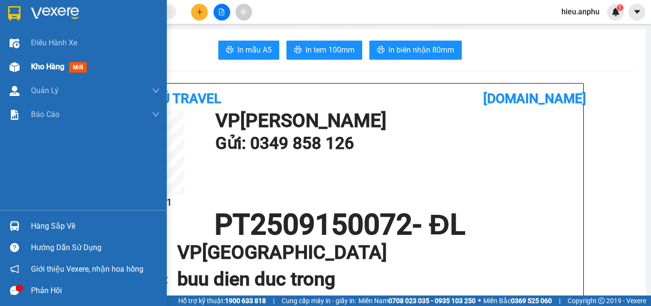
drag, startPoint x: 48, startPoint y: 65, endPoint x: 58, endPoint y: 66, distance: 10.1
click at [50, 65] on span "Kho hàng" at bounding box center [47, 66] width 33 height 9
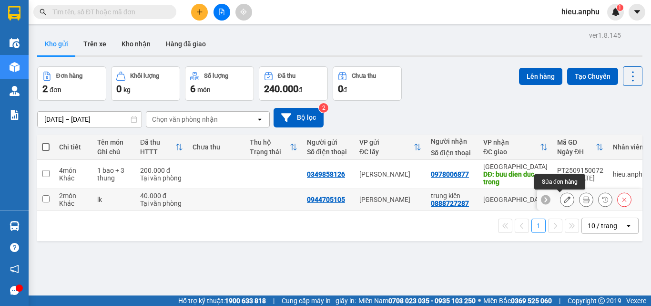
click at [564, 203] on icon at bounding box center [567, 199] width 7 height 7
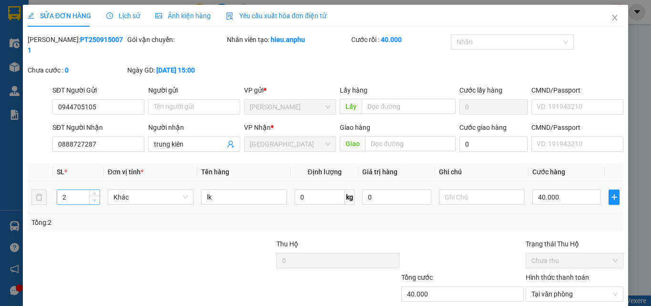
type input "1"
click at [93, 198] on icon "down" at bounding box center [94, 199] width 3 height 3
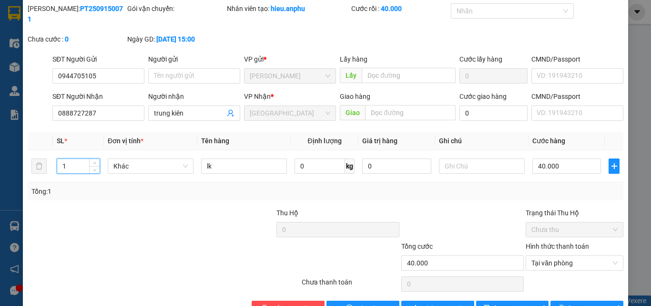
scroll to position [49, 0]
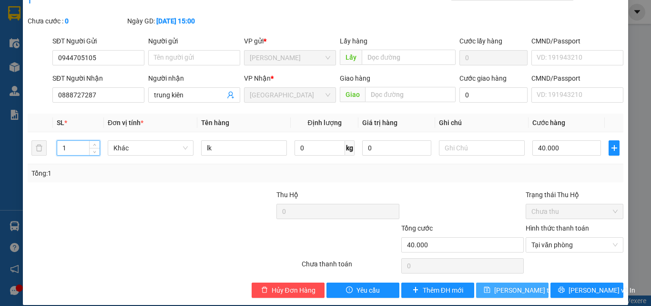
click at [531, 282] on button "Lưu thay đổi" at bounding box center [512, 289] width 73 height 15
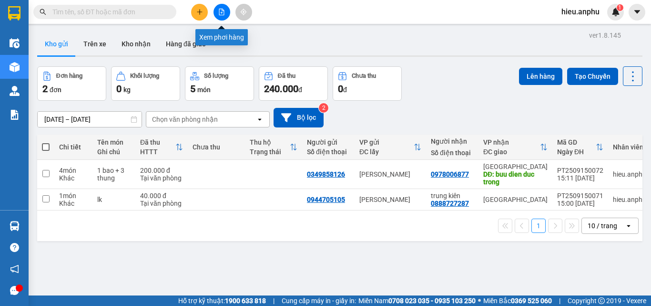
click at [219, 11] on icon "file-add" at bounding box center [221, 12] width 5 height 7
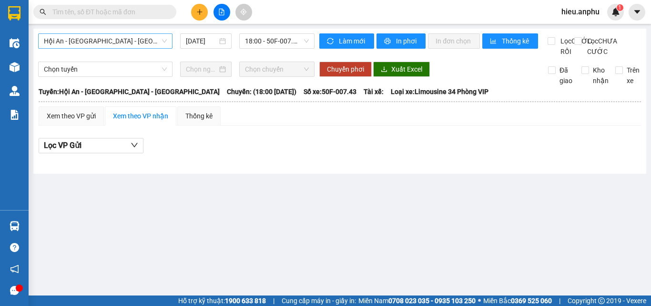
click at [154, 44] on span "Hội An - [GEOGRAPHIC_DATA] - [GEOGRAPHIC_DATA]" at bounding box center [105, 41] width 123 height 14
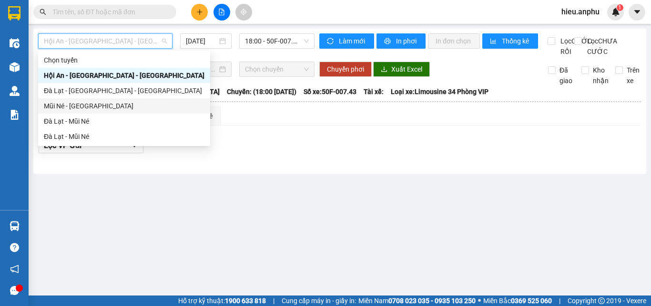
click at [65, 103] on div "Mũi Né - [GEOGRAPHIC_DATA]" at bounding box center [124, 106] width 161 height 10
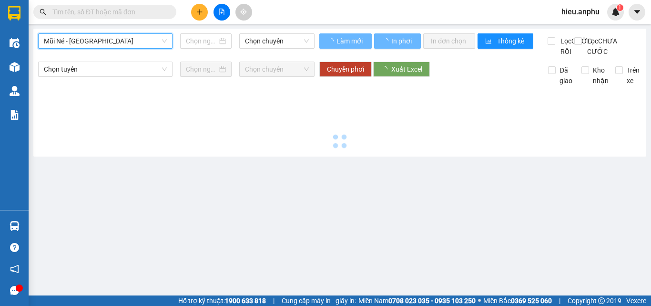
type input "[DATE]"
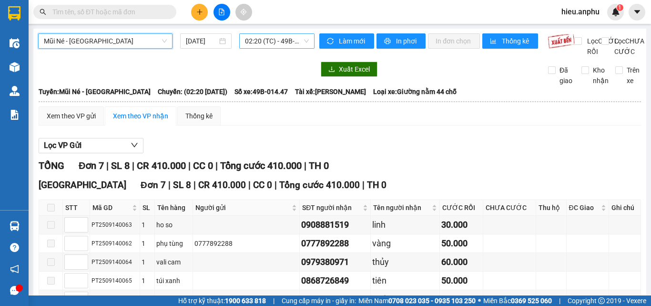
click at [265, 41] on span "02:20 (TC) - 49B-014.47" at bounding box center [277, 41] width 64 height 14
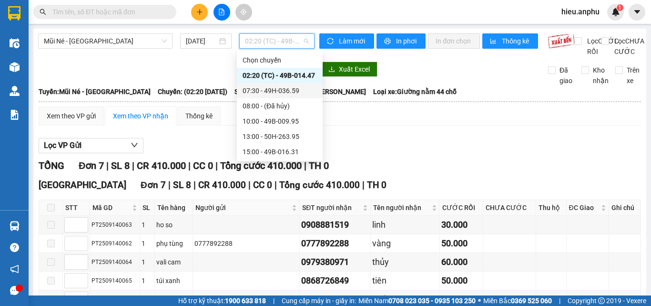
click at [286, 90] on div "07:30 - 49H-036.59" at bounding box center [280, 90] width 74 height 10
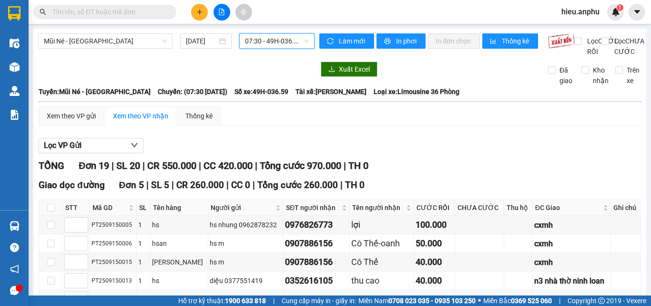
click at [286, 44] on span "07:30 - 49H-036.59" at bounding box center [277, 41] width 64 height 14
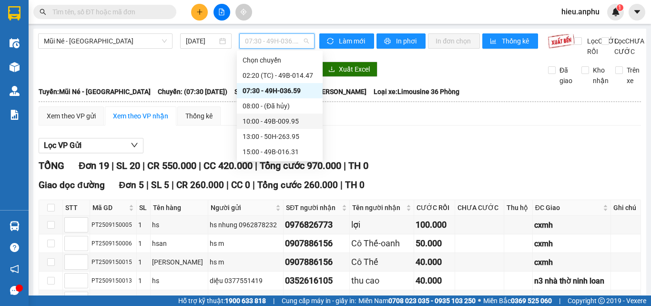
click at [266, 120] on div "10:00 - 49B-009.95" at bounding box center [280, 121] width 74 height 10
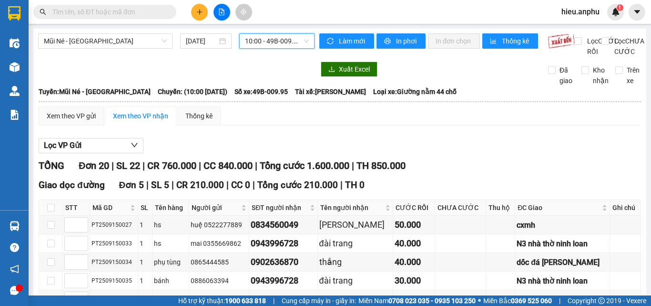
click at [289, 39] on span "10:00 - 49B-009.95" at bounding box center [277, 41] width 64 height 14
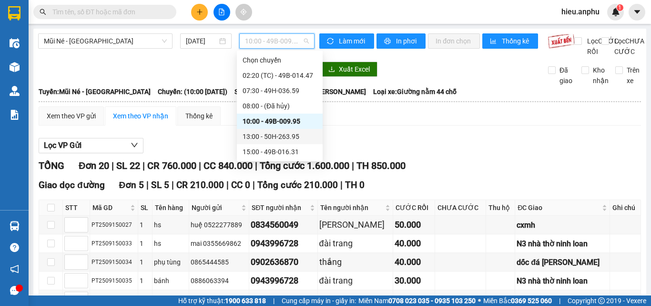
click at [271, 139] on div "13:00 - 50H-263.95" at bounding box center [280, 136] width 74 height 10
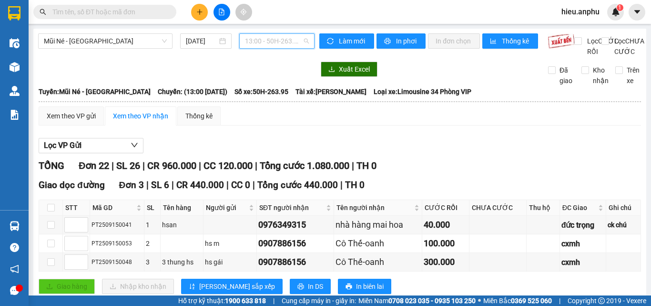
click at [300, 45] on span "13:00 - 50H-263.95" at bounding box center [277, 41] width 64 height 14
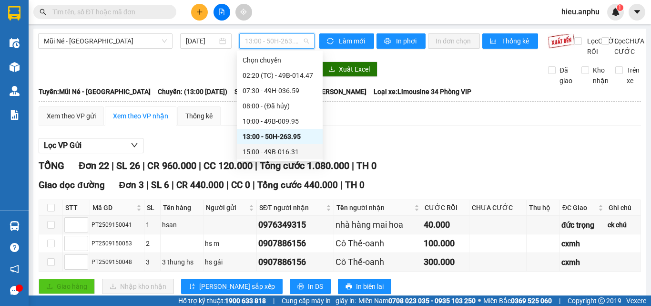
click at [261, 148] on div "15:00 - 49B-016.31" at bounding box center [280, 151] width 74 height 10
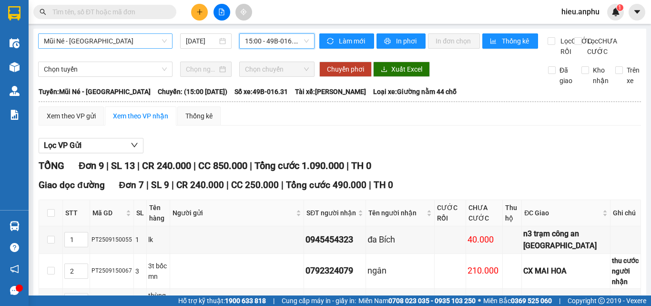
click at [155, 40] on span "Mũi Né - [GEOGRAPHIC_DATA]" at bounding box center [105, 41] width 123 height 14
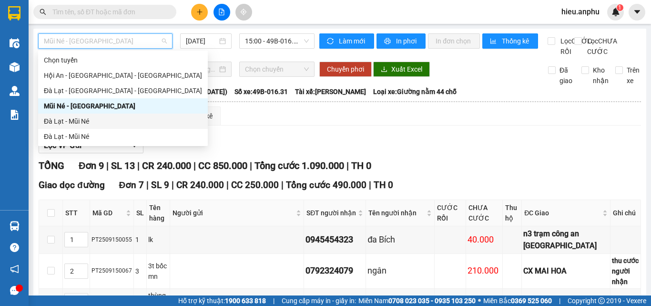
click at [62, 118] on div "Đà Lạt - Mũi Né" at bounding box center [123, 121] width 158 height 10
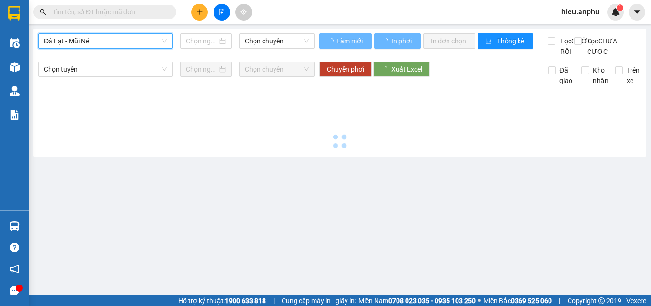
type input "[DATE]"
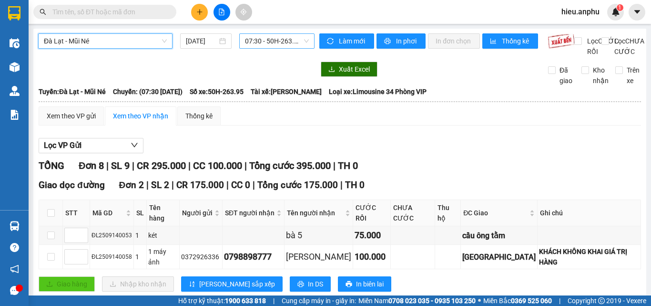
click at [291, 39] on span "07:30 - 50H-263.95" at bounding box center [277, 41] width 64 height 14
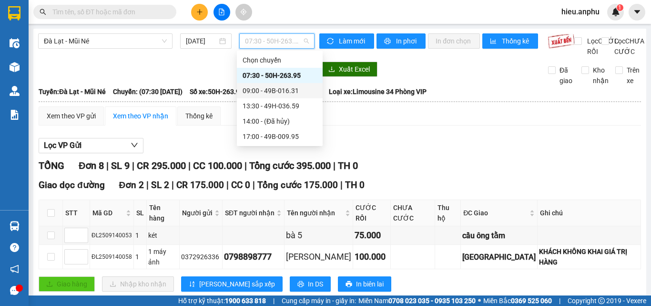
click at [273, 90] on div "09:00 - 49B-016.31" at bounding box center [280, 90] width 74 height 10
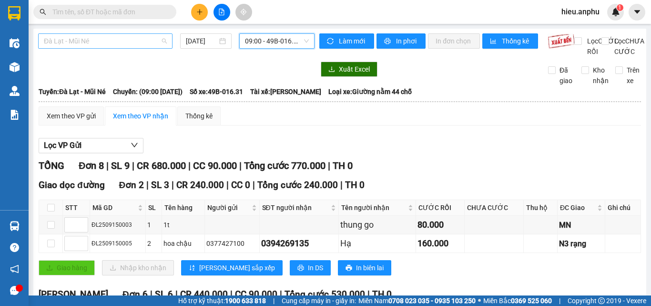
click at [144, 43] on span "Đà Lạt - Mũi Né" at bounding box center [105, 41] width 123 height 14
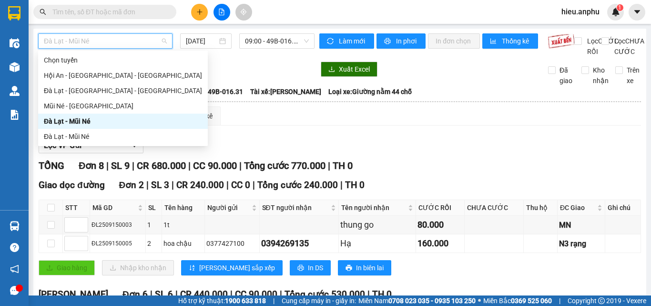
click at [64, 120] on div "Đà Lạt - Mũi Né" at bounding box center [123, 121] width 158 height 10
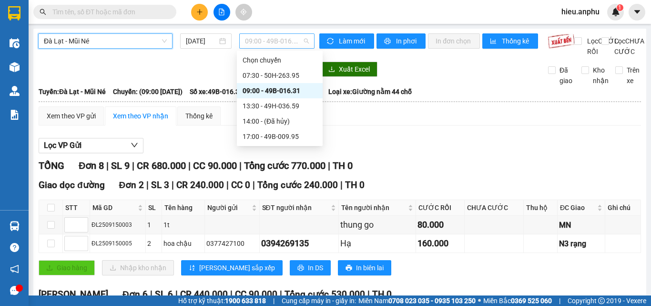
click at [289, 43] on span "09:00 - 49B-016.31" at bounding box center [277, 41] width 64 height 14
click at [276, 110] on div "13:30 - 49H-036.59" at bounding box center [280, 106] width 74 height 10
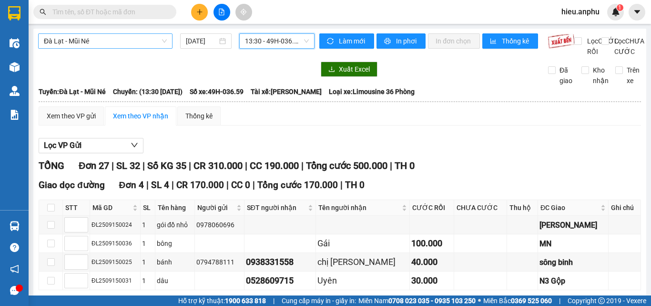
click at [161, 37] on span "Đà Lạt - Mũi Né" at bounding box center [105, 41] width 123 height 14
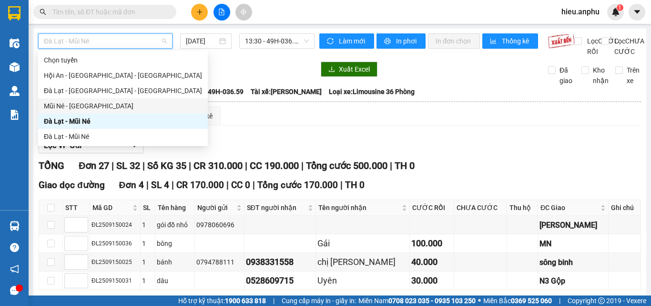
click at [68, 104] on div "Mũi Né - [GEOGRAPHIC_DATA]" at bounding box center [123, 106] width 158 height 10
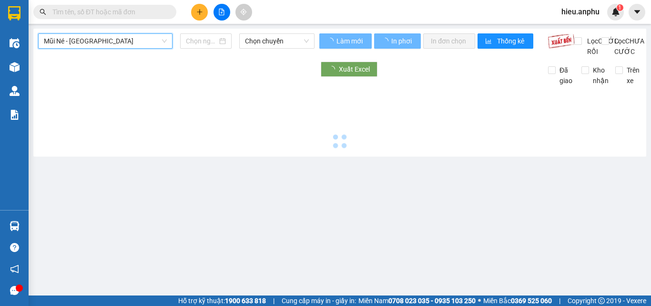
type input "[DATE]"
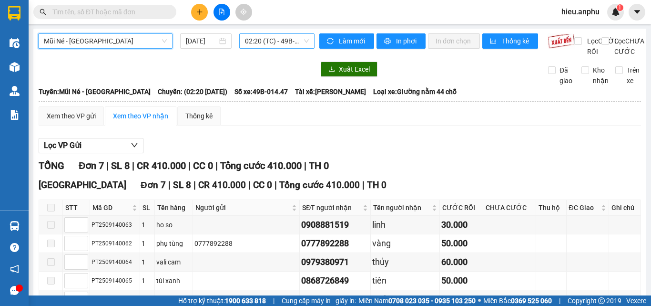
click at [280, 42] on span "02:20 (TC) - 49B-014.47" at bounding box center [277, 41] width 64 height 14
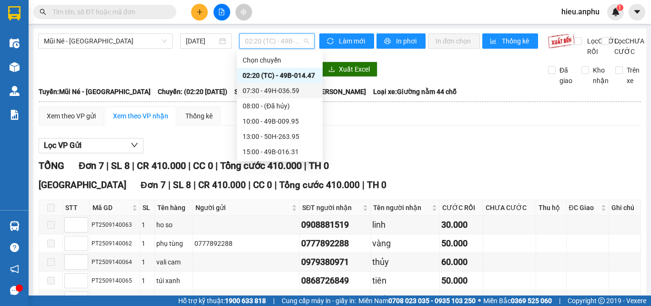
click at [265, 87] on div "07:30 - 49H-036.59" at bounding box center [280, 90] width 74 height 10
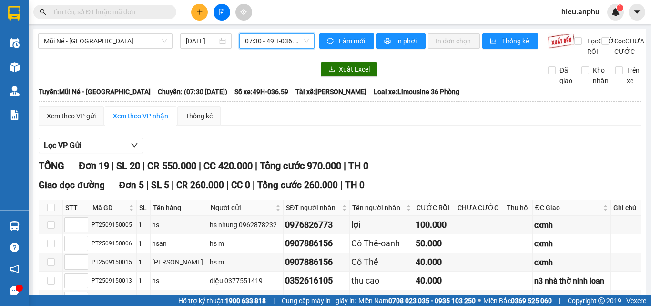
click at [271, 43] on span "07:30 - 49H-036.59" at bounding box center [277, 41] width 64 height 14
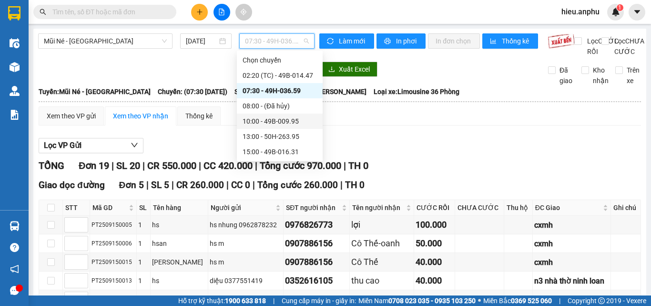
click at [262, 121] on div "10:00 - 49B-009.95" at bounding box center [280, 121] width 74 height 10
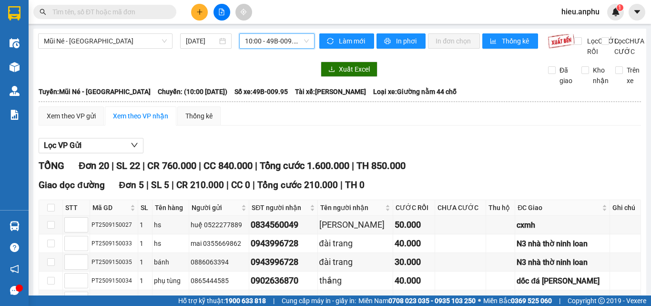
click at [252, 35] on span "10:00 - 49B-009.95" at bounding box center [277, 41] width 64 height 14
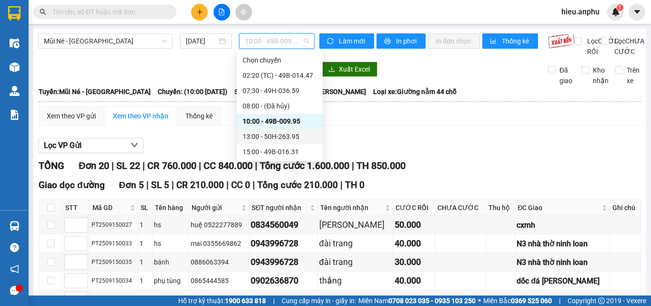
click at [265, 134] on div "13:00 - 50H-263.95" at bounding box center [280, 136] width 74 height 10
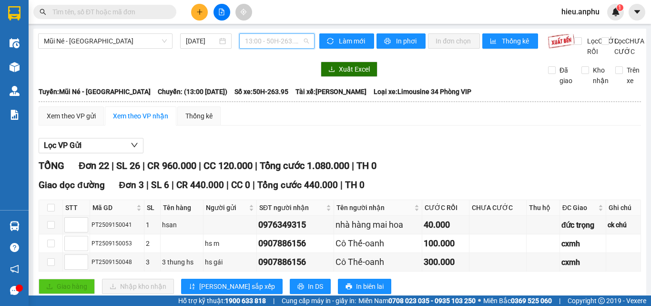
click at [250, 45] on span "13:00 - 50H-263.95" at bounding box center [277, 41] width 64 height 14
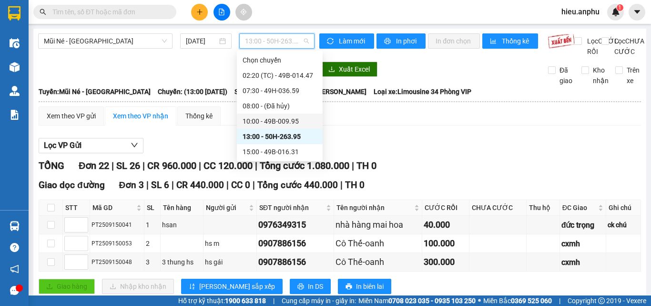
click at [256, 121] on div "10:00 - 49B-009.95" at bounding box center [280, 121] width 74 height 10
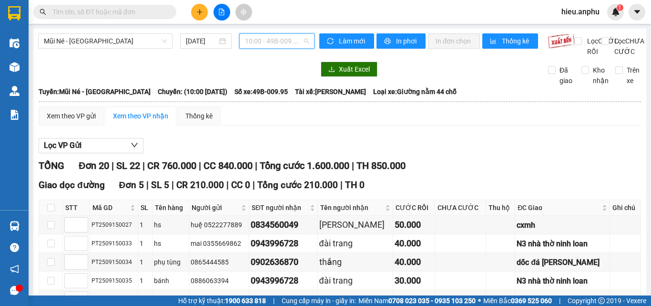
click at [272, 38] on span "10:00 - 49B-009.95" at bounding box center [277, 41] width 64 height 14
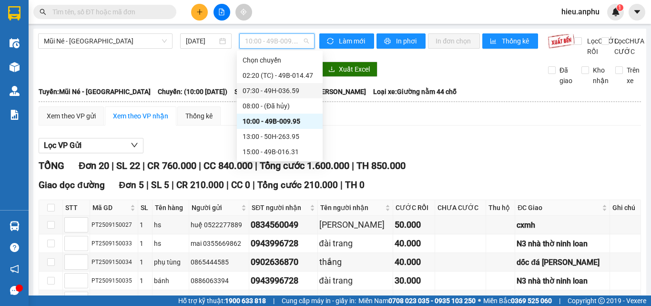
click at [263, 91] on div "07:30 - 49H-036.59" at bounding box center [280, 90] width 74 height 10
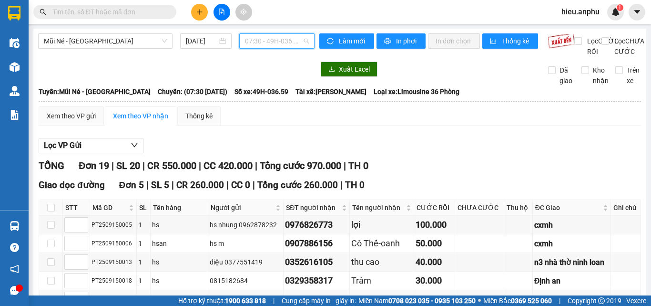
click at [268, 36] on span "07:30 - 49H-036.59" at bounding box center [277, 41] width 64 height 14
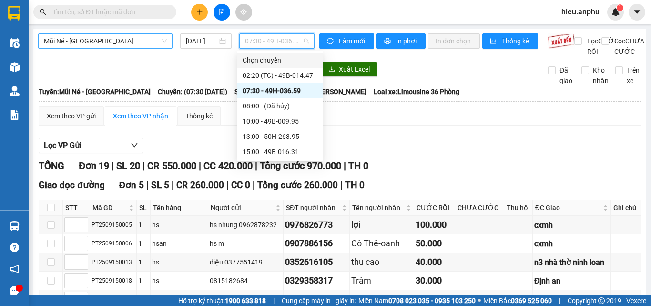
click at [151, 41] on span "Mũi Né - [GEOGRAPHIC_DATA]" at bounding box center [105, 41] width 123 height 14
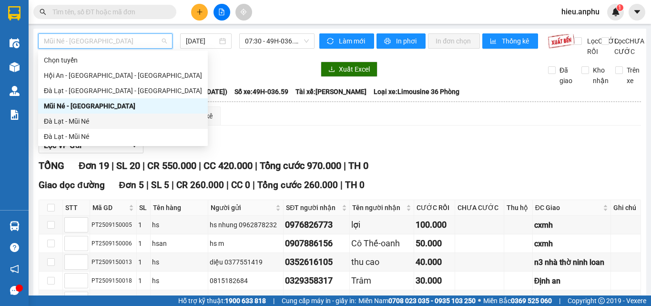
click at [68, 120] on div "Đà Lạt - Mũi Né" at bounding box center [123, 121] width 158 height 10
type input "[DATE]"
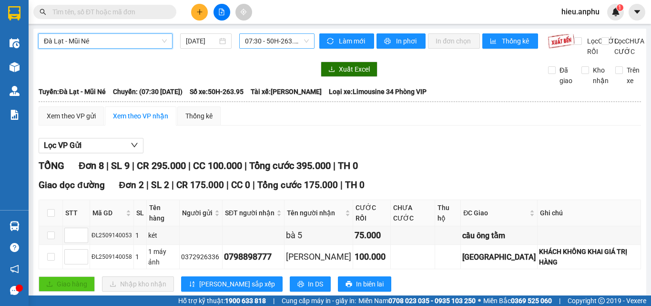
click at [256, 37] on span "07:30 - 50H-263.95" at bounding box center [277, 41] width 64 height 14
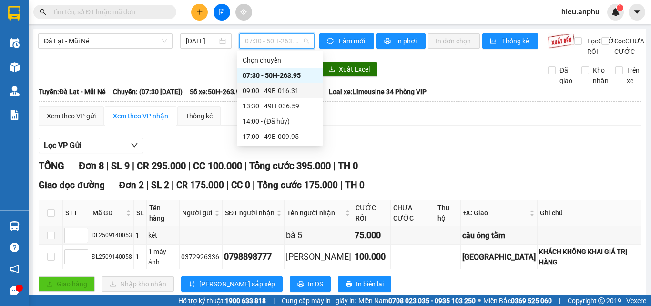
click at [252, 91] on div "09:00 - 49B-016.31" at bounding box center [280, 90] width 74 height 10
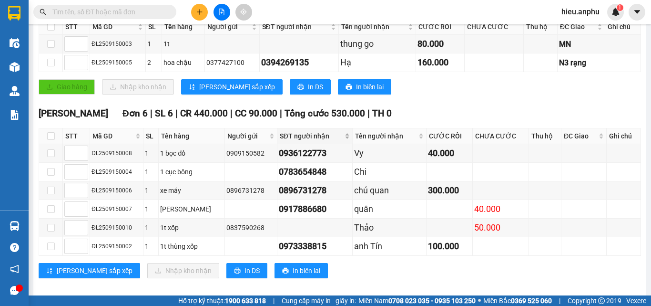
scroll to position [191, 0]
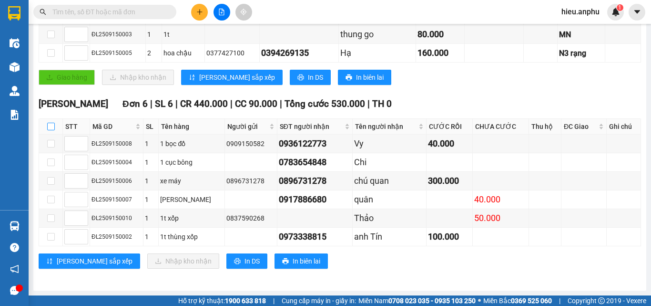
click at [52, 130] on input "checkbox" at bounding box center [51, 127] width 8 height 8
checkbox input "true"
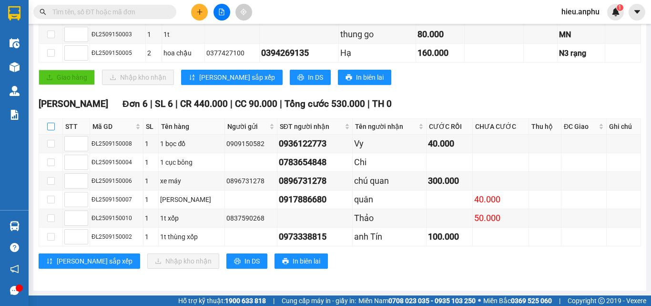
checkbox input "true"
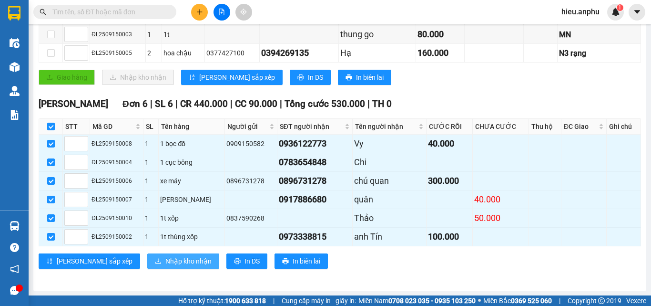
click at [165, 266] on span "Nhập kho nhận" at bounding box center [188, 261] width 46 height 10
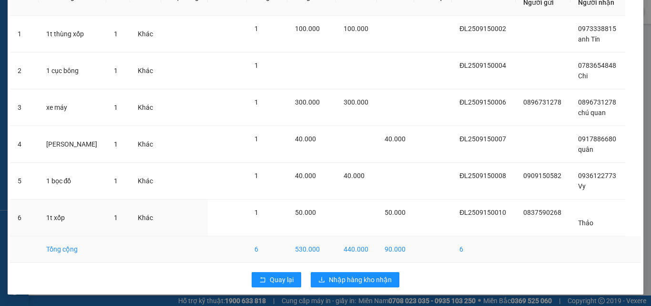
scroll to position [64, 0]
click at [355, 279] on span "Nhập hàng kho nhận" at bounding box center [360, 279] width 63 height 10
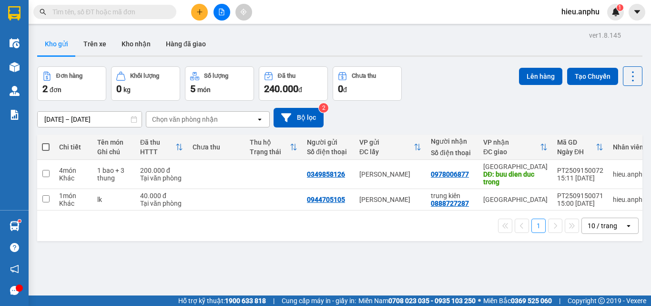
click at [140, 10] on input "text" at bounding box center [108, 12] width 113 height 10
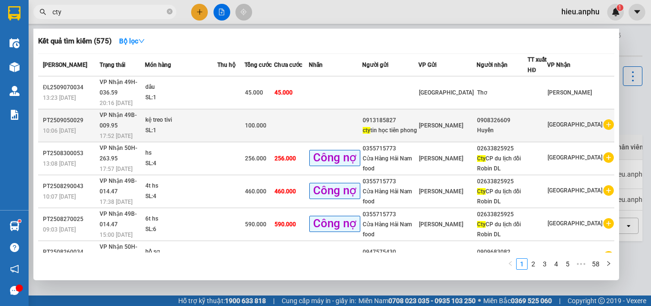
type input "cty"
click at [605, 119] on icon "plus-circle" at bounding box center [609, 124] width 10 height 10
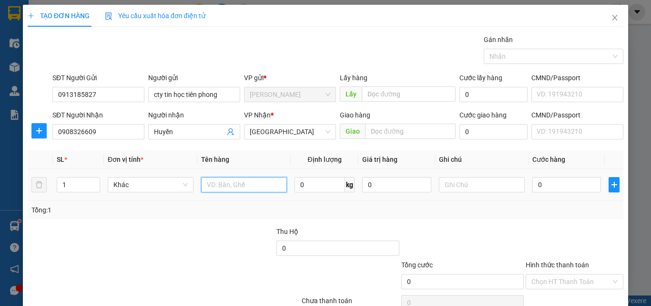
click at [225, 186] on input "text" at bounding box center [244, 184] width 86 height 15
type input "mực in"
click at [487, 186] on input "text" at bounding box center [482, 184] width 86 height 15
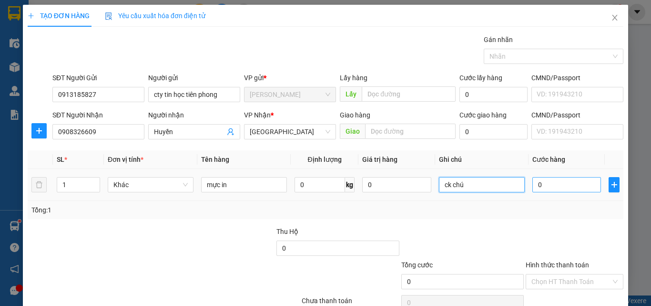
type input "ck chú"
click at [540, 180] on input "0" at bounding box center [567, 184] width 69 height 15
type input "4"
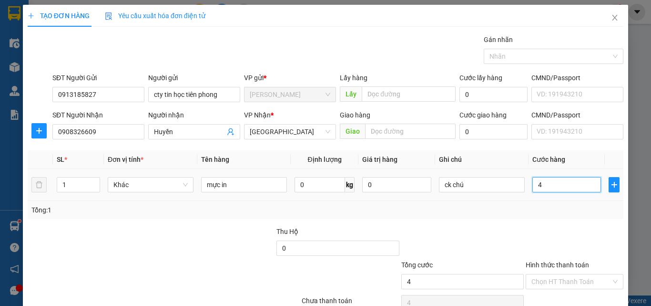
type input "40"
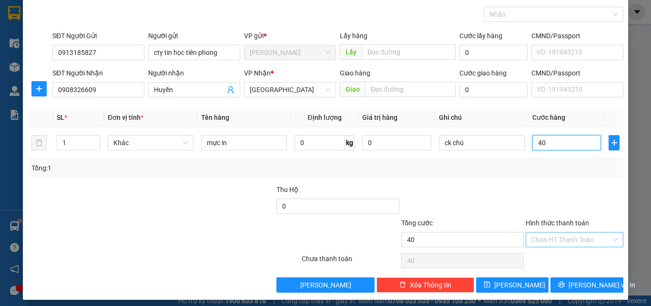
scroll to position [47, 0]
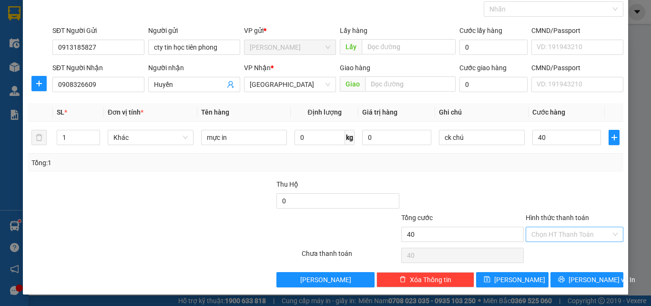
type input "40.000"
click at [563, 237] on input "Hình thức thanh toán" at bounding box center [572, 234] width 80 height 14
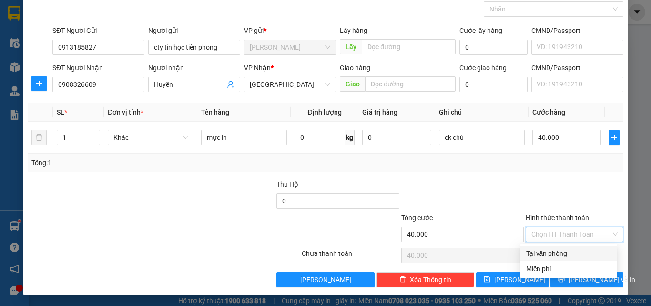
click at [552, 253] on div "Tại văn phòng" at bounding box center [568, 253] width 85 height 10
type input "0"
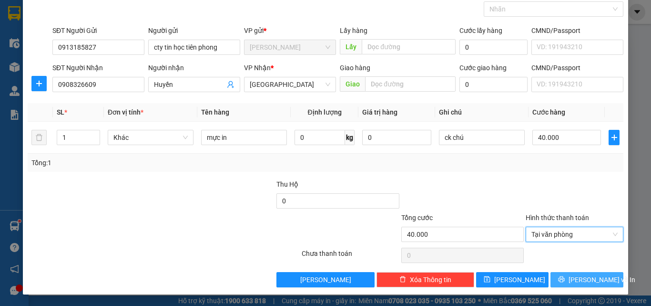
click at [572, 284] on button "[PERSON_NAME] và In" at bounding box center [587, 279] width 73 height 15
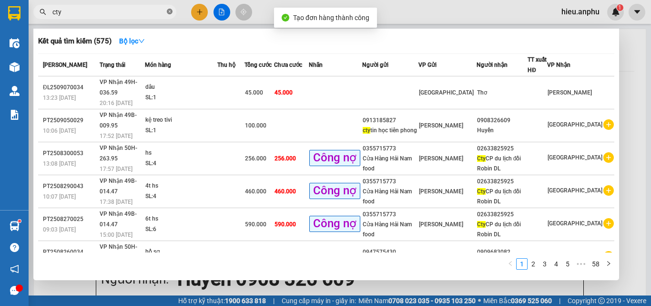
click at [170, 11] on icon "close-circle" at bounding box center [170, 12] width 6 height 6
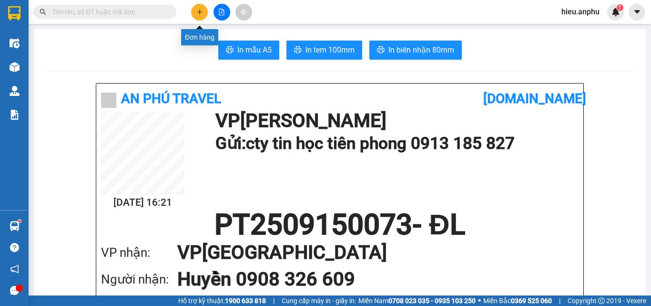
click at [204, 15] on button at bounding box center [199, 12] width 17 height 17
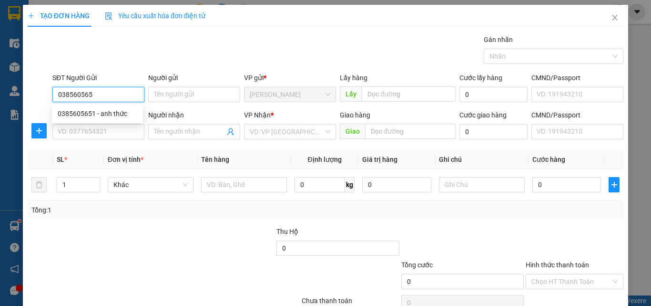
type input "0385605651"
click at [88, 114] on div "0385605651 - anh thức" at bounding box center [98, 113] width 80 height 10
type input "anh thức"
type input "0987744543"
type input "chị Trân"
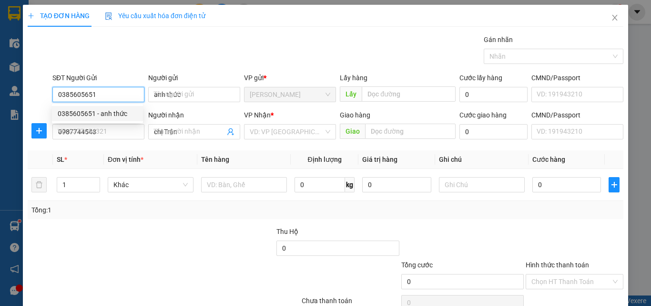
type input "190.000"
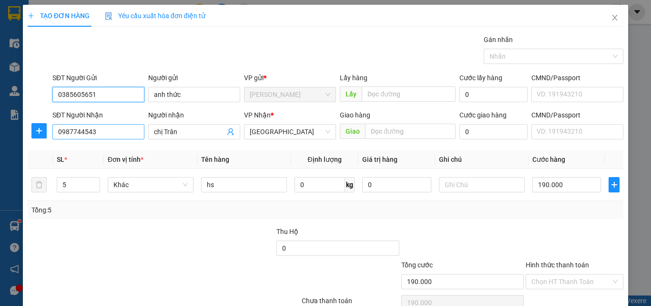
type input "0385605651"
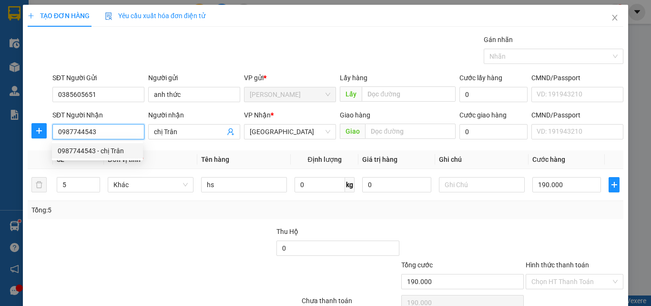
drag, startPoint x: 117, startPoint y: 133, endPoint x: 52, endPoint y: 135, distance: 64.4
click at [52, 135] on input "0987744543" at bounding box center [98, 131] width 92 height 15
click at [87, 153] on div "0389590760" at bounding box center [98, 150] width 80 height 10
type input "0389590760"
type input "30.000"
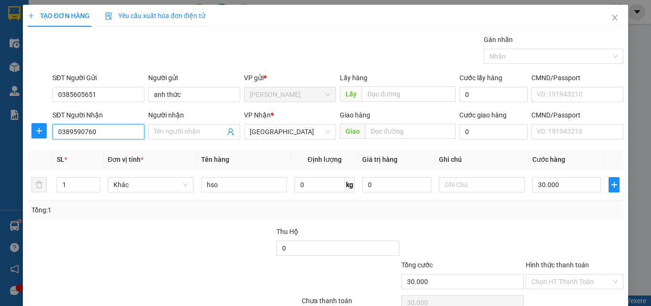
scroll to position [47, 0]
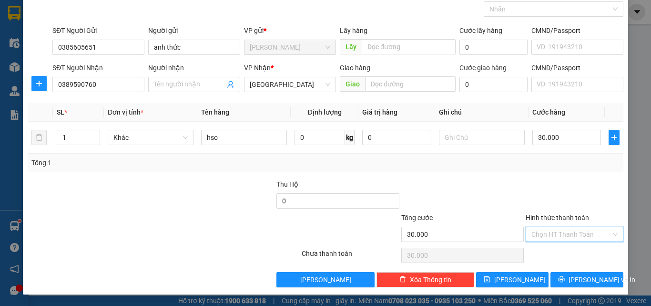
click at [562, 234] on input "Hình thức thanh toán" at bounding box center [572, 234] width 80 height 14
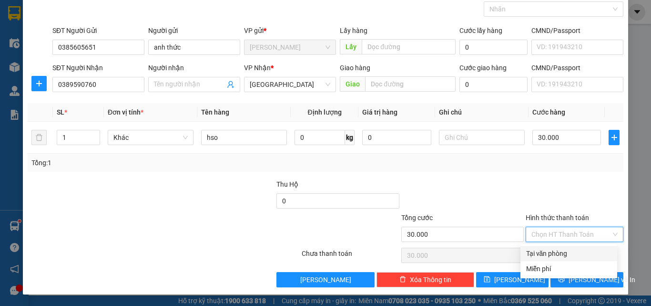
click at [555, 251] on div "Tại văn phòng" at bounding box center [568, 253] width 85 height 10
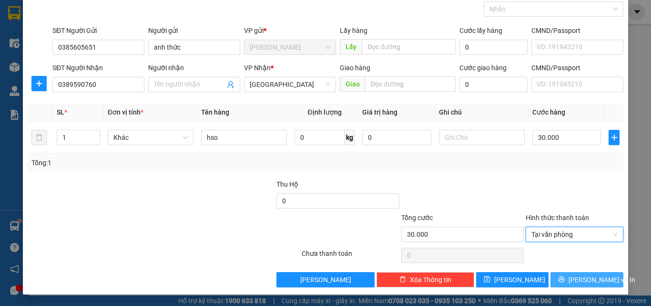
click at [577, 280] on span "[PERSON_NAME] và In" at bounding box center [602, 279] width 67 height 10
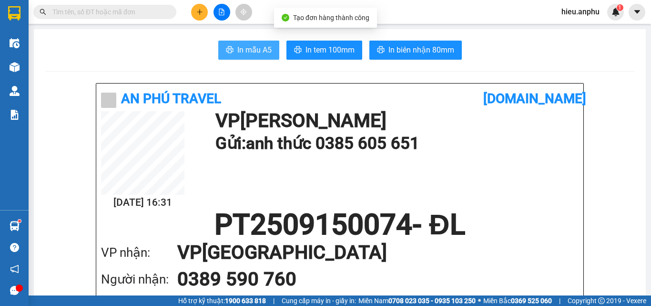
click at [260, 53] on span "In mẫu A5" at bounding box center [254, 50] width 34 height 12
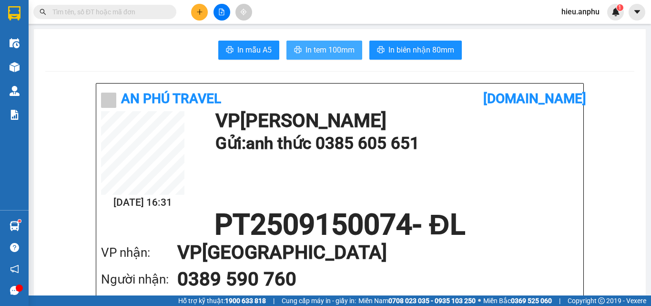
click at [338, 52] on span "In tem 100mm" at bounding box center [330, 50] width 49 height 12
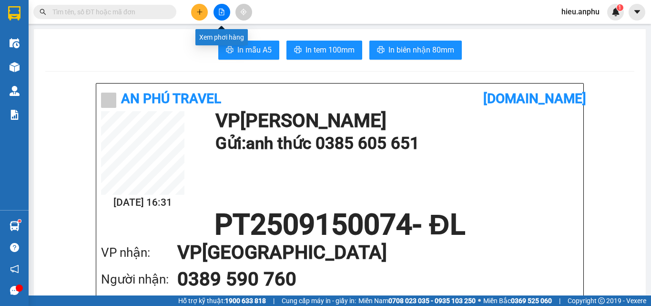
click at [221, 6] on button at bounding box center [222, 12] width 17 height 17
